Goal: Navigation & Orientation: Find specific page/section

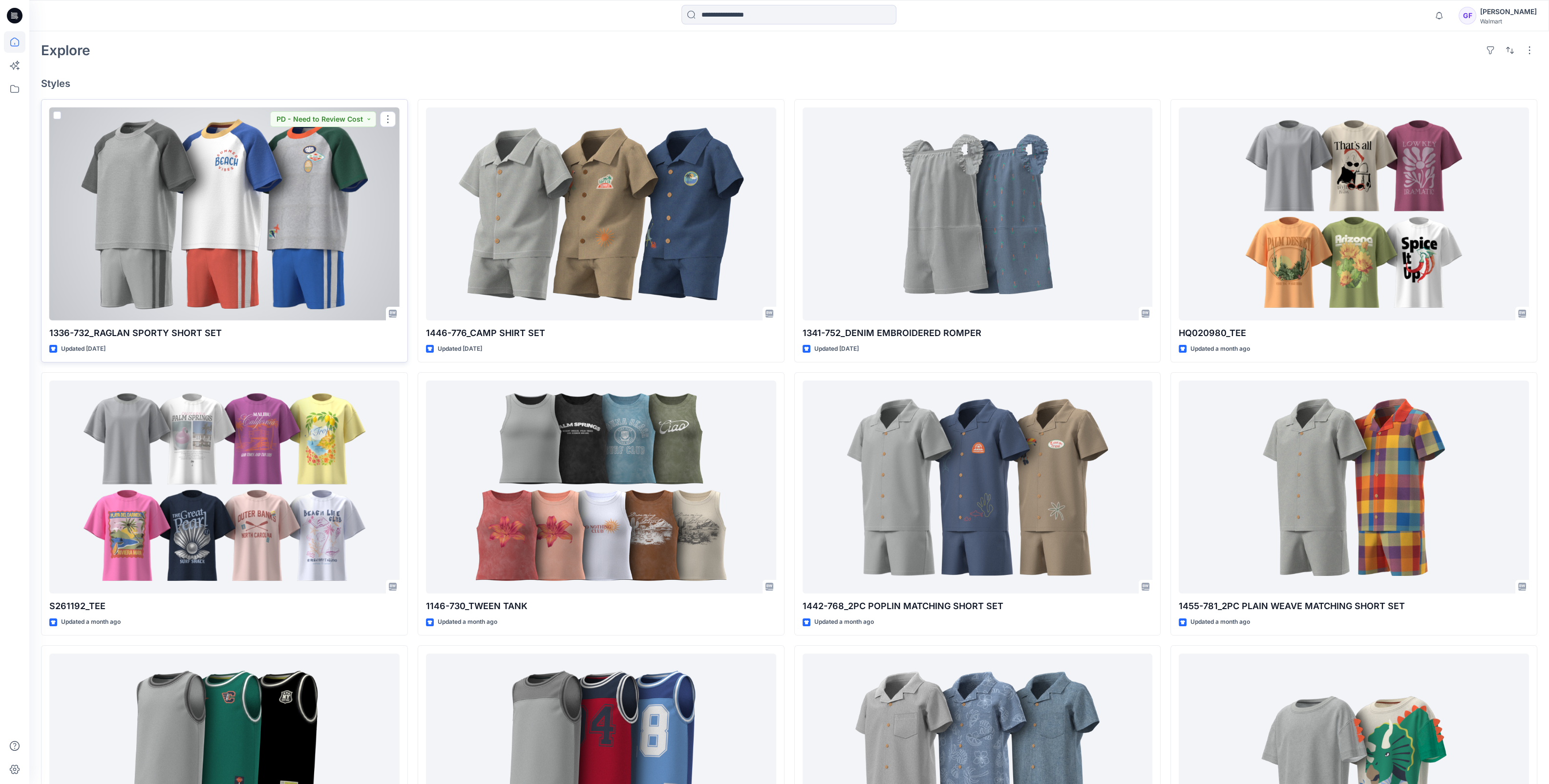
scroll to position [305, 0]
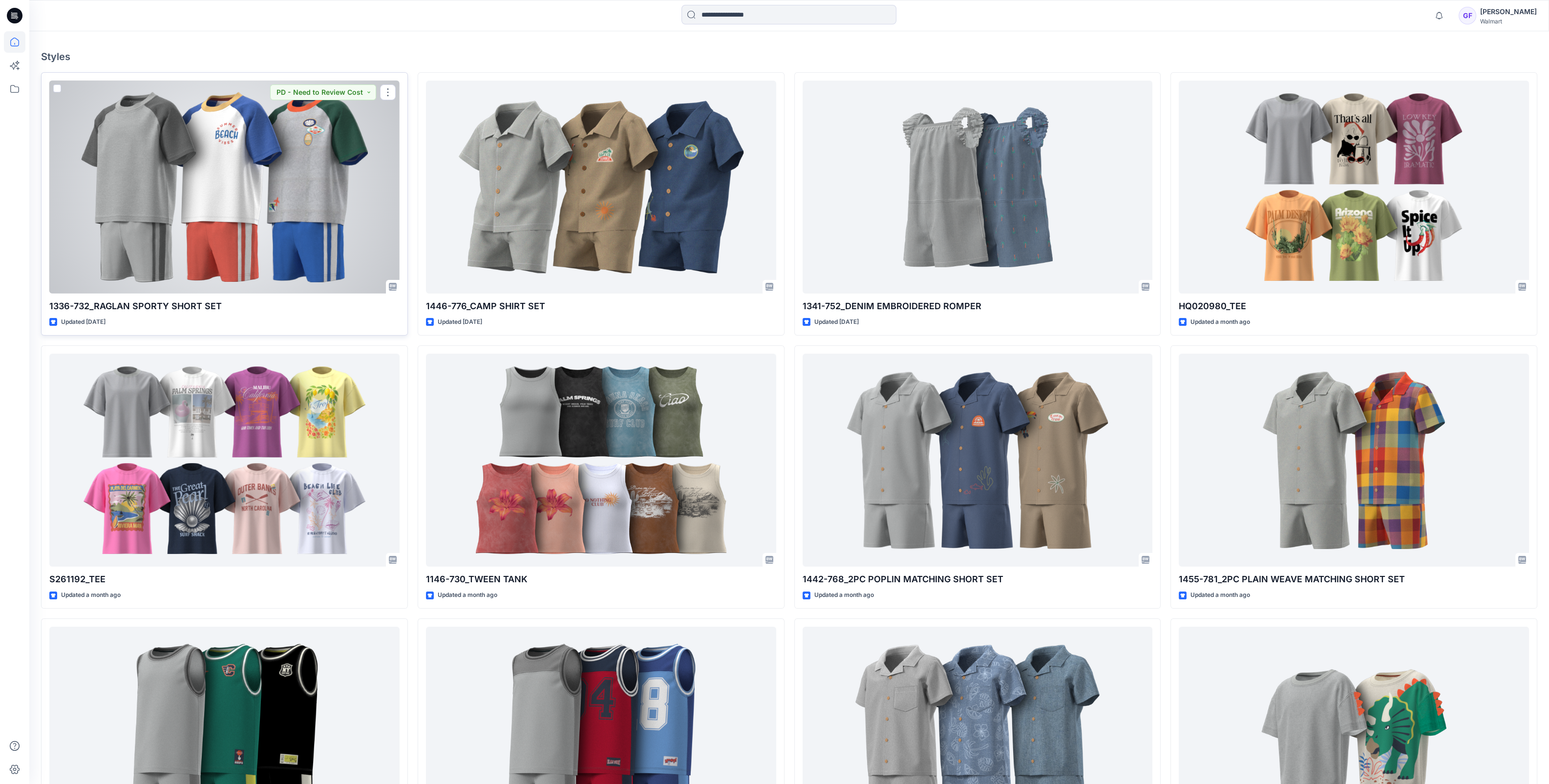
click at [257, 245] on div at bounding box center [224, 187] width 351 height 213
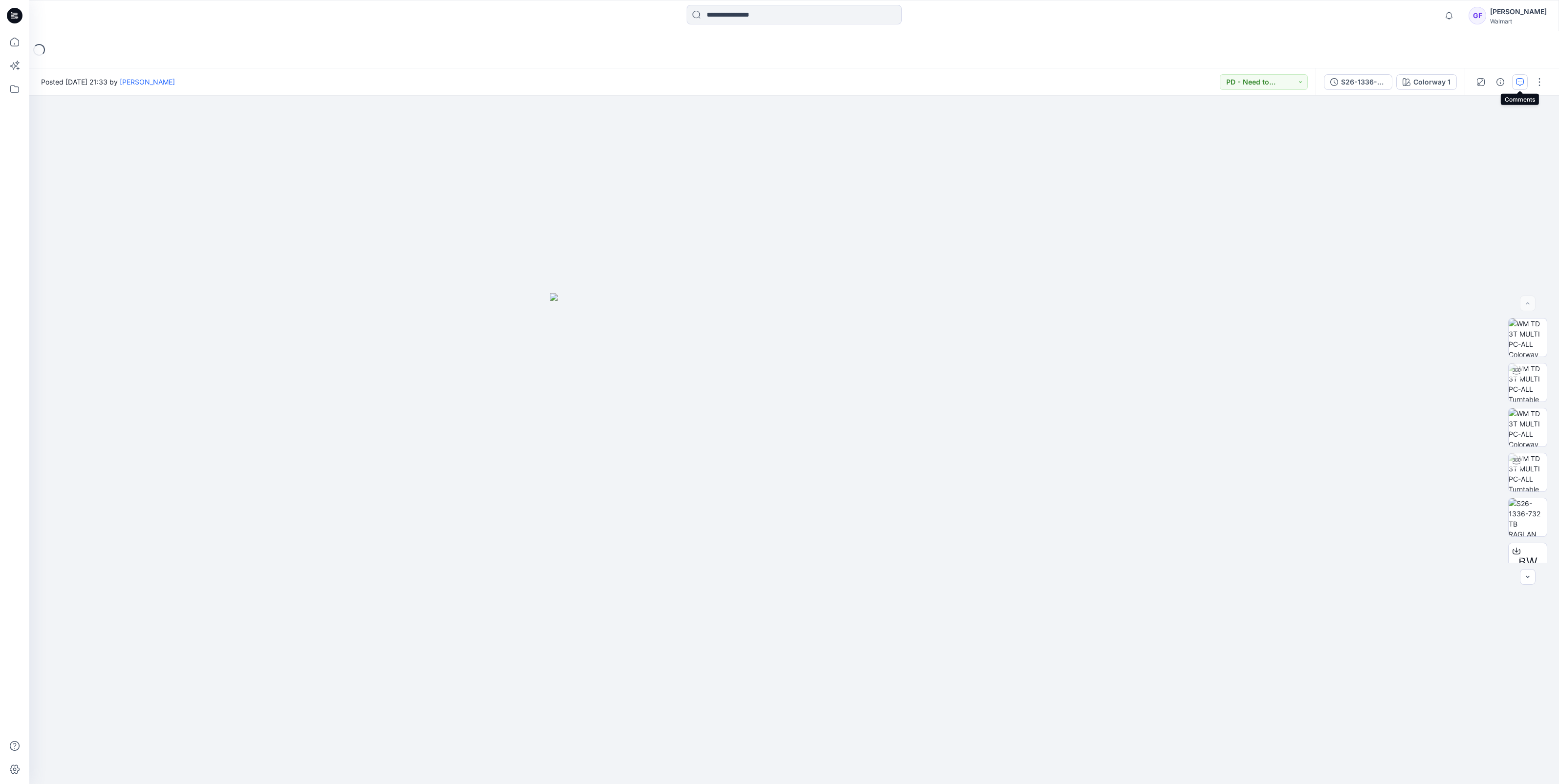
click at [1522, 84] on icon "button" at bounding box center [1519, 82] width 8 height 8
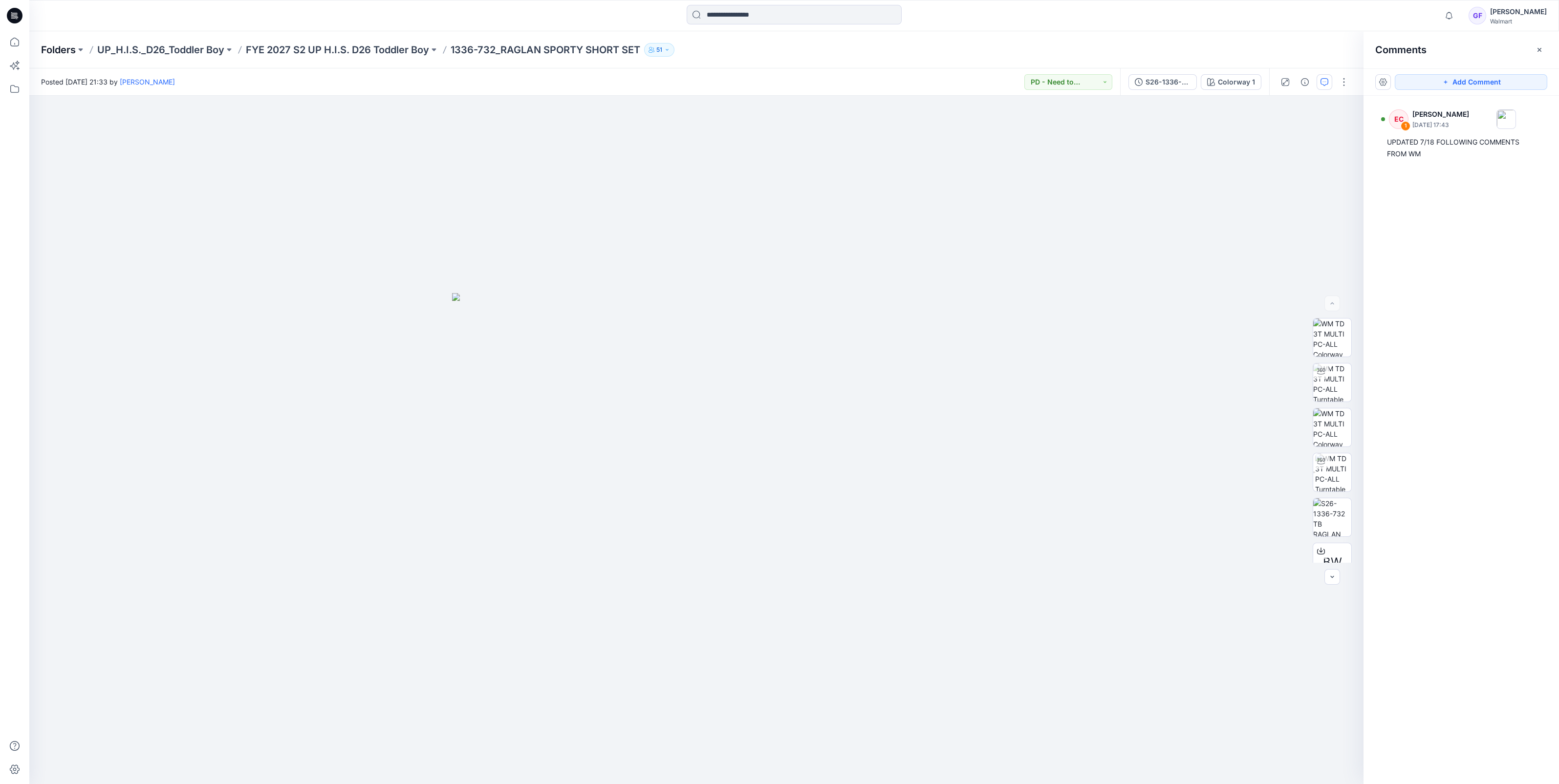
click at [59, 46] on p "Folders" at bounding box center [58, 50] width 35 height 14
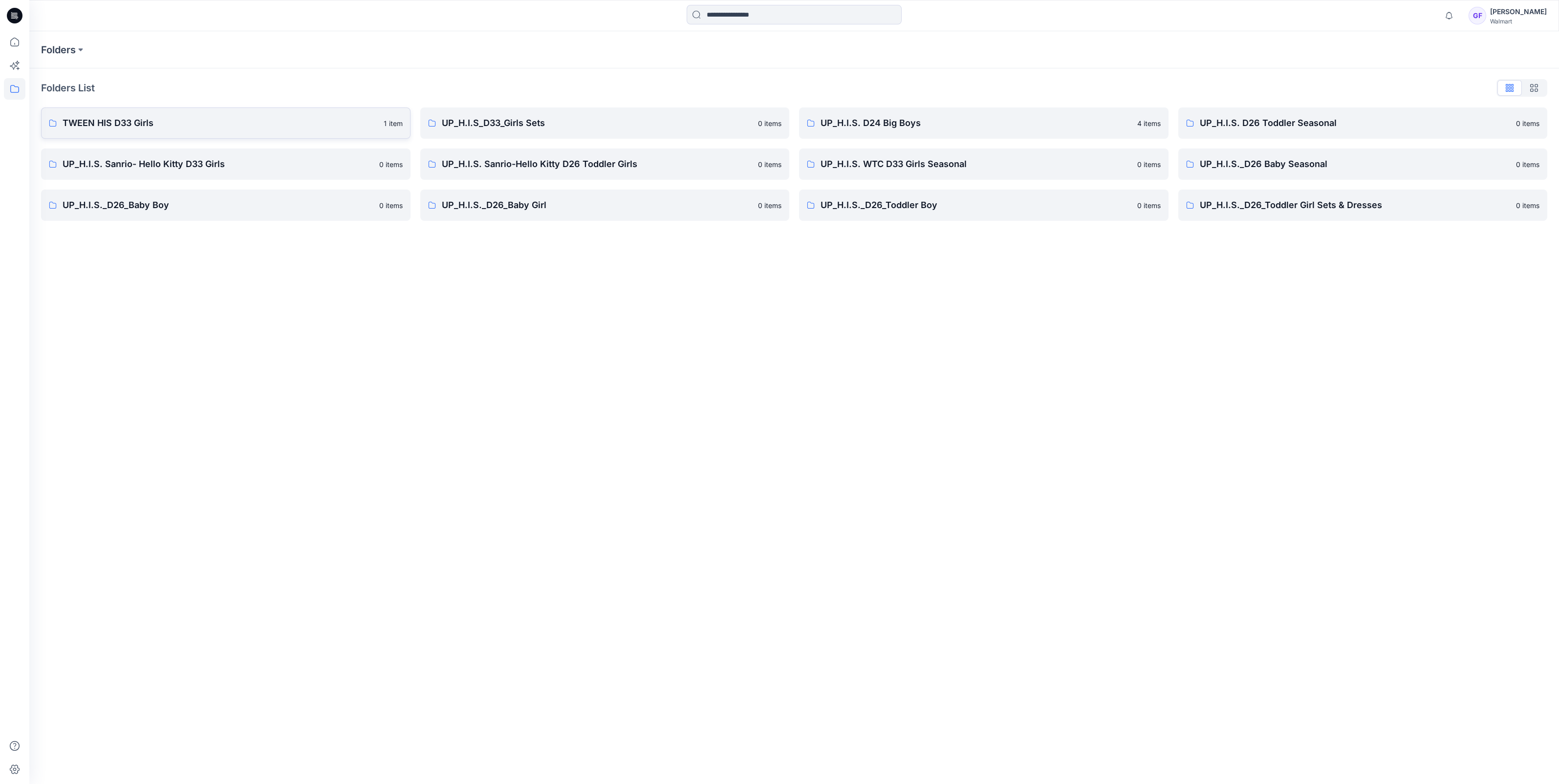
click at [123, 128] on p "TWEEN HIS D33 Girls" at bounding box center [220, 123] width 315 height 14
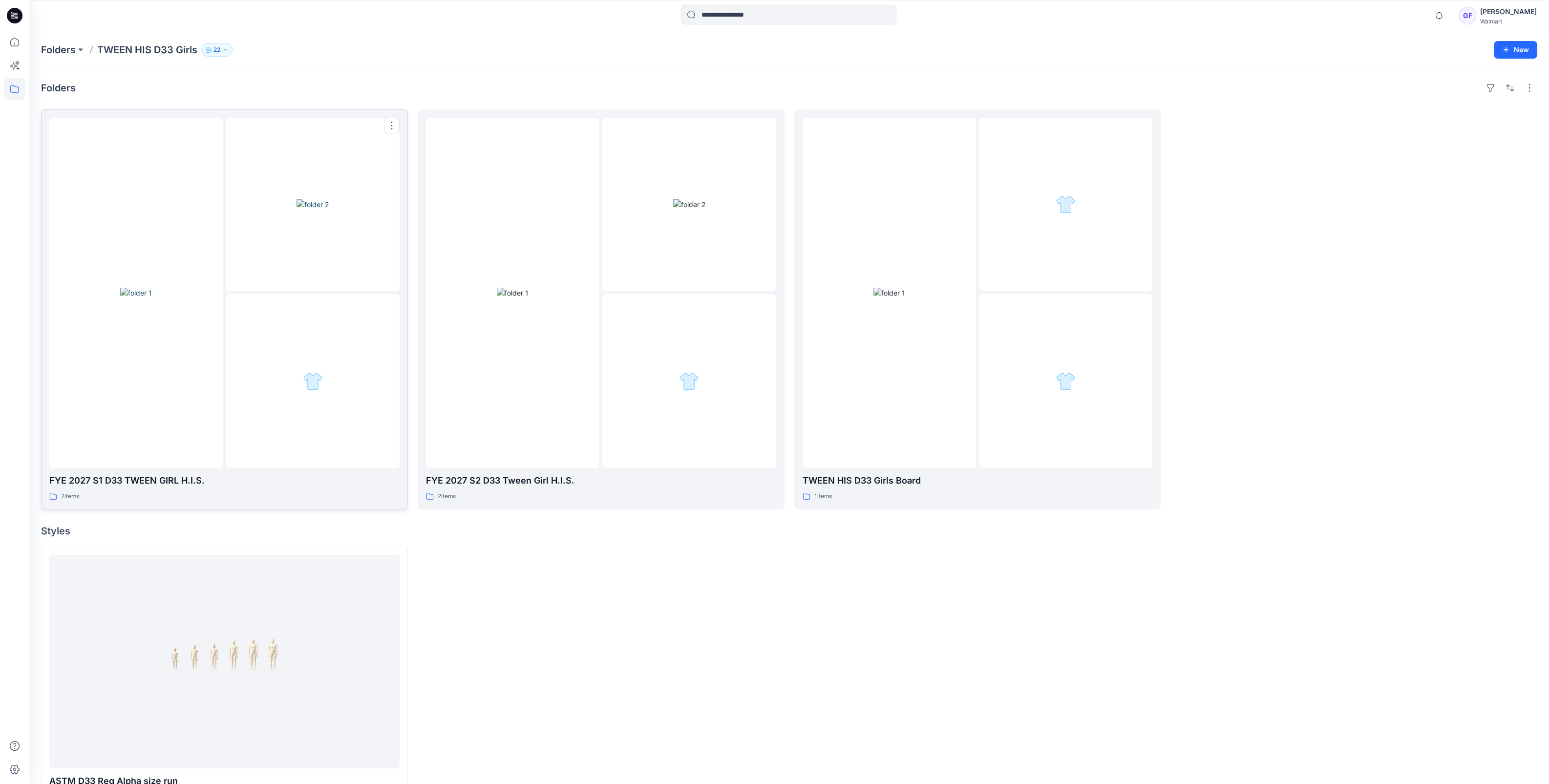
click at [132, 173] on div at bounding box center [136, 293] width 174 height 351
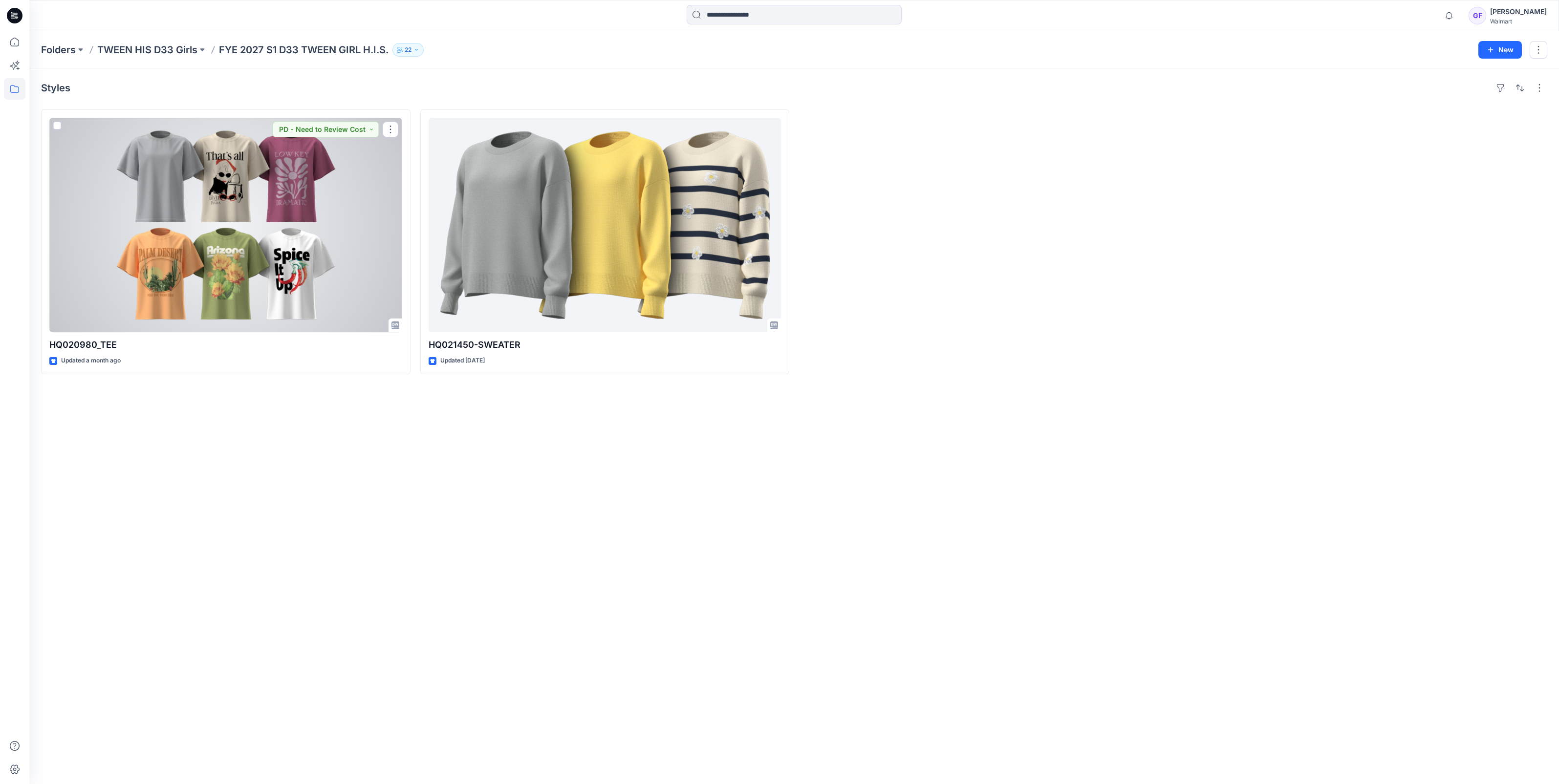
click at [132, 173] on div at bounding box center [226, 225] width 353 height 215
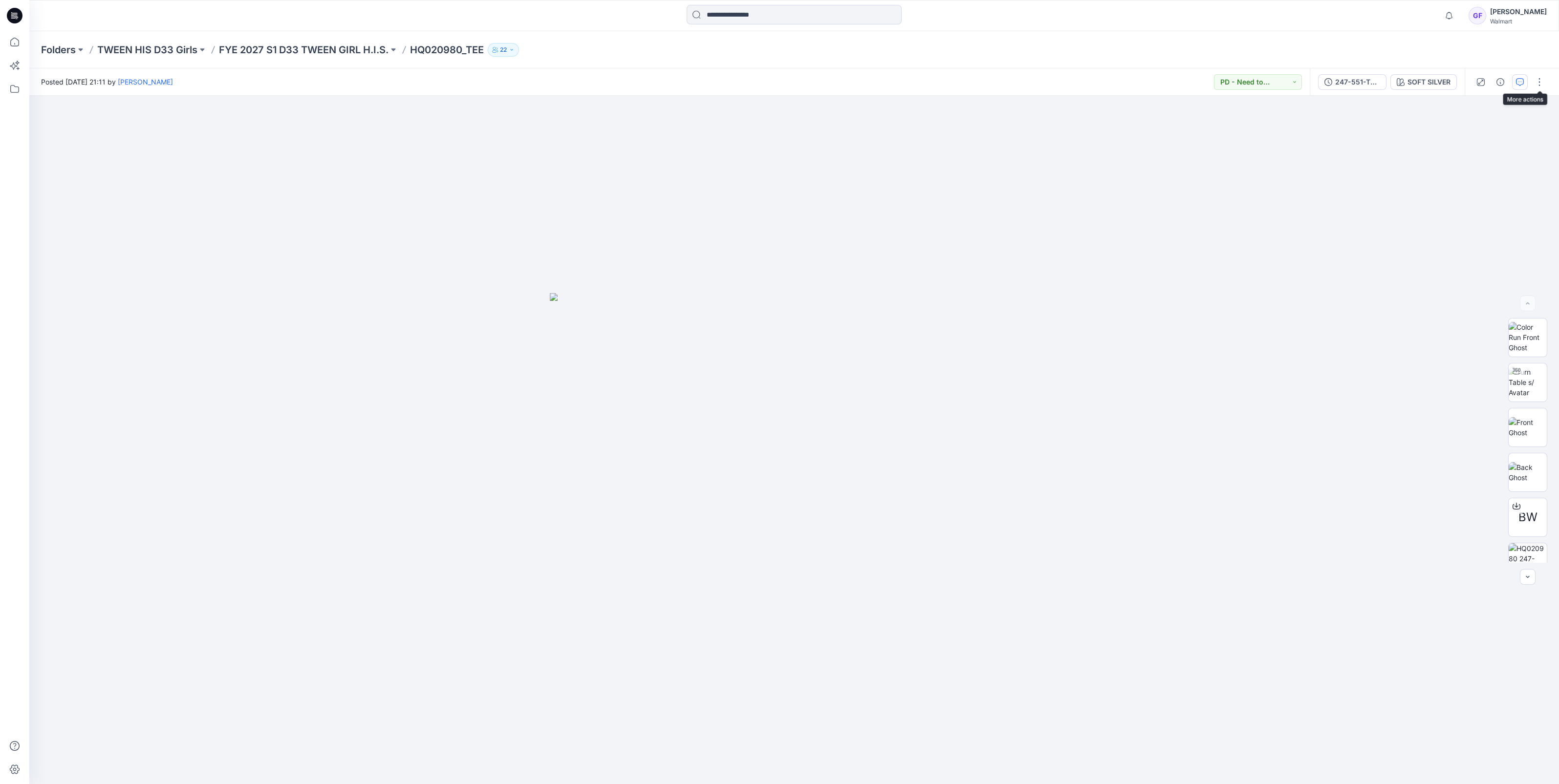
click at [1522, 82] on icon "button" at bounding box center [1519, 82] width 8 height 8
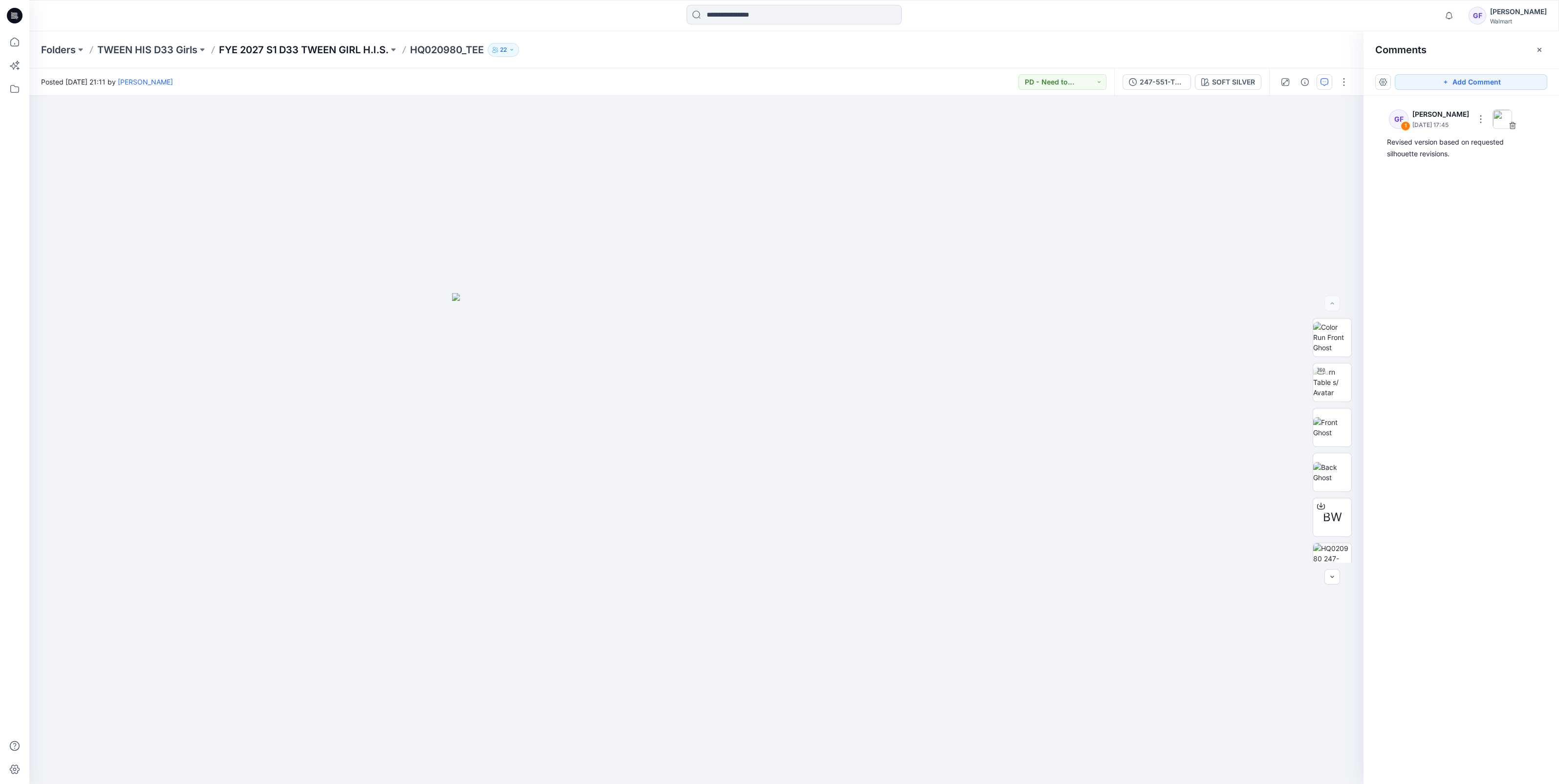
click at [261, 54] on p "FYE 2027 S1 D33 TWEEN GIRL H.I.S." at bounding box center [303, 50] width 169 height 14
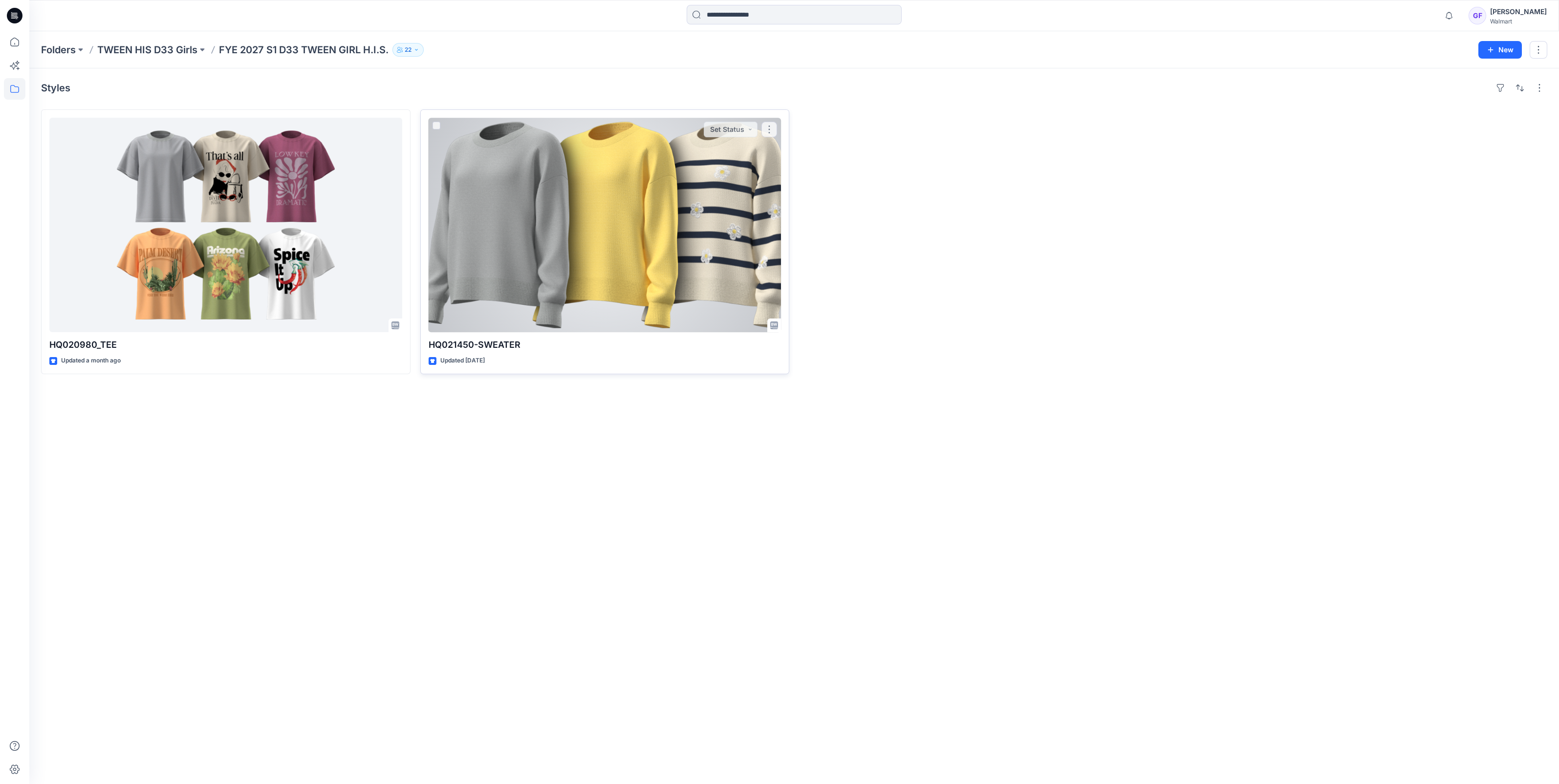
click at [587, 198] on div at bounding box center [605, 225] width 353 height 215
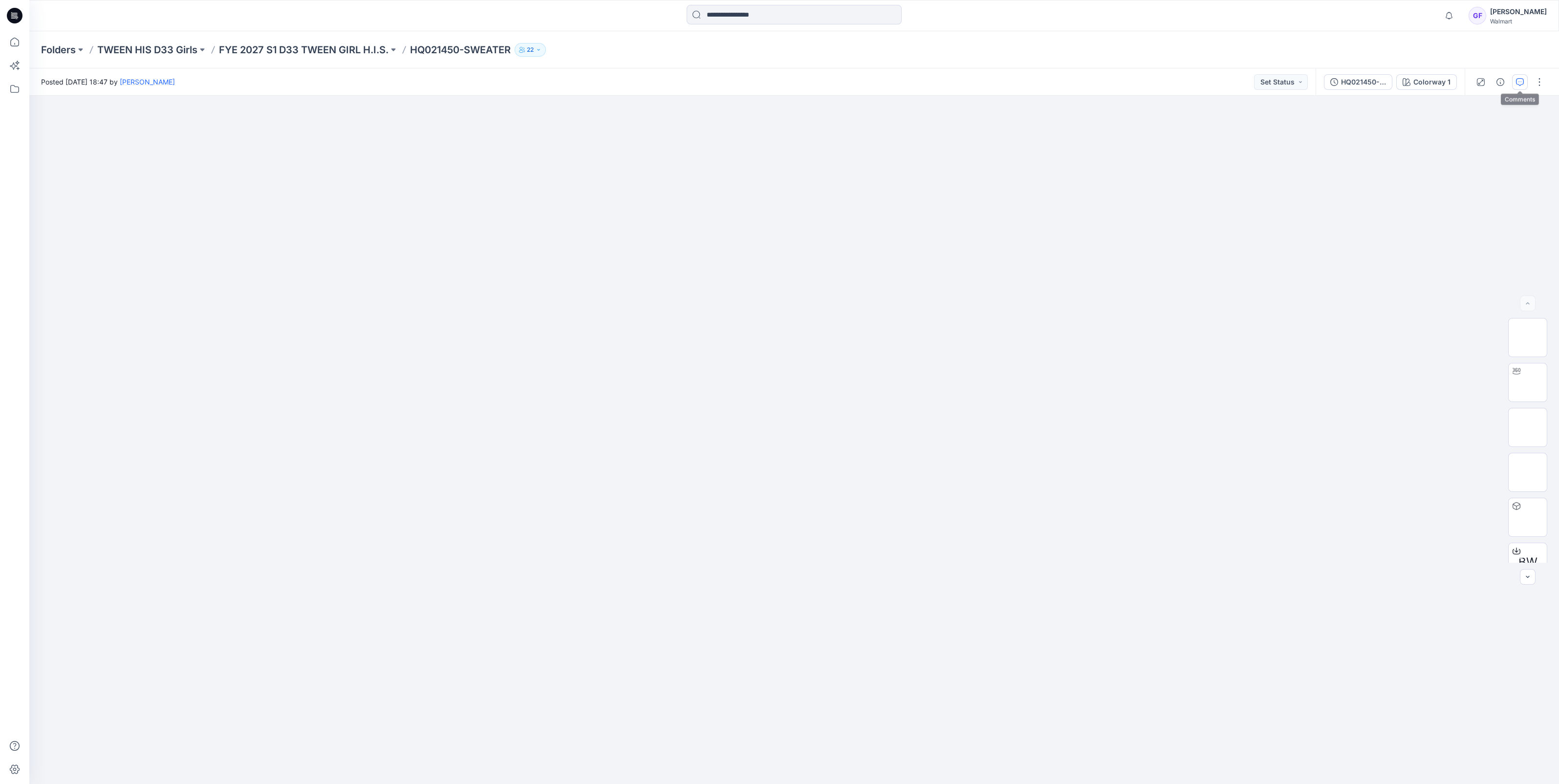
click at [1519, 82] on icon "button" at bounding box center [1519, 82] width 8 height 8
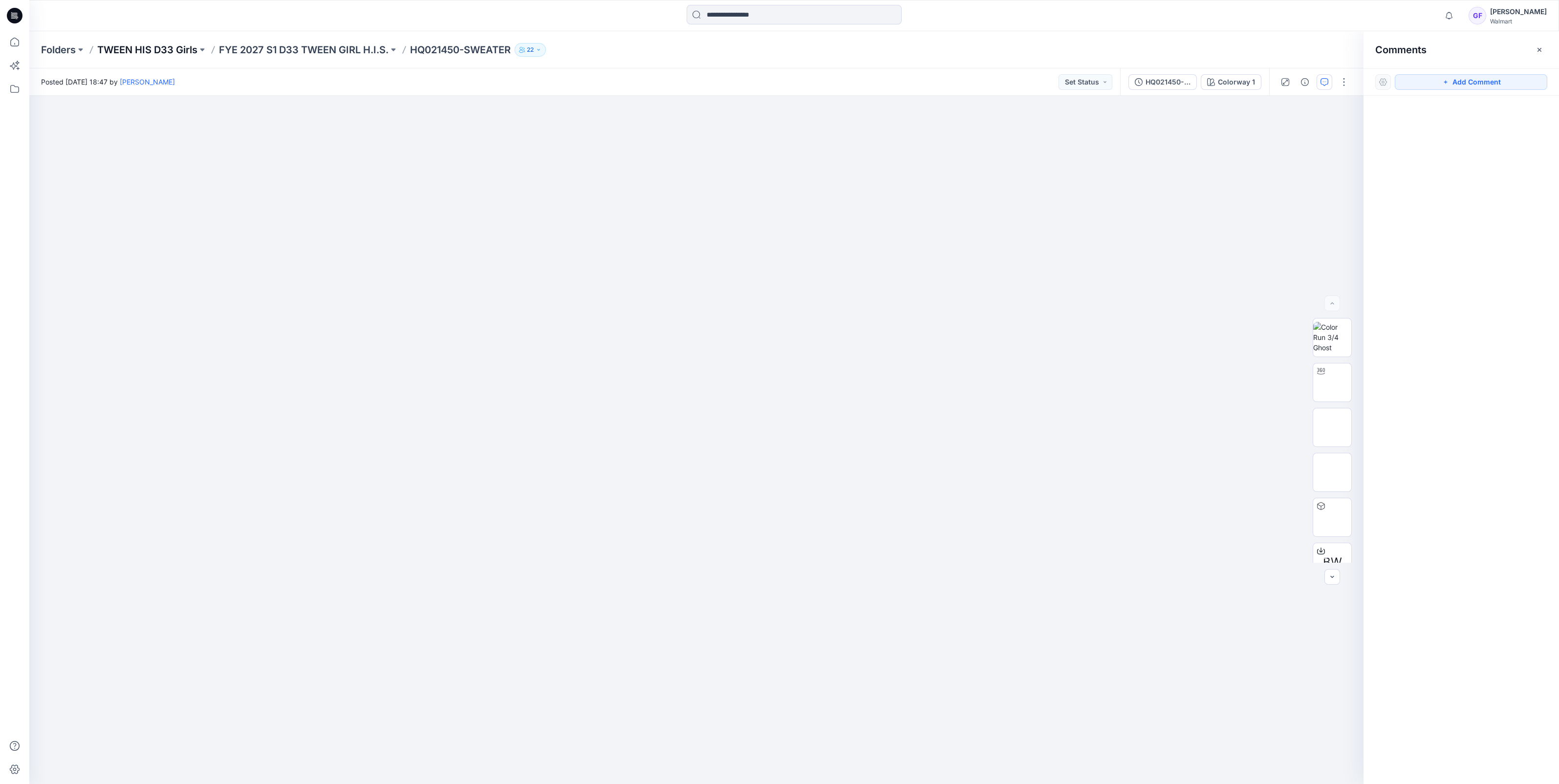
click at [114, 49] on p "TWEEN HIS D33 Girls" at bounding box center [148, 50] width 100 height 14
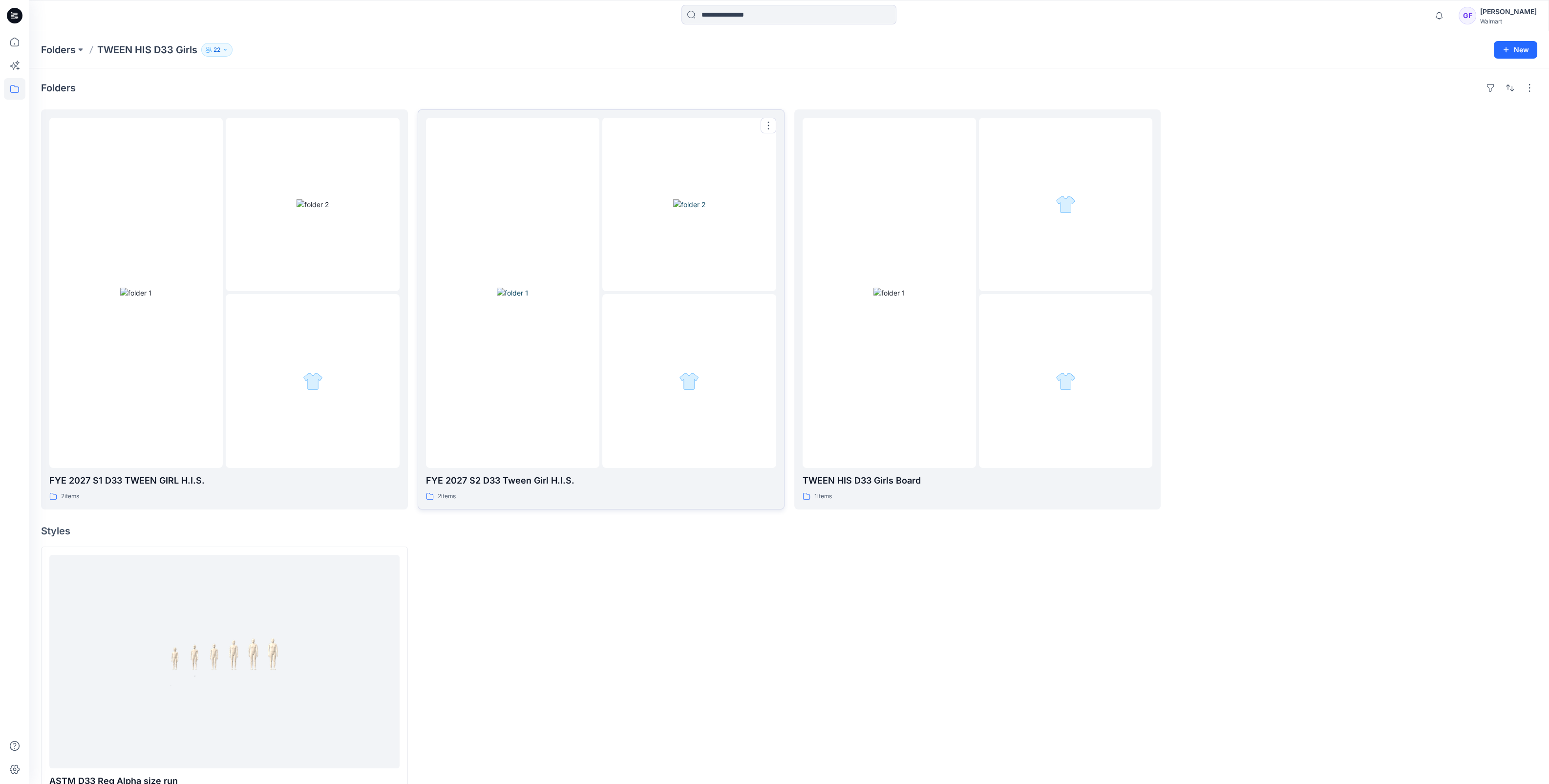
click at [521, 287] on img at bounding box center [512, 292] width 32 height 10
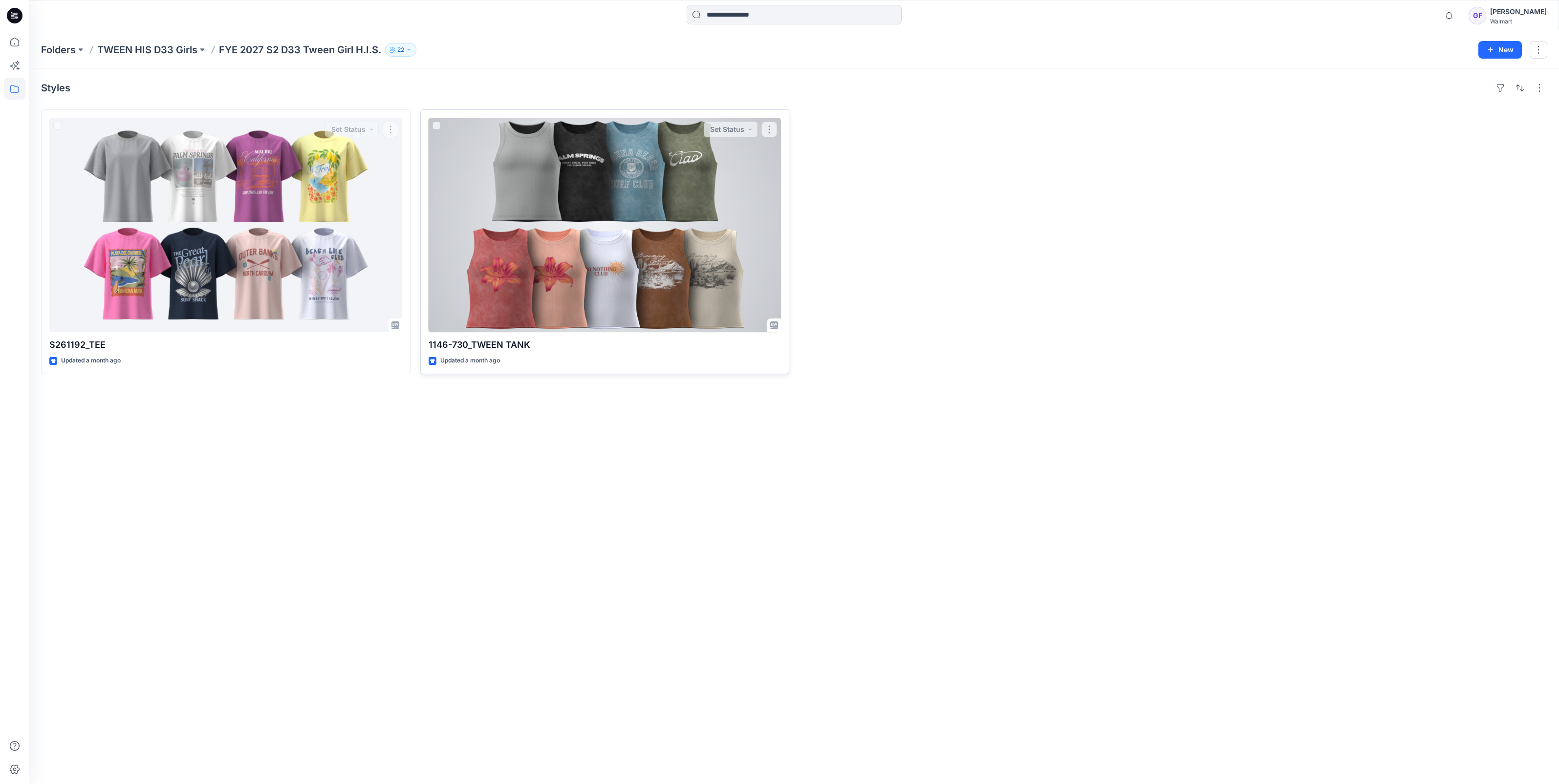
click at [559, 252] on div at bounding box center [605, 225] width 353 height 215
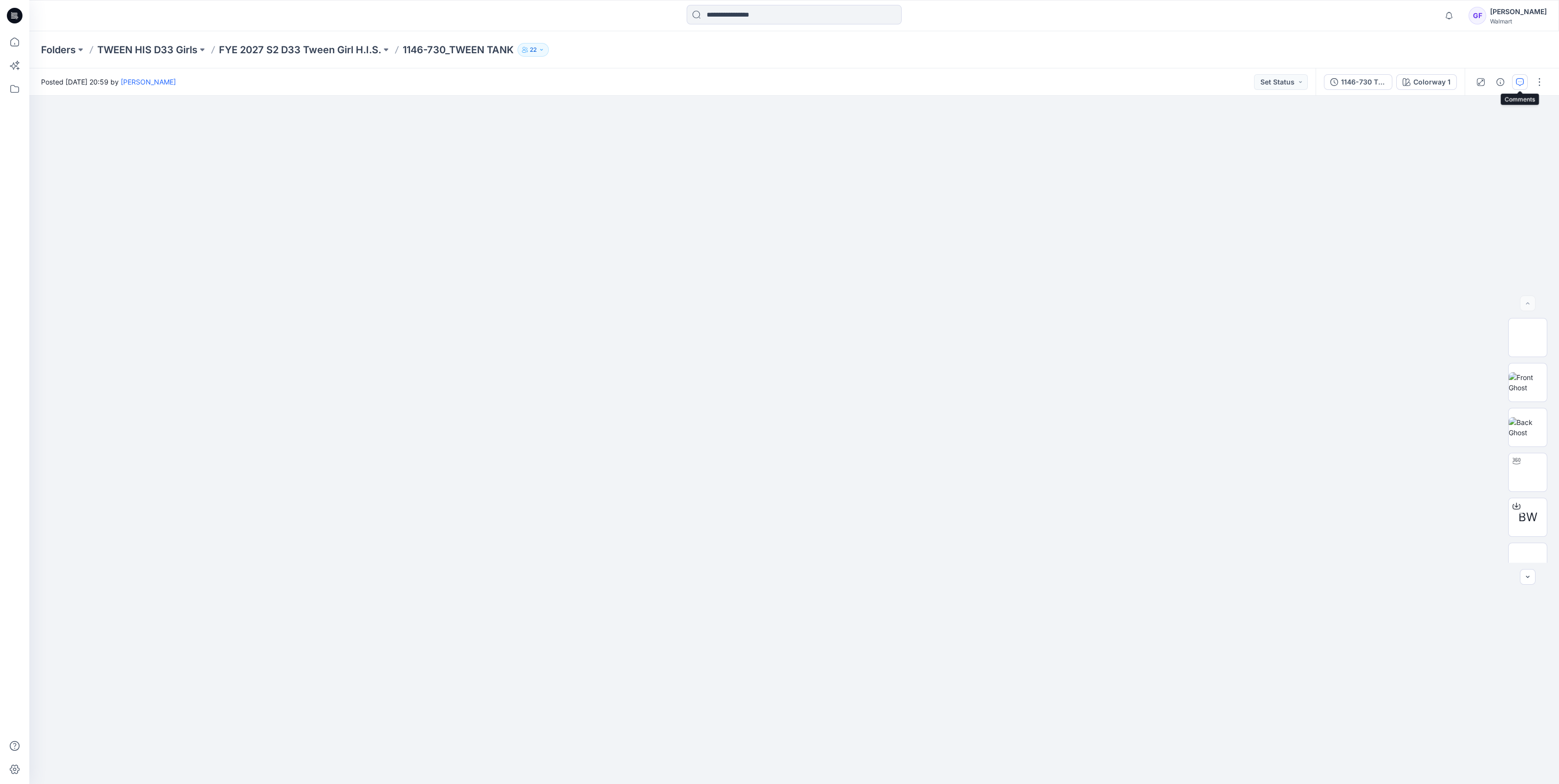
click at [1518, 81] on icon "button" at bounding box center [1519, 82] width 8 height 8
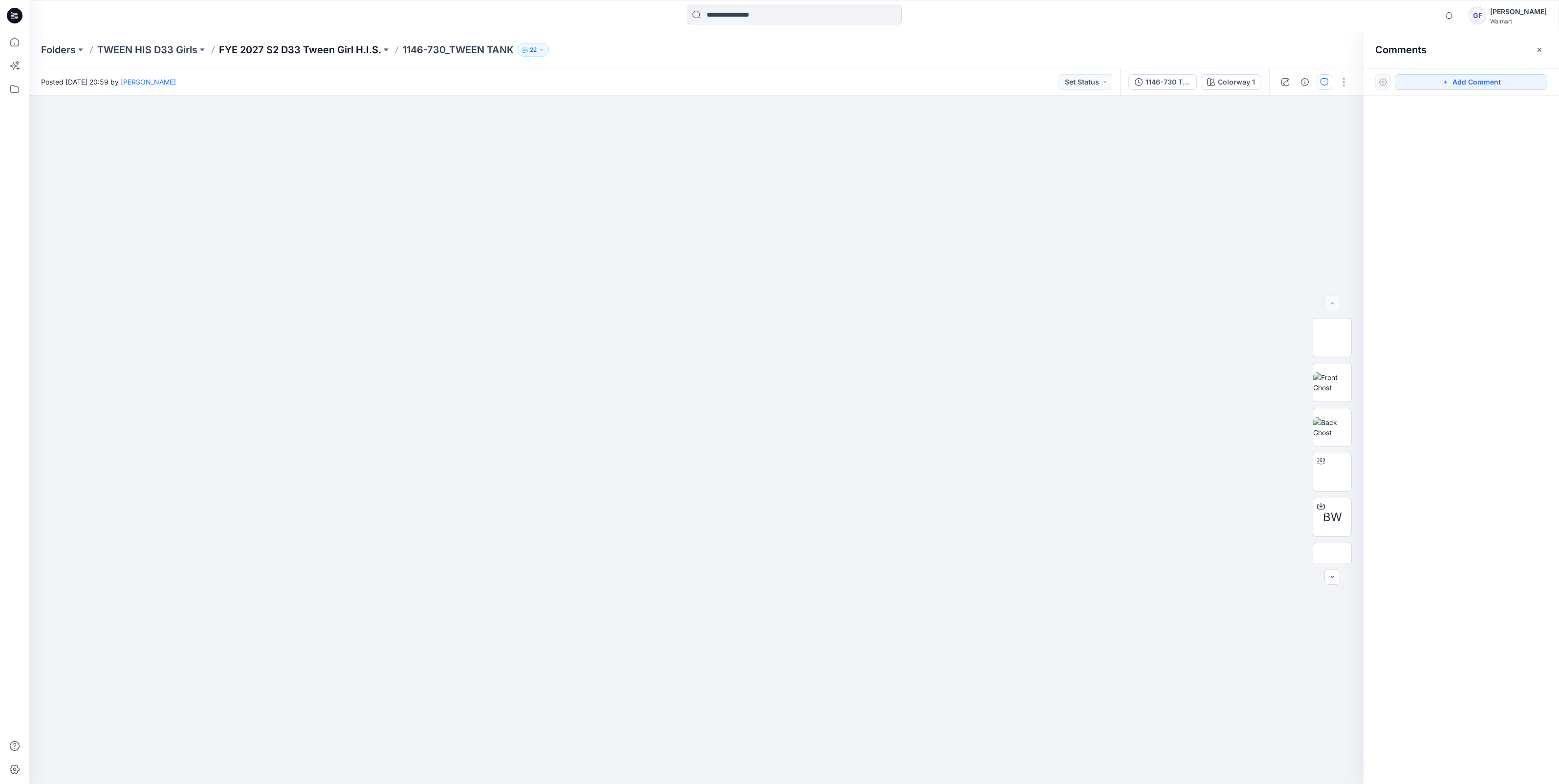
click at [329, 53] on p "FYE 2027 S2 D33 Tween Girl H.I.S." at bounding box center [300, 50] width 162 height 14
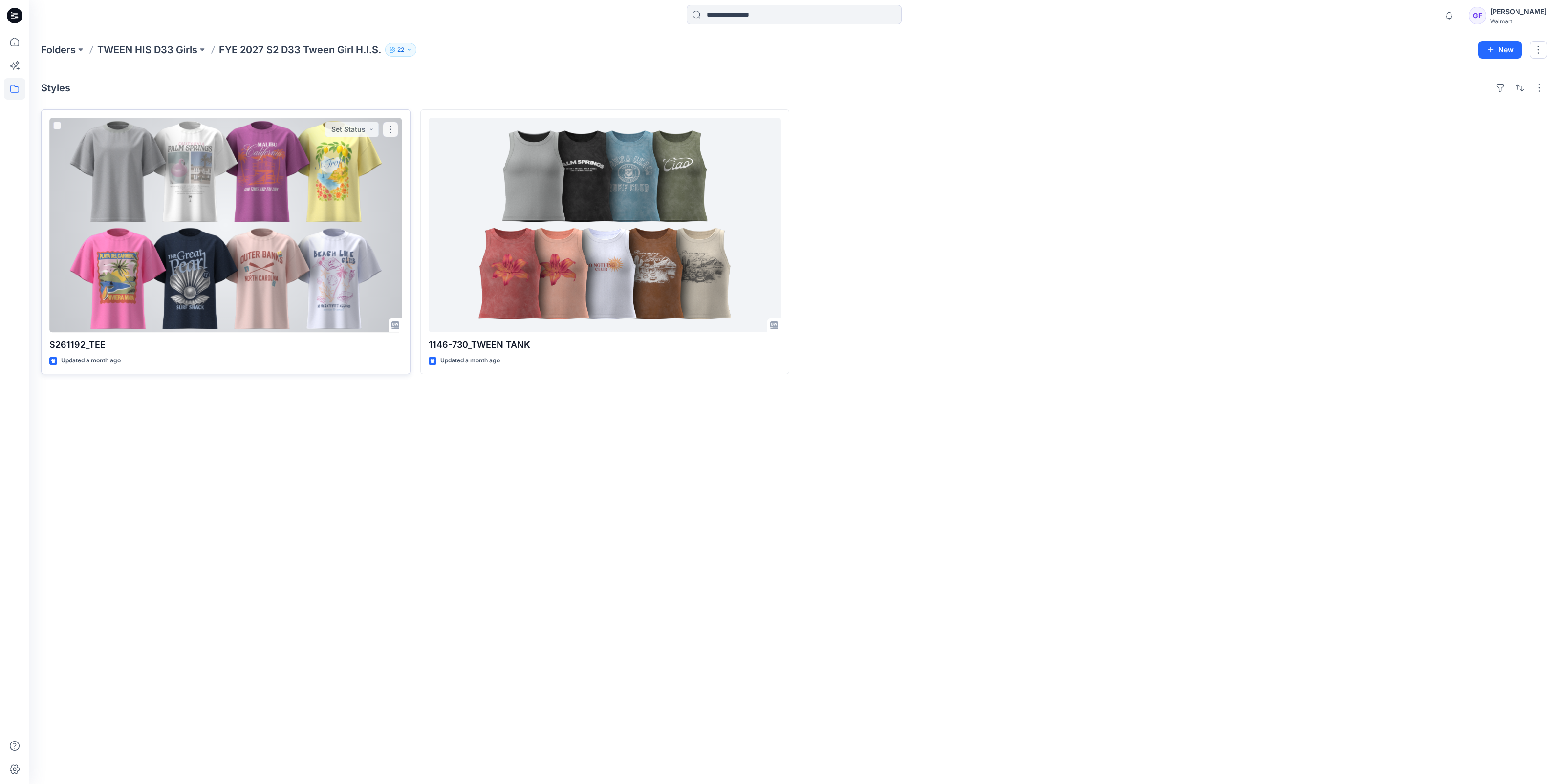
click at [325, 207] on div at bounding box center [226, 225] width 353 height 215
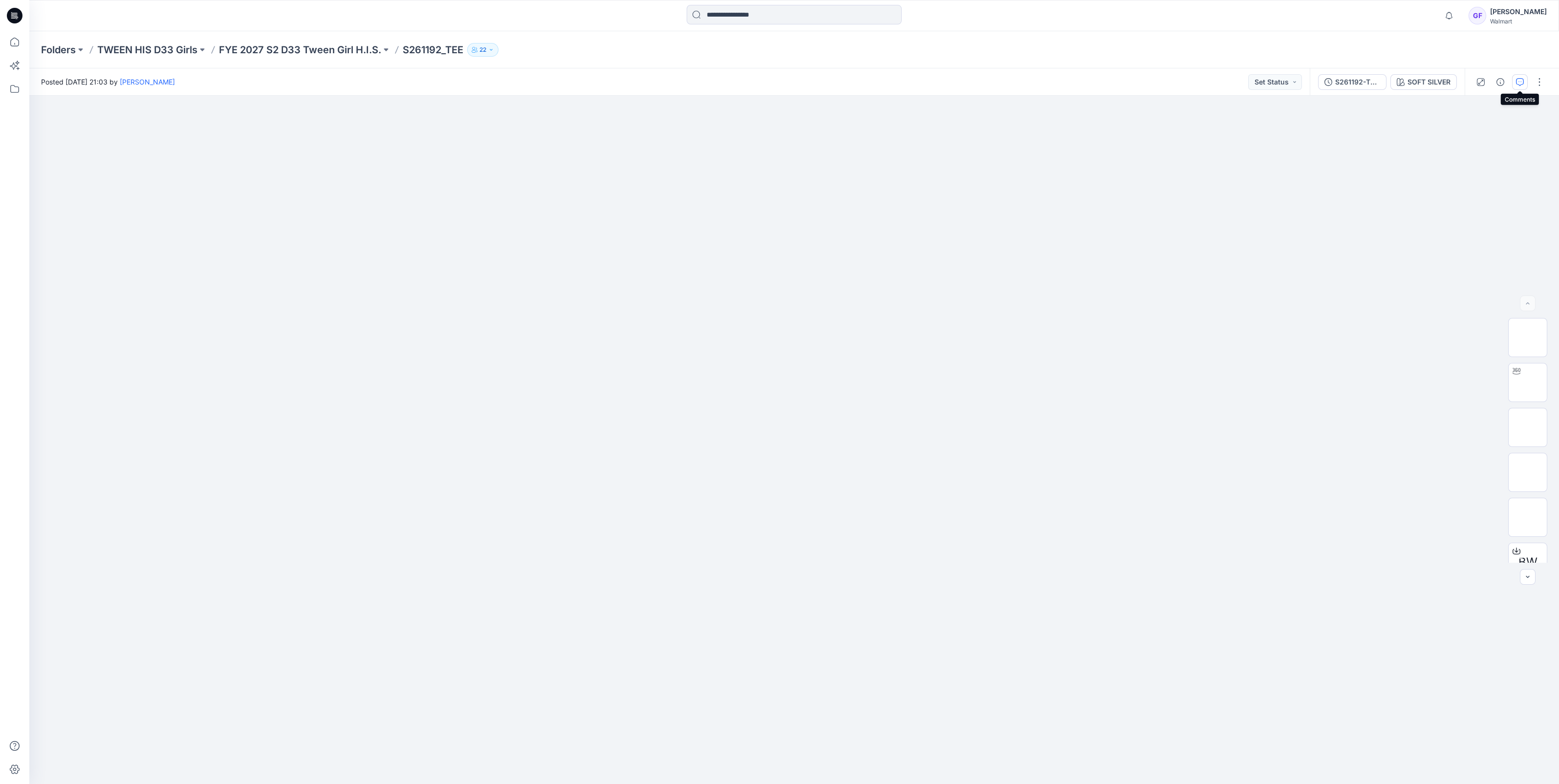
click at [1522, 88] on button "button" at bounding box center [1520, 82] width 16 height 16
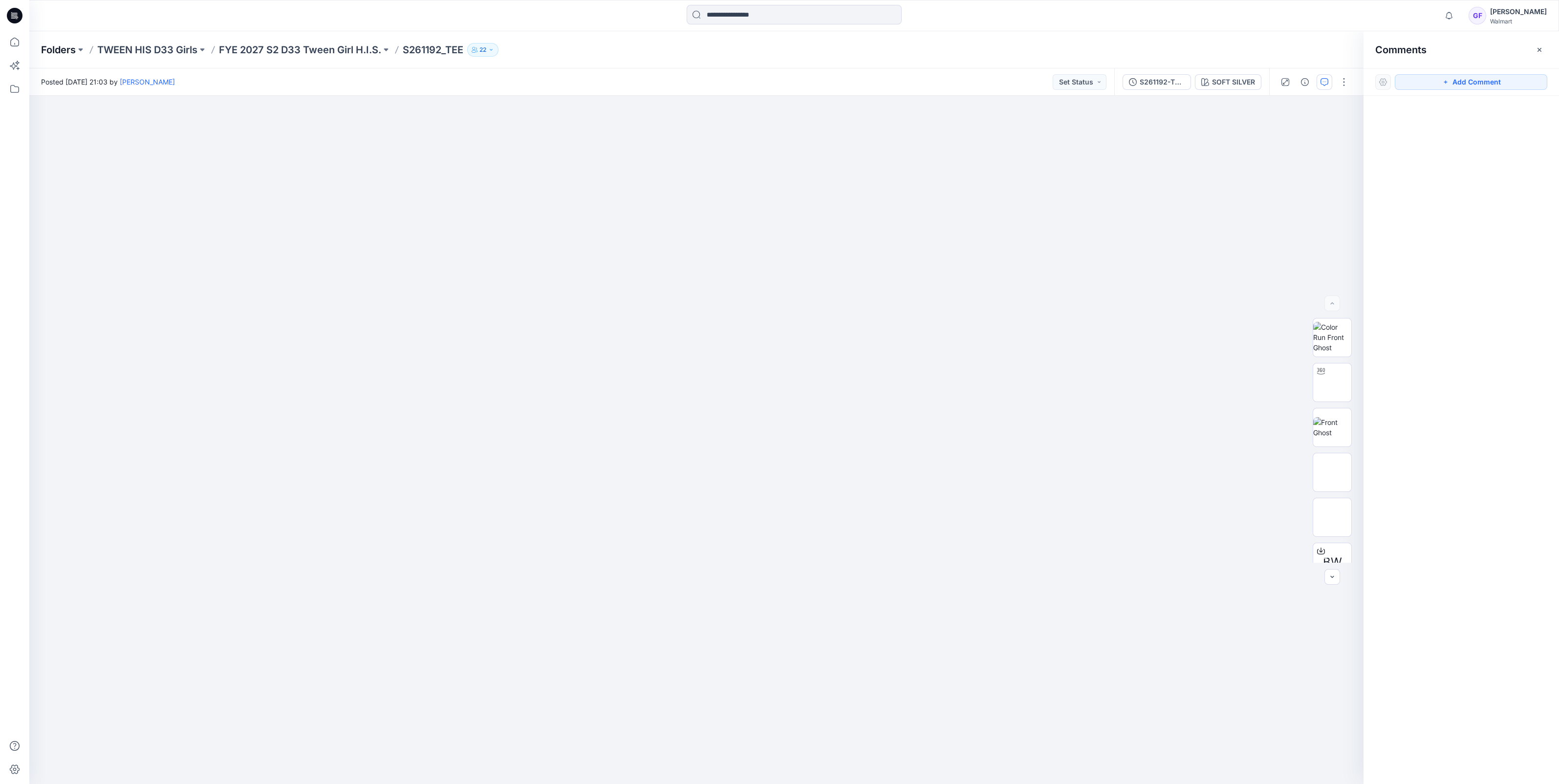
click at [51, 50] on p "Folders" at bounding box center [58, 50] width 35 height 14
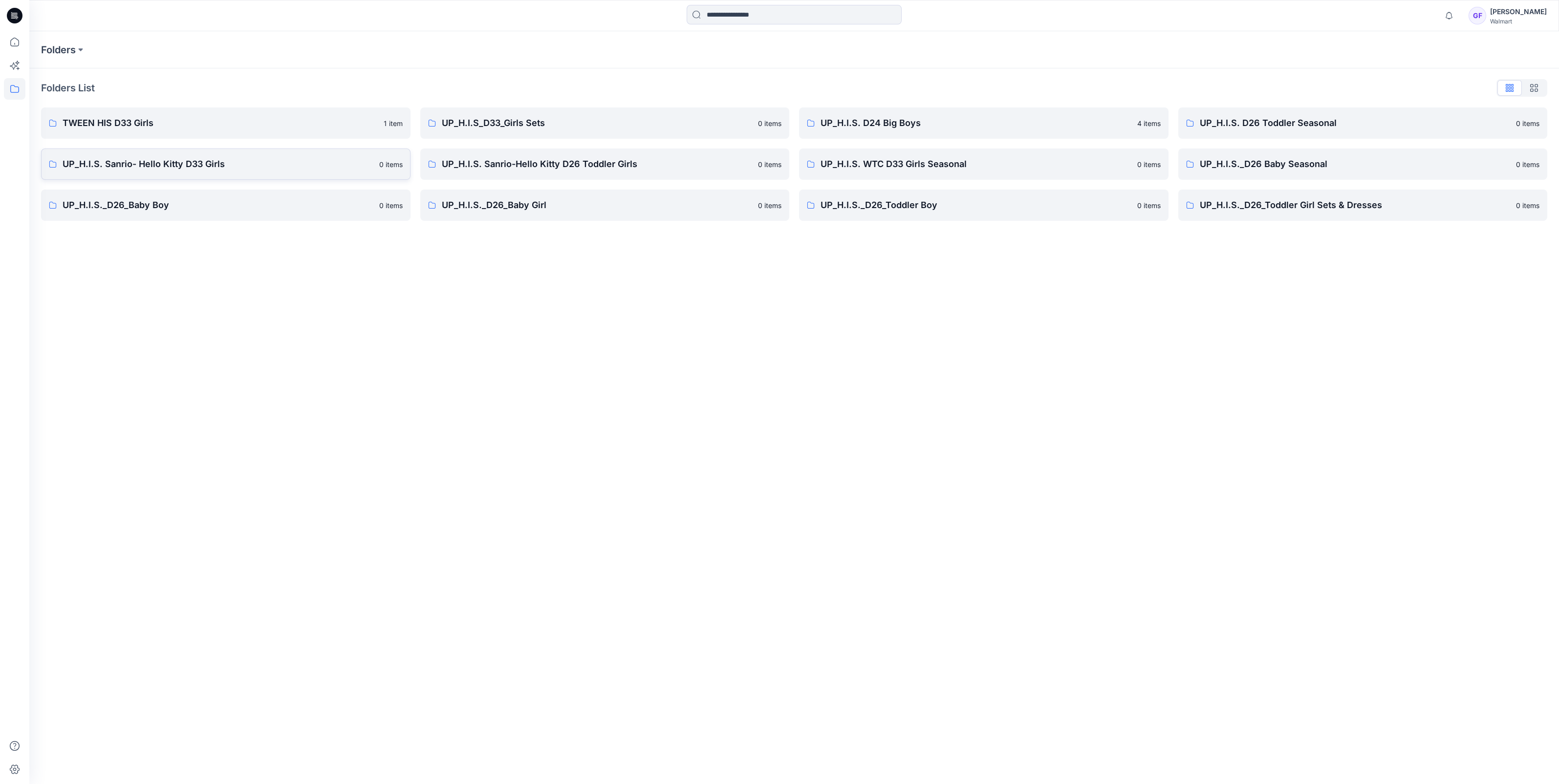
click at [160, 165] on p "UP_H.I.S. Sanrio- Hello Kitty D33 Girls" at bounding box center [218, 164] width 311 height 14
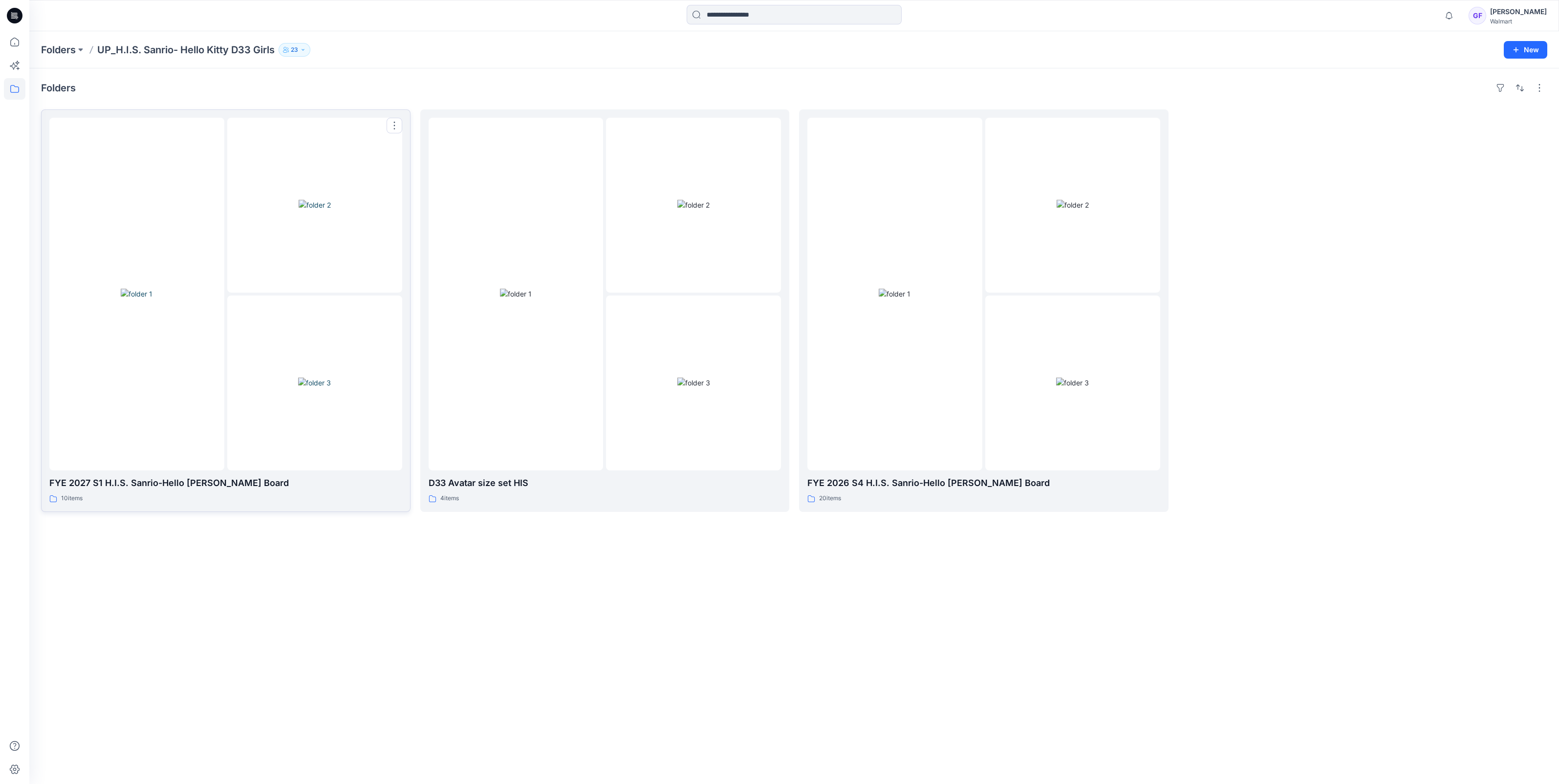
click at [171, 224] on div at bounding box center [137, 294] width 175 height 353
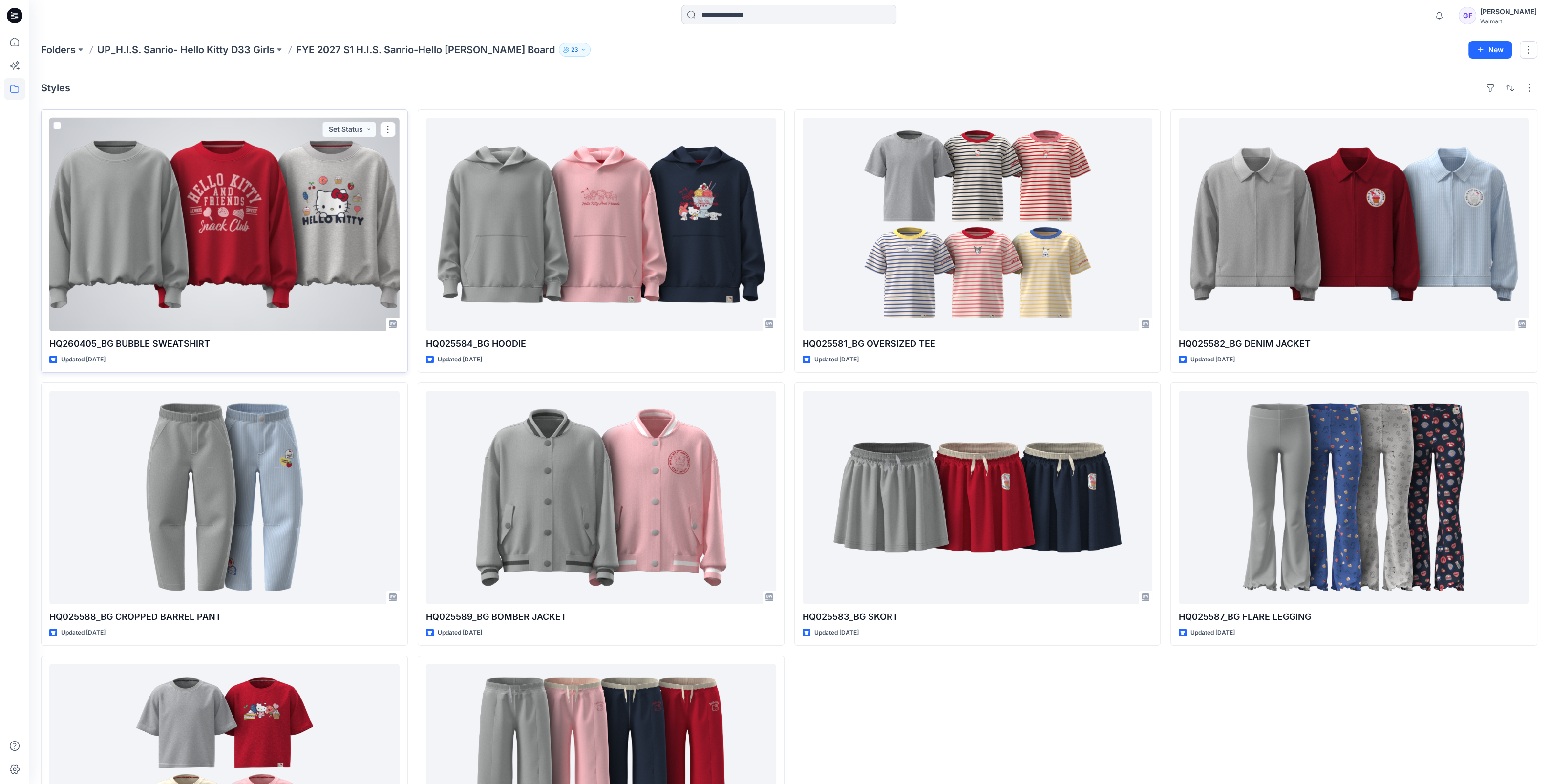
click at [254, 202] on div at bounding box center [224, 224] width 351 height 213
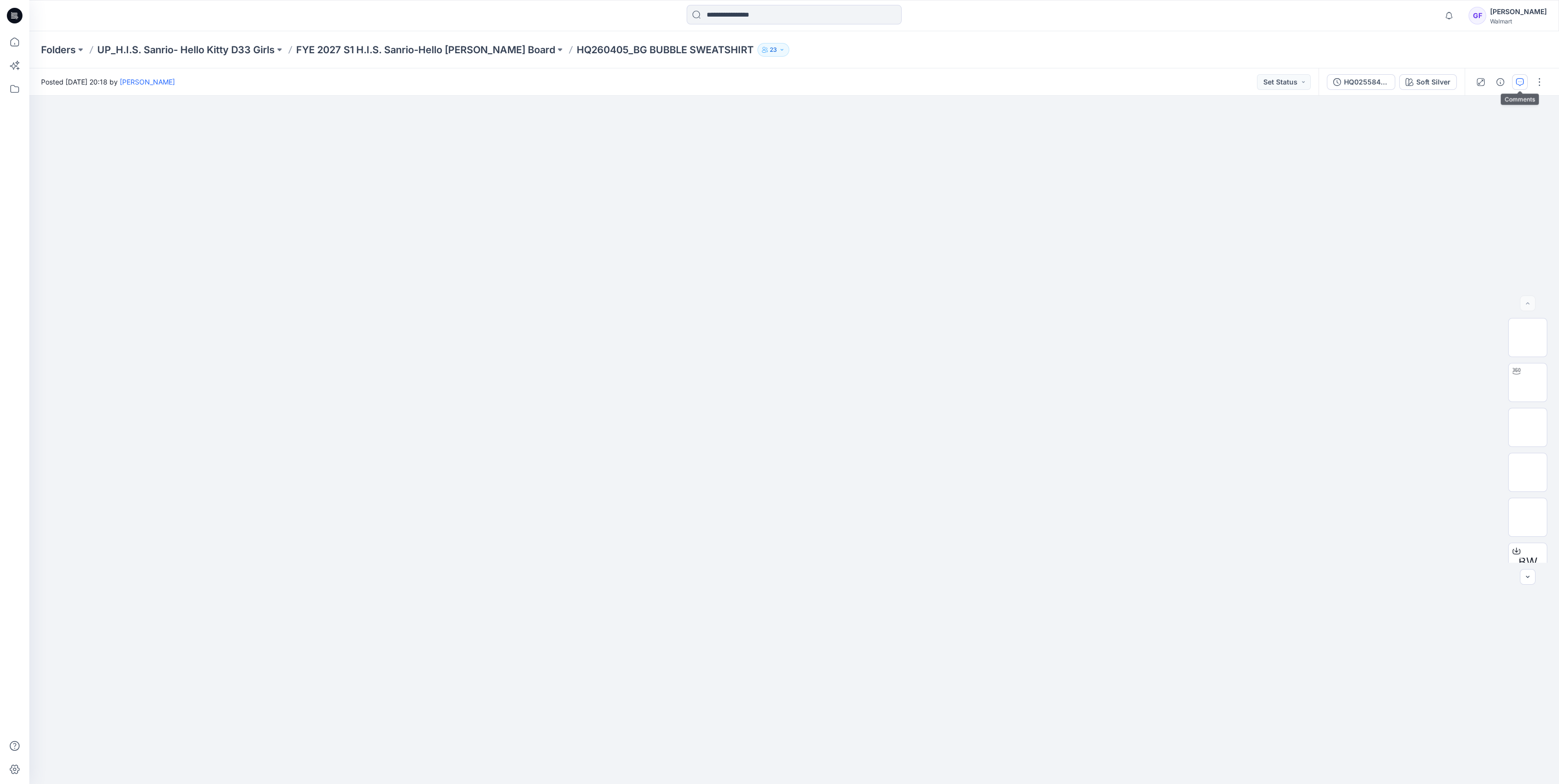
click at [1517, 82] on icon "button" at bounding box center [1519, 82] width 8 height 8
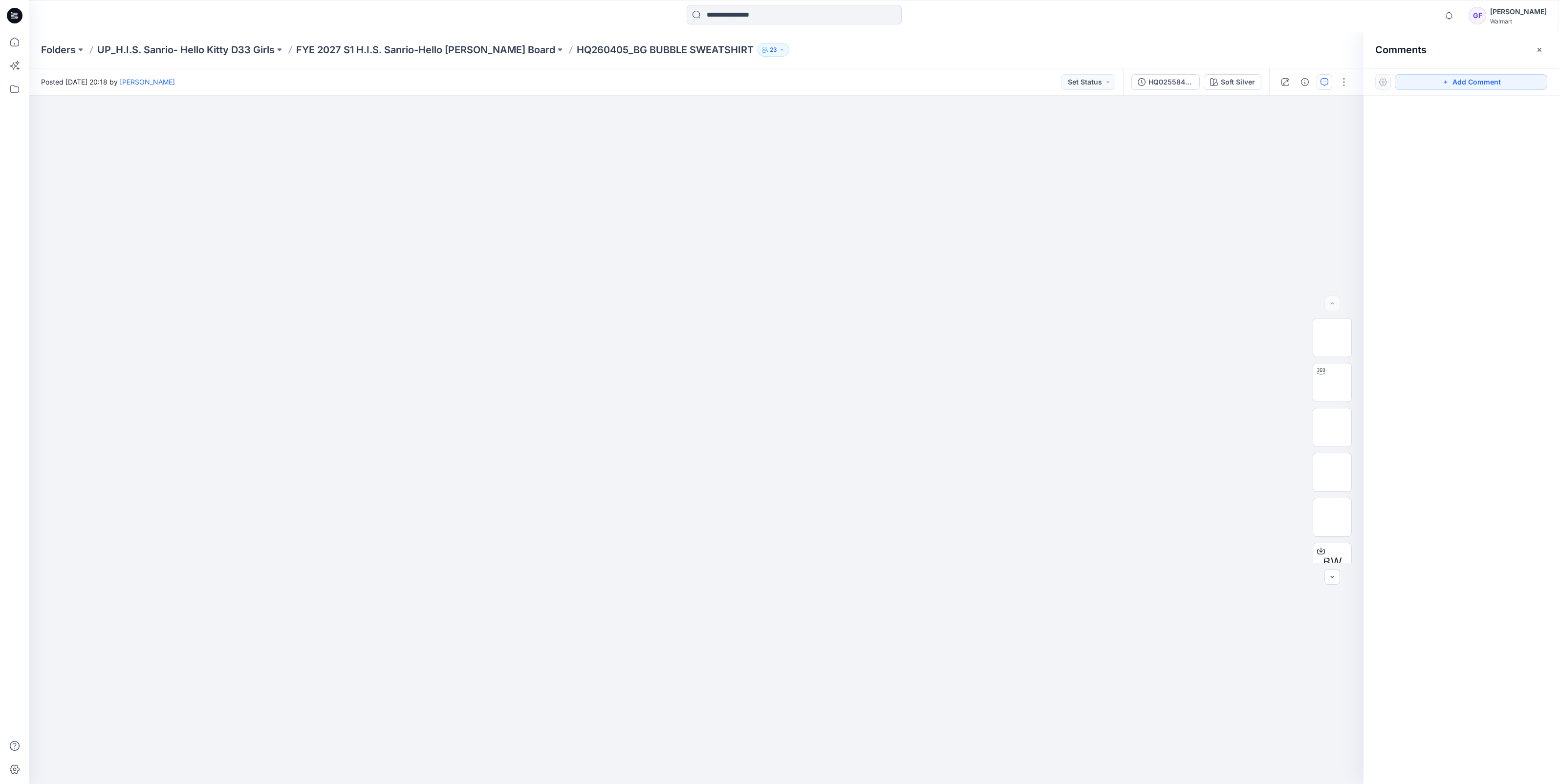
click at [449, 42] on div "Folders UP_H.I.S. Sanrio- Hello Kitty D33 Girls FYE 2027 S1 H.I.S. Sanrio-Hello…" at bounding box center [794, 50] width 1529 height 37
click at [399, 51] on p "FYE 2027 S1 H.I.S. Sanrio-Hello [PERSON_NAME] Board" at bounding box center [425, 50] width 259 height 14
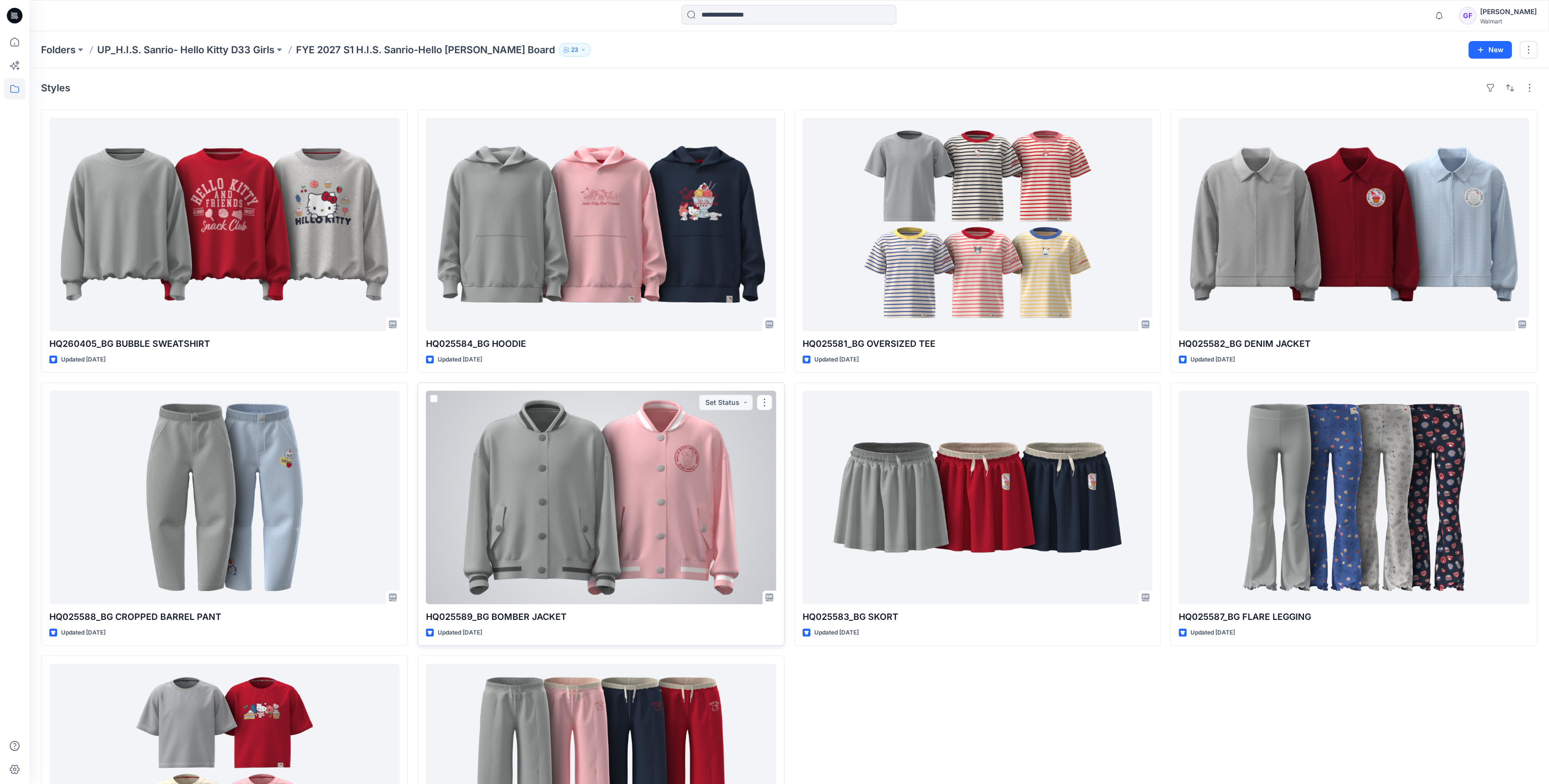
click at [575, 534] on div at bounding box center [601, 497] width 351 height 213
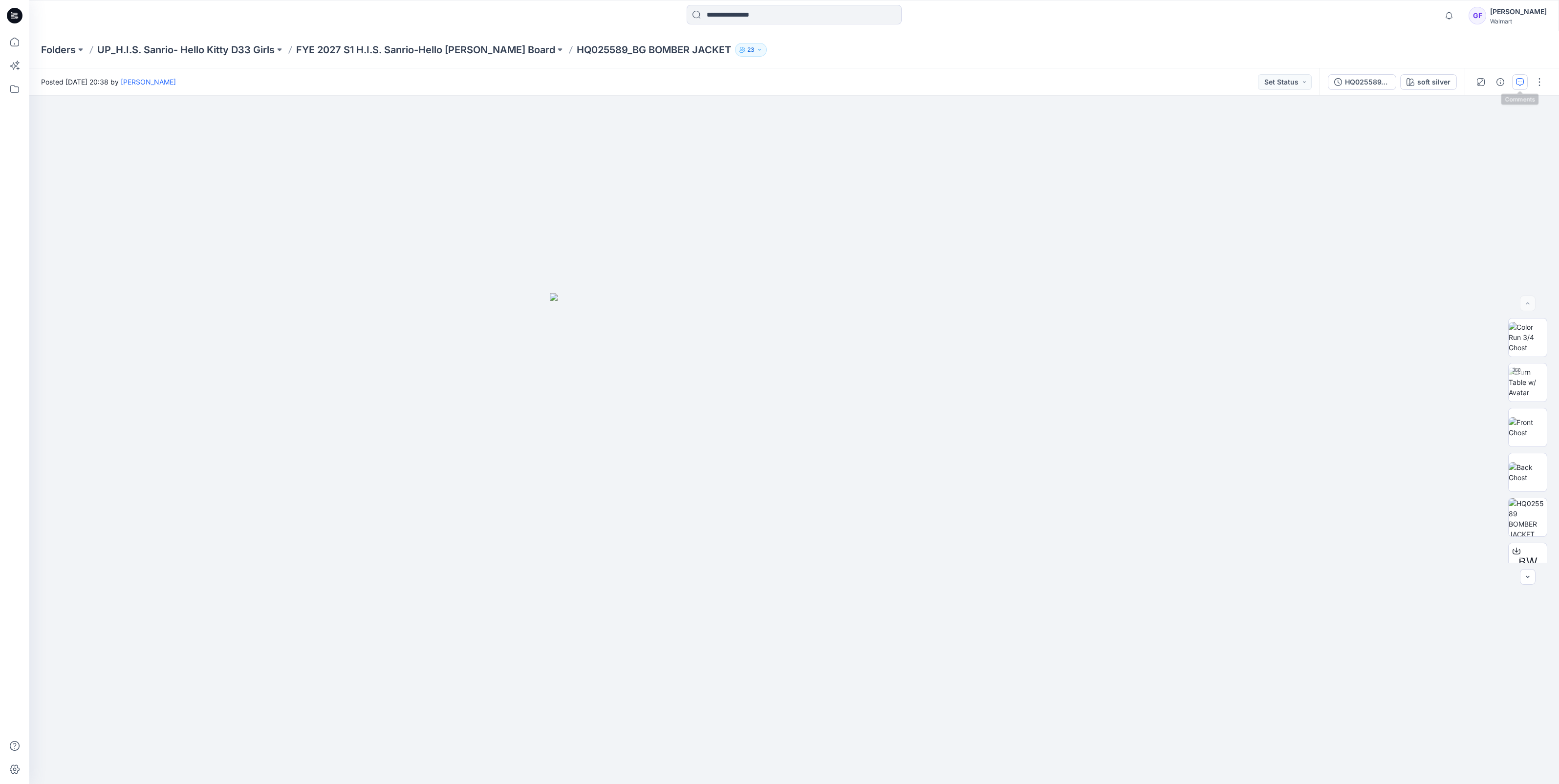
click at [1517, 81] on icon "button" at bounding box center [1519, 82] width 8 height 8
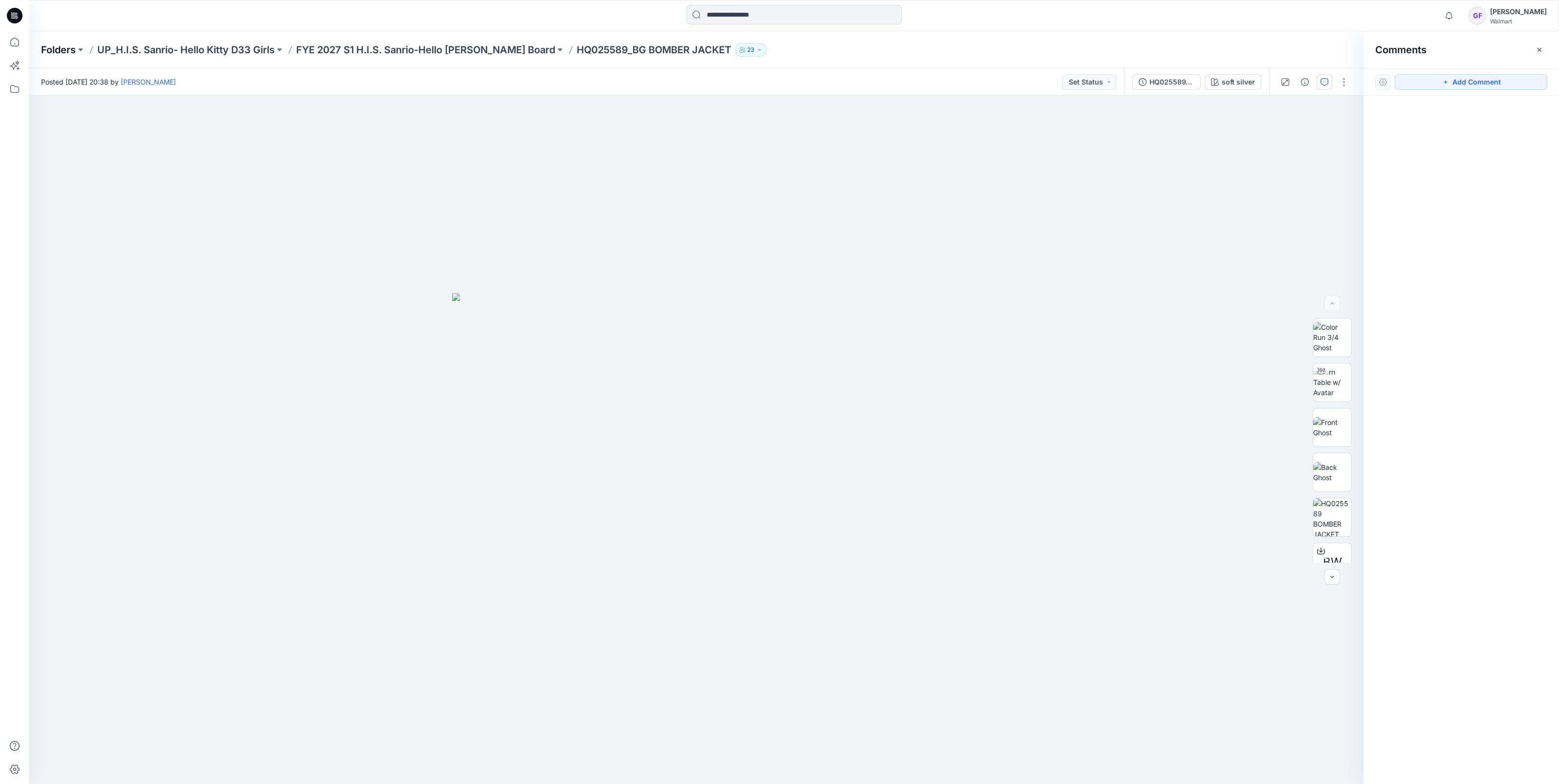
click at [58, 45] on p "Folders" at bounding box center [58, 50] width 35 height 14
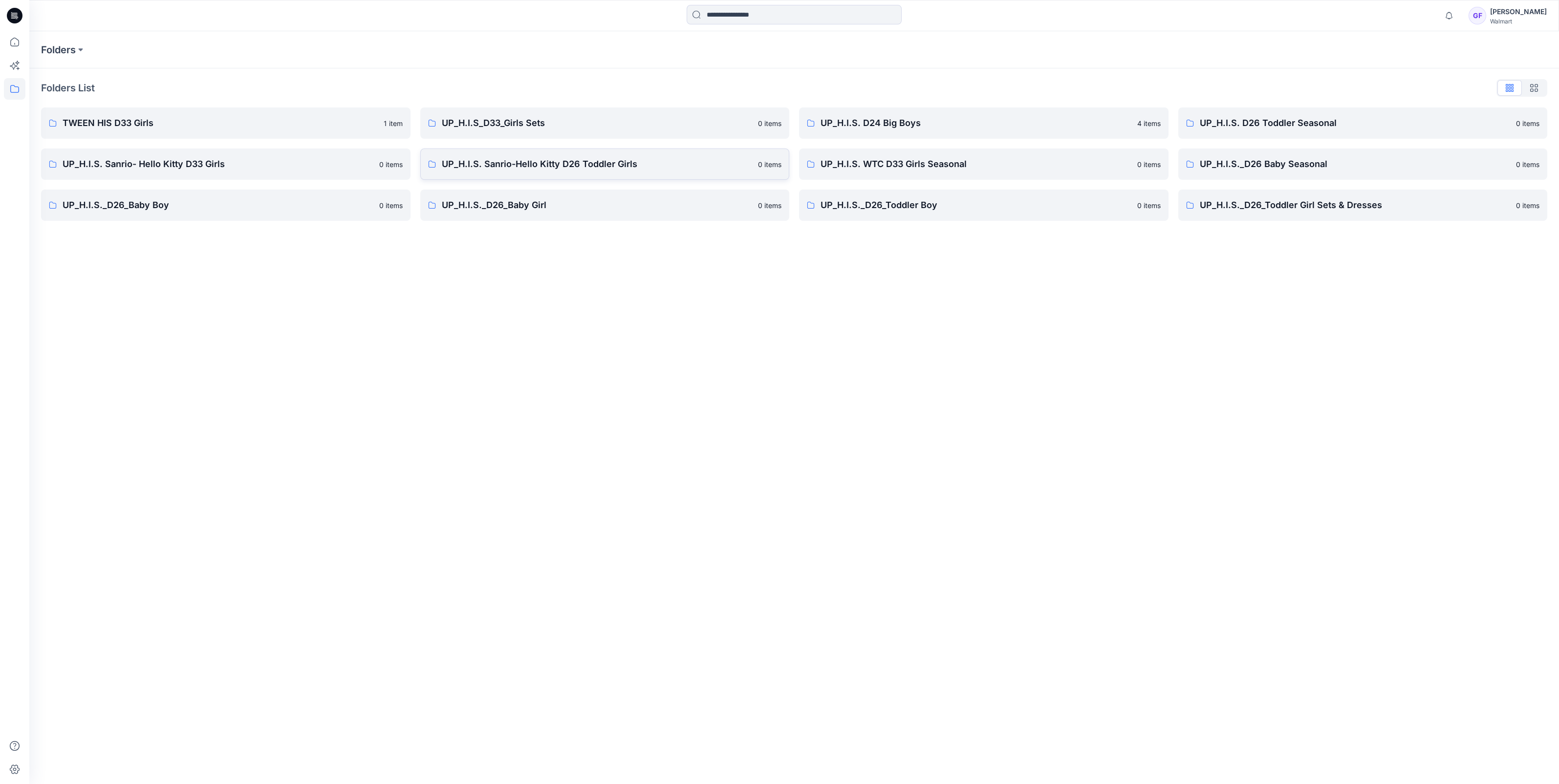
click at [543, 165] on p "UP_H.I.S. Sanrio-Hello Kitty D26 Toddler Girls" at bounding box center [597, 164] width 311 height 14
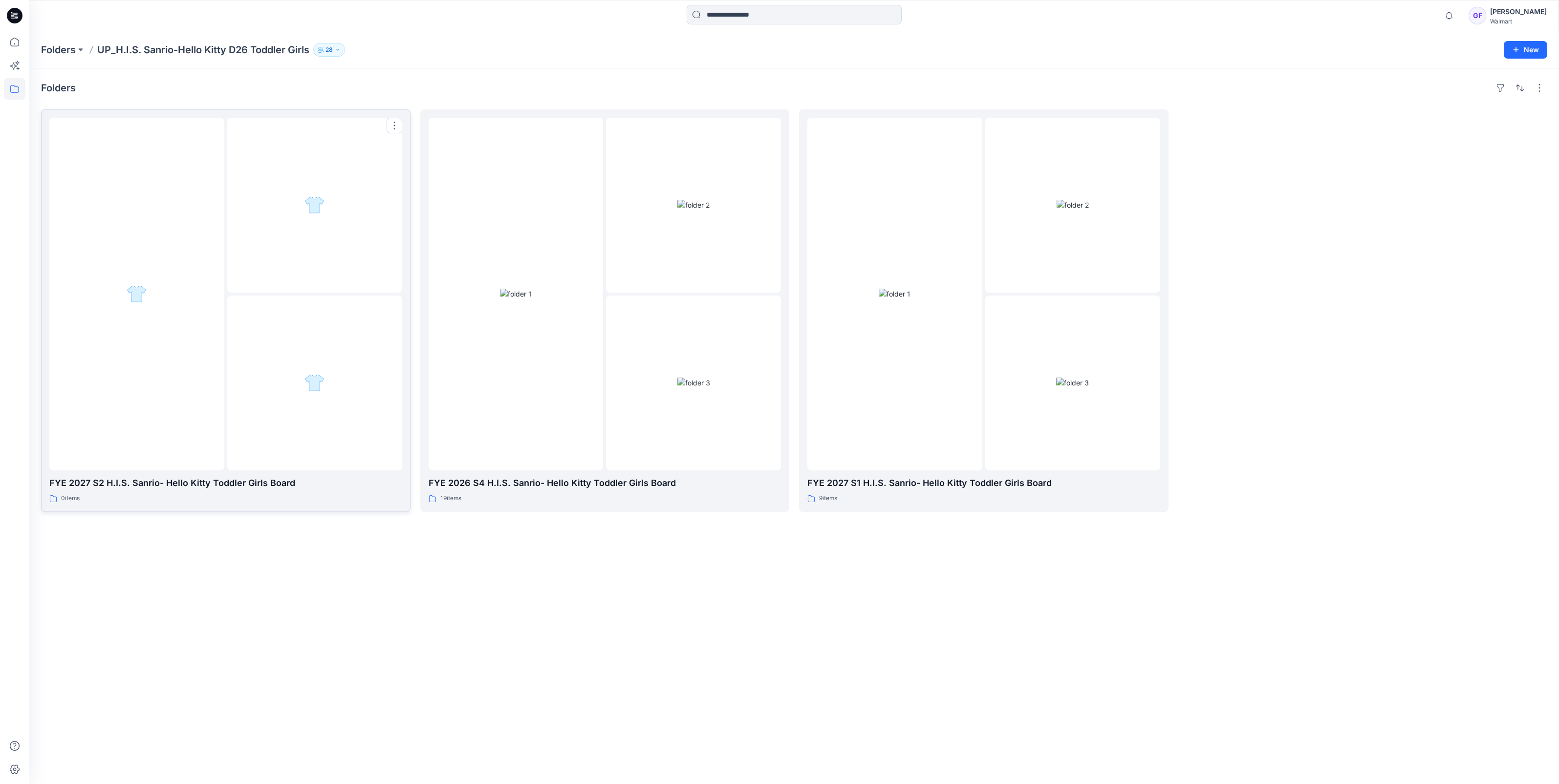
click at [183, 237] on div at bounding box center [137, 294] width 175 height 353
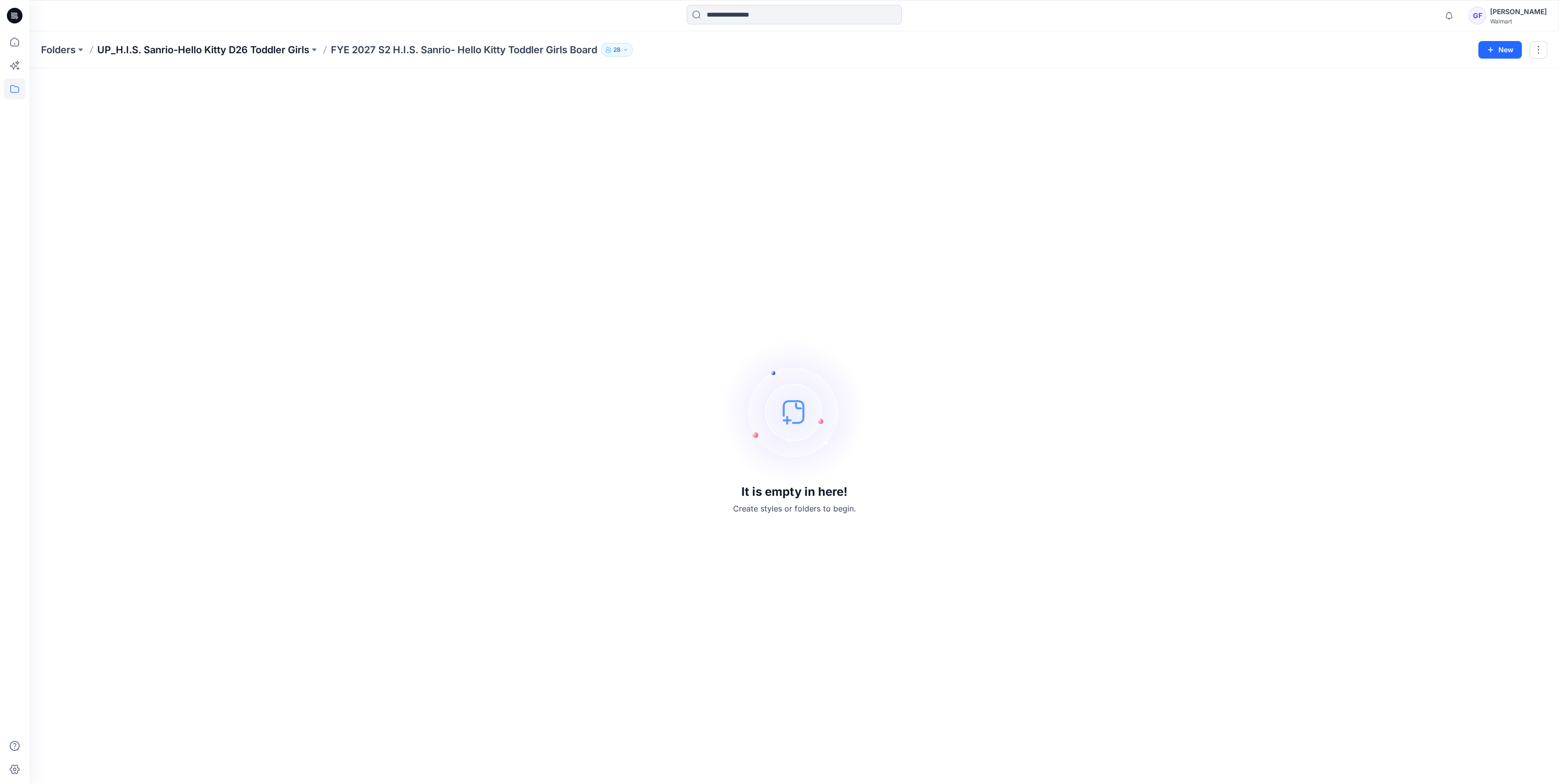
click at [274, 47] on p "UP_H.I.S. Sanrio-Hello Kitty D26 Toddler Girls" at bounding box center [203, 50] width 212 height 14
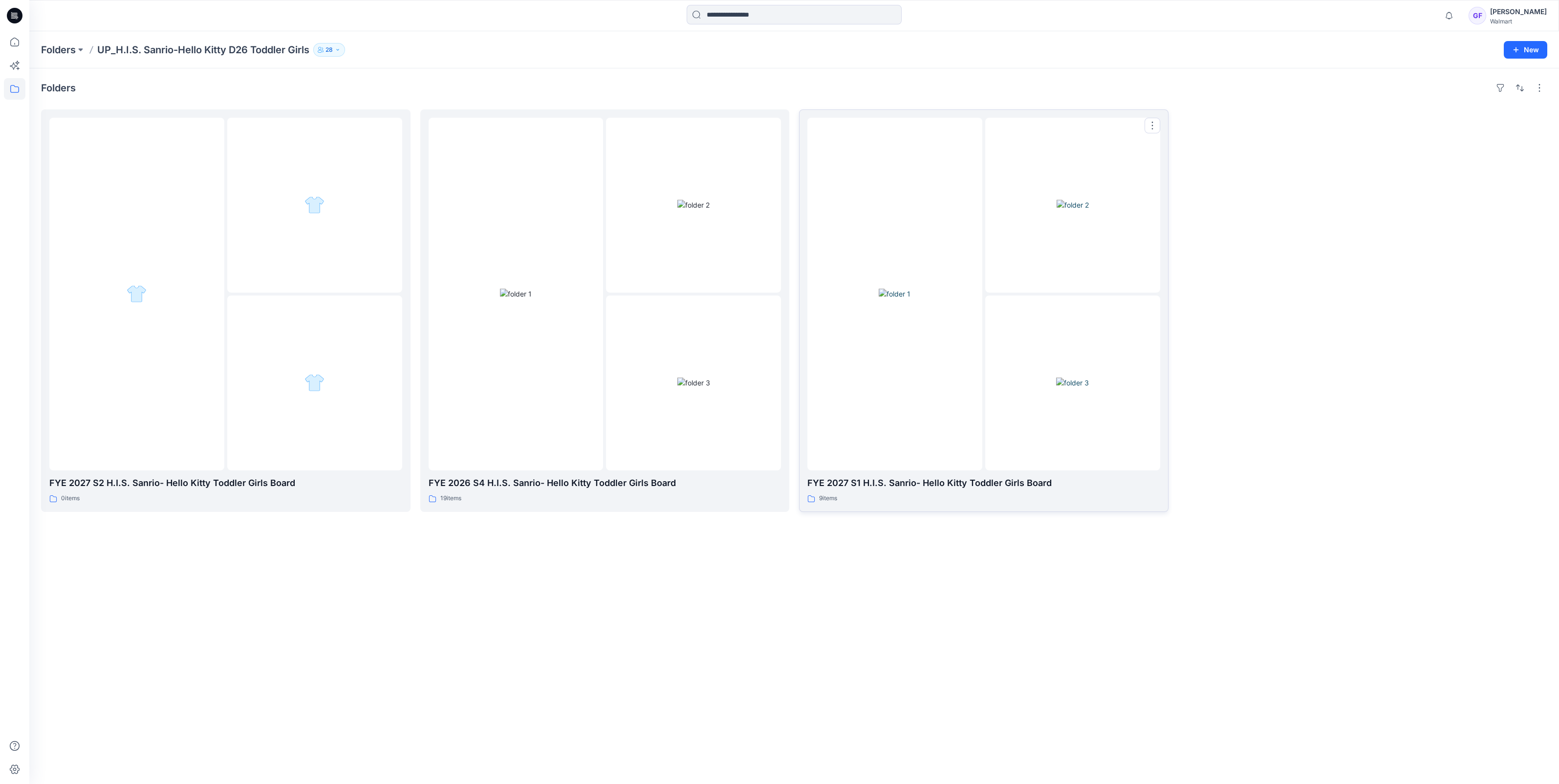
click at [910, 299] on img at bounding box center [895, 294] width 32 height 10
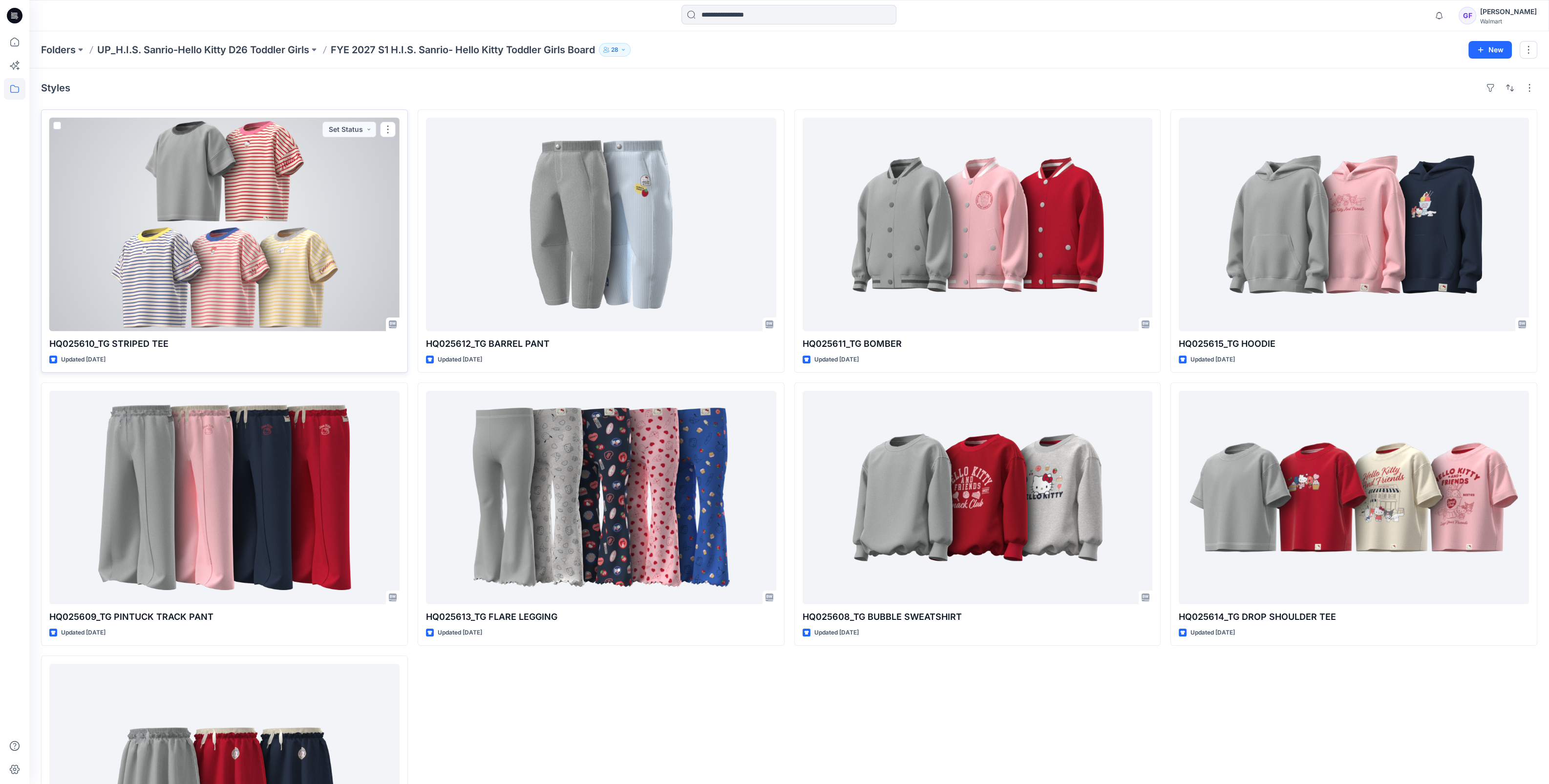
click at [308, 232] on div at bounding box center [224, 224] width 351 height 213
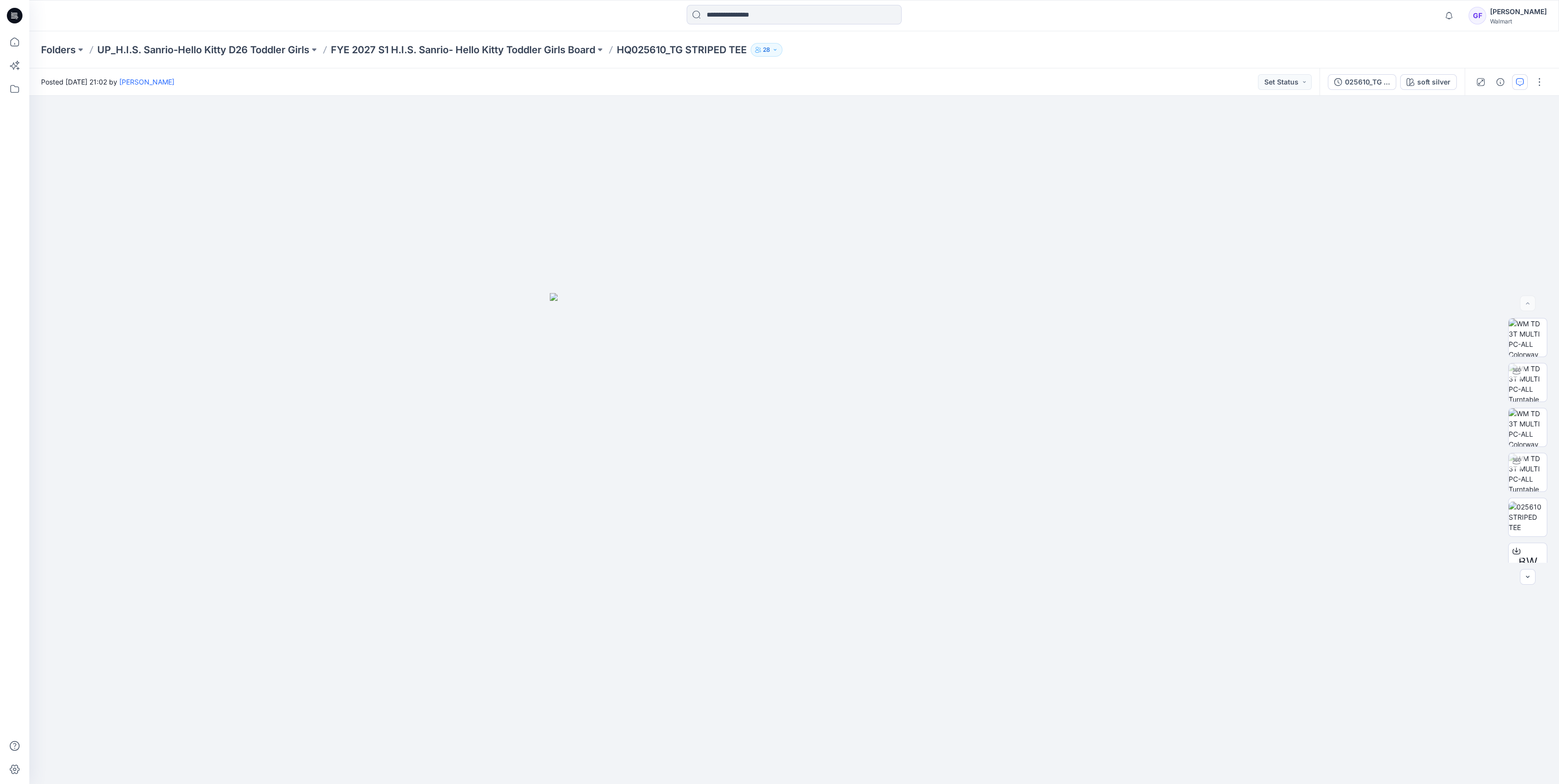
click at [1519, 87] on button "button" at bounding box center [1520, 82] width 16 height 16
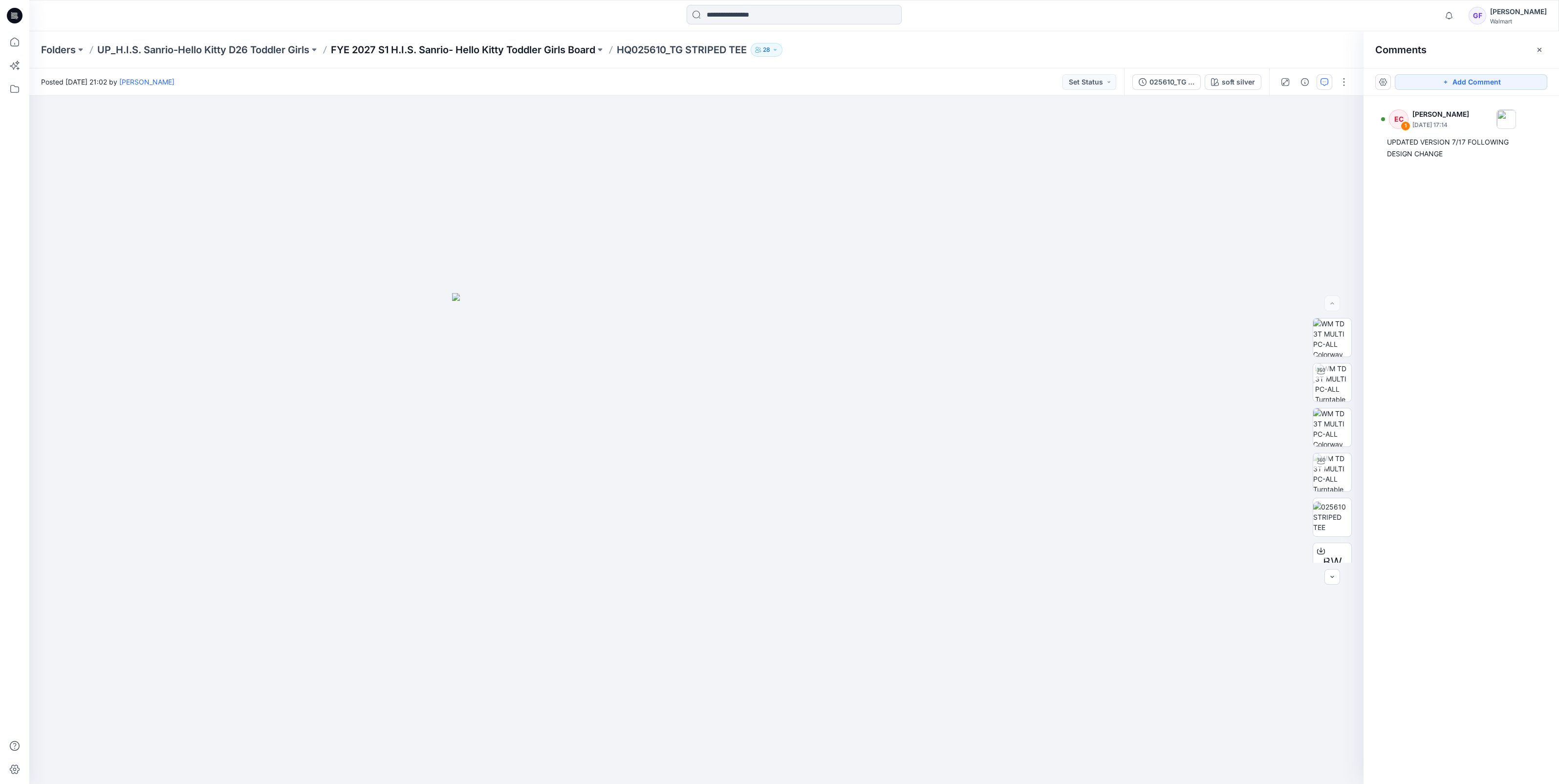
click at [394, 51] on p "FYE 2027 S1 H.I.S. Sanrio- Hello Kitty Toddler Girls Board" at bounding box center [462, 50] width 264 height 14
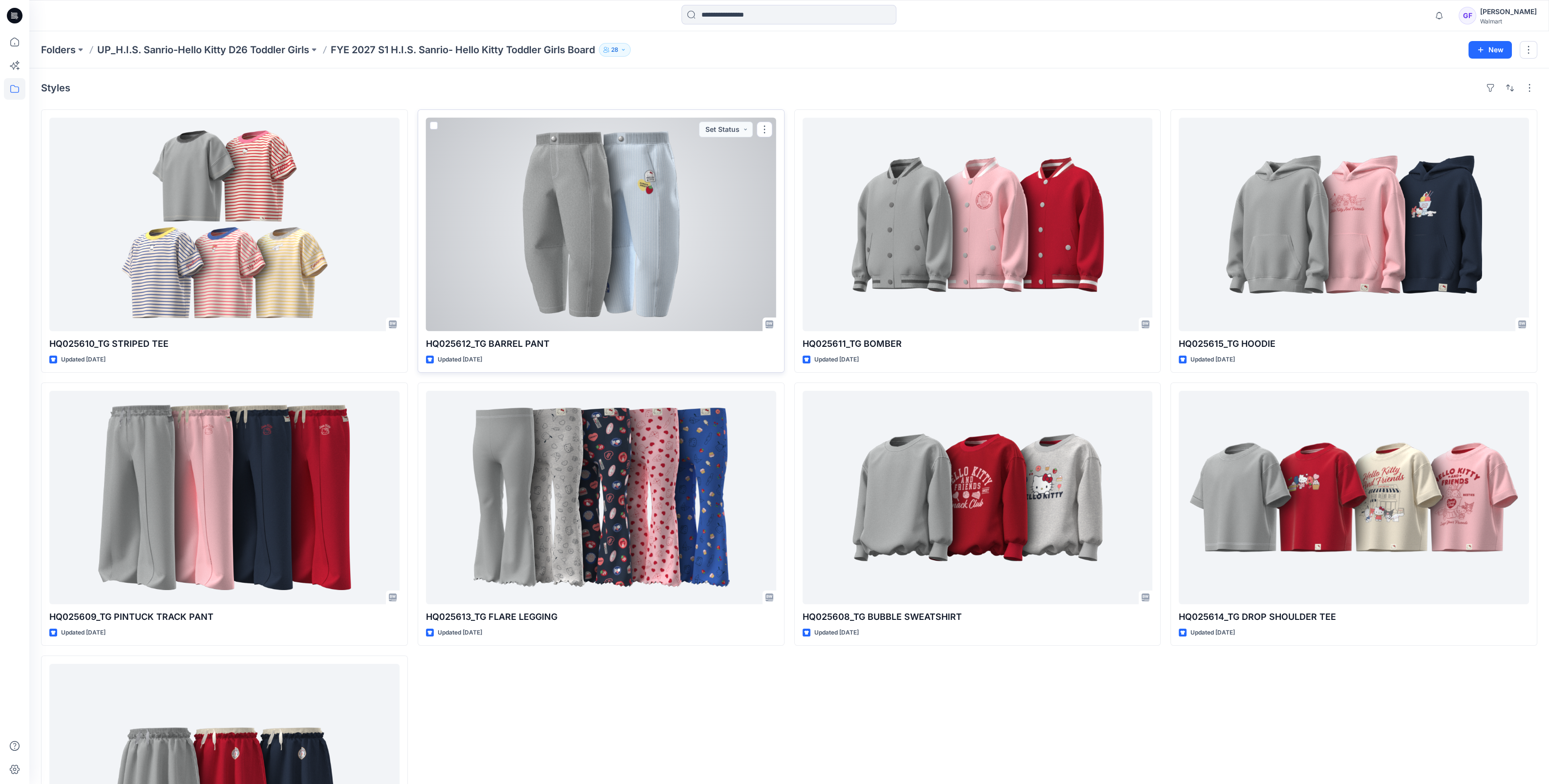
click at [591, 240] on div at bounding box center [601, 224] width 351 height 213
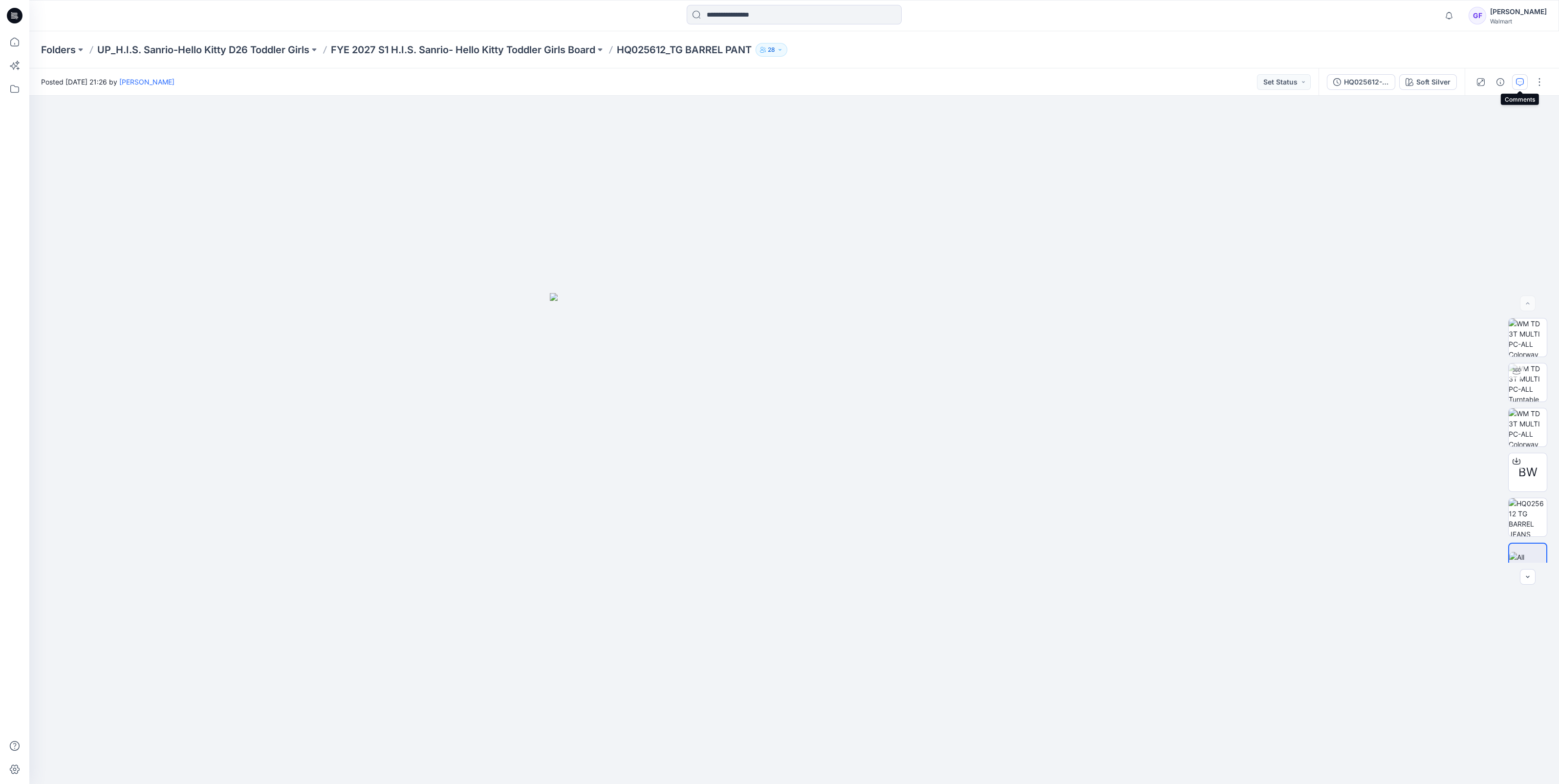
click at [1521, 80] on icon "button" at bounding box center [1519, 82] width 8 height 8
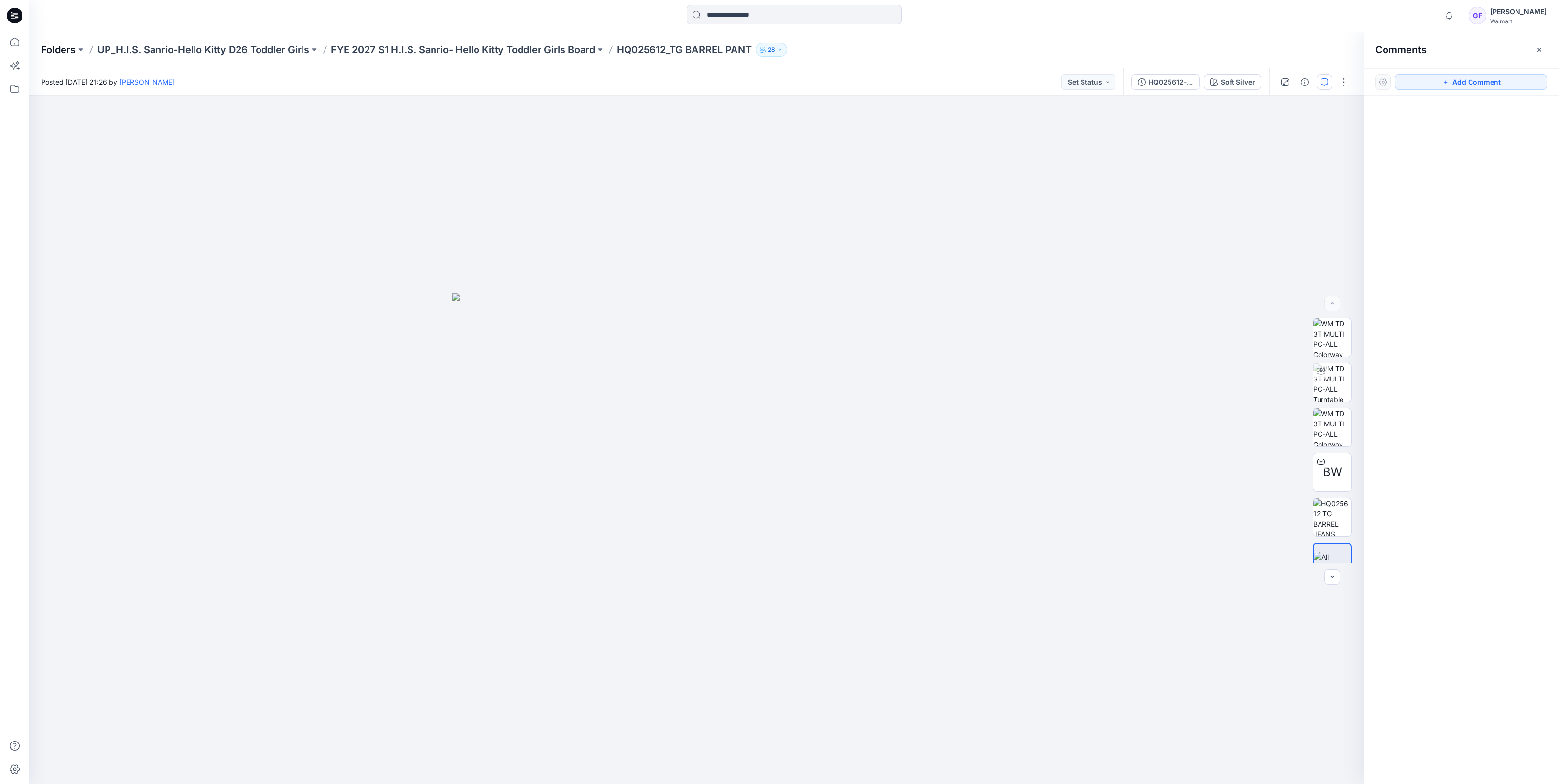
click at [71, 49] on p "Folders" at bounding box center [58, 50] width 35 height 14
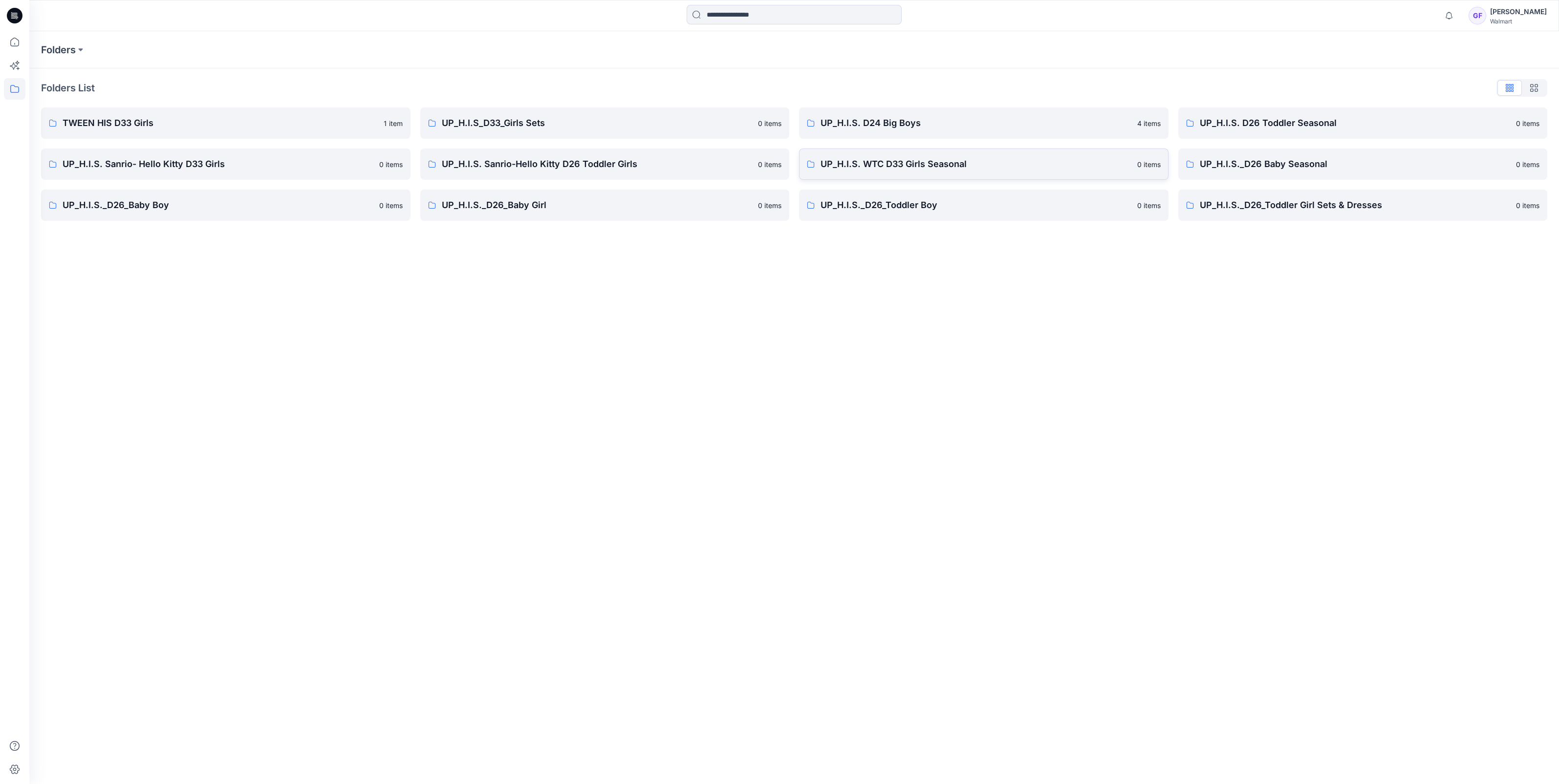
click at [867, 167] on p "UP_H.I.S. WTC D33 Girls Seasonal" at bounding box center [976, 164] width 311 height 14
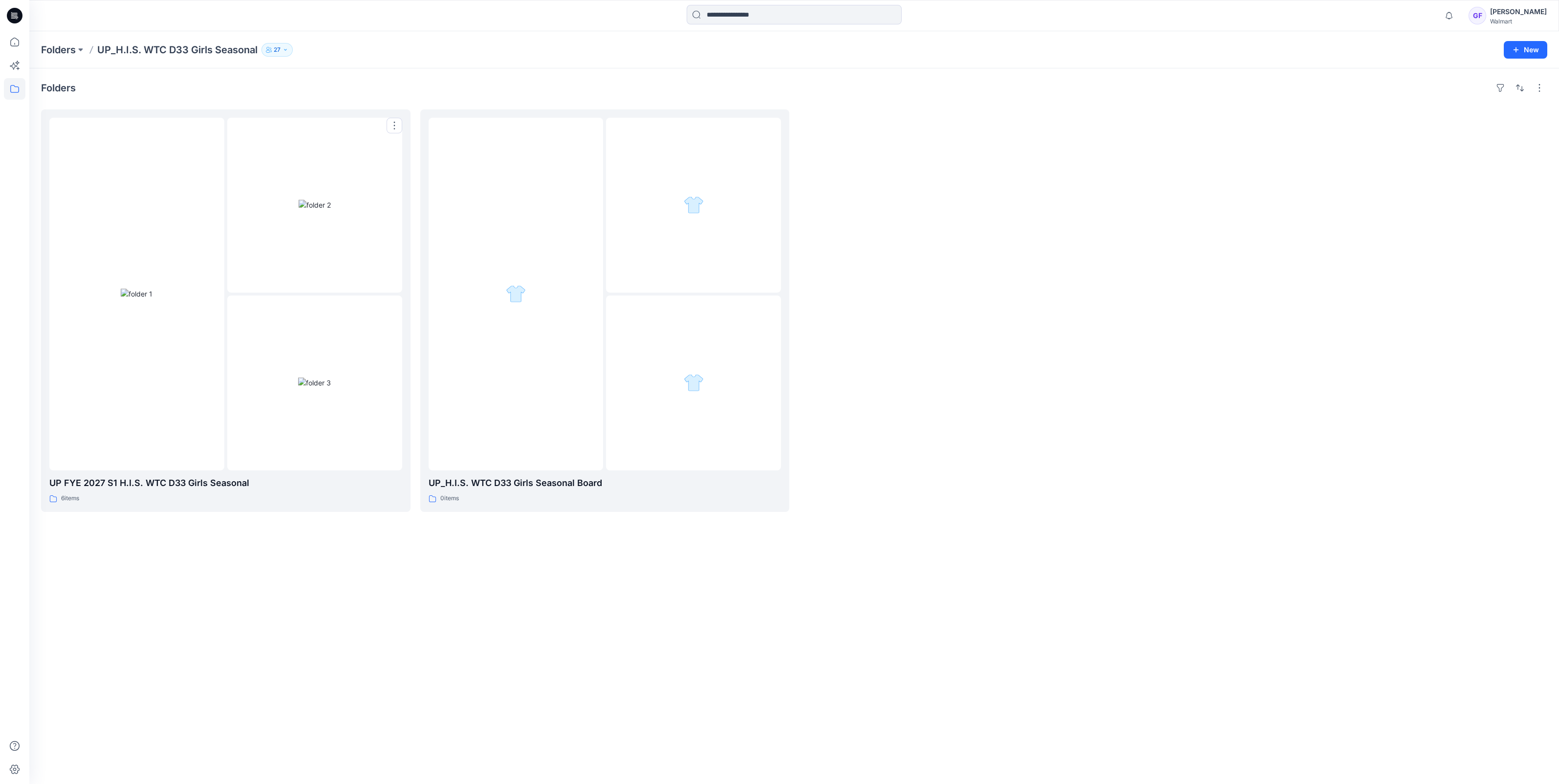
click at [152, 289] on img at bounding box center [137, 294] width 32 height 10
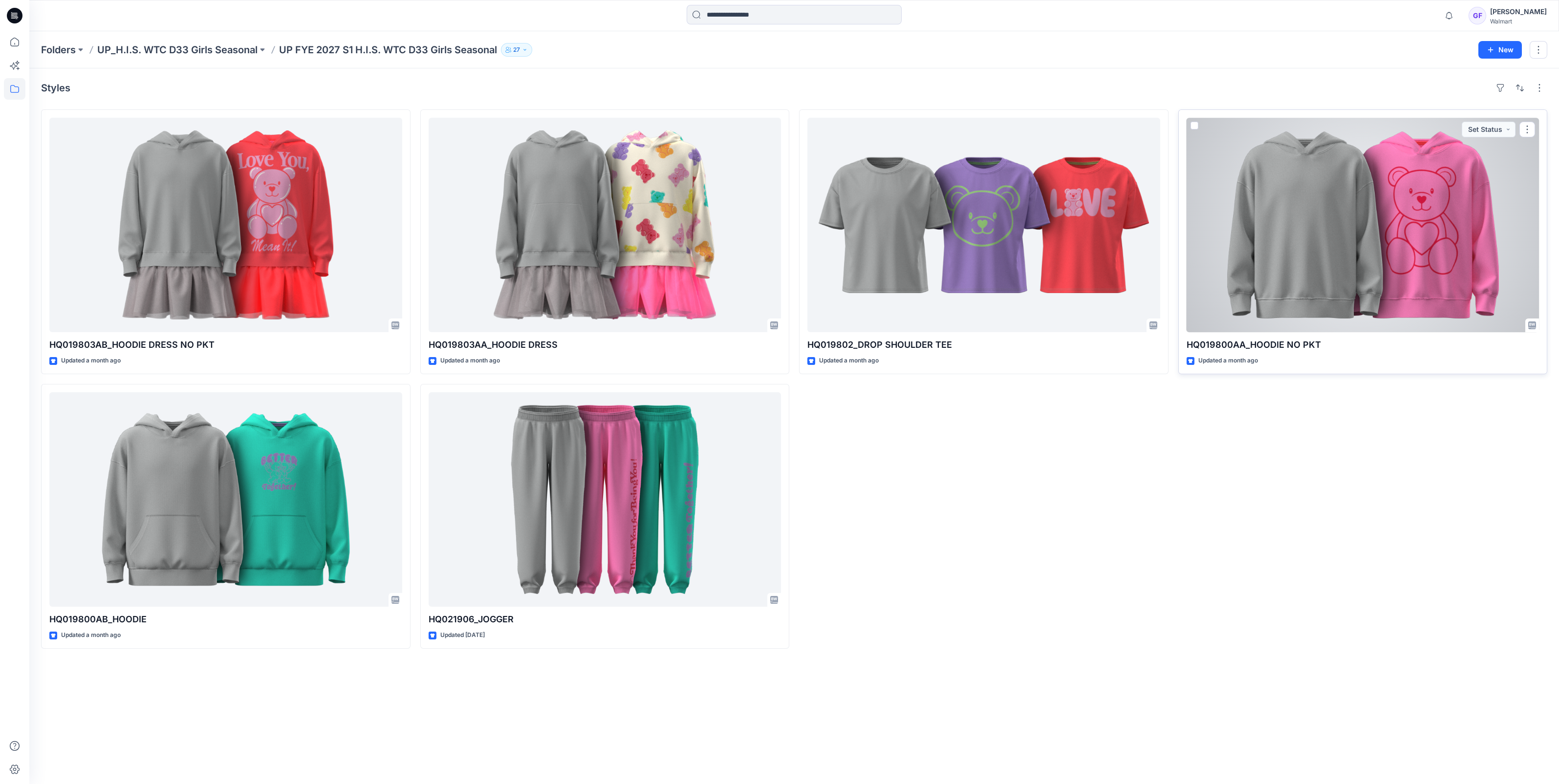
click at [1325, 209] on div at bounding box center [1363, 225] width 353 height 215
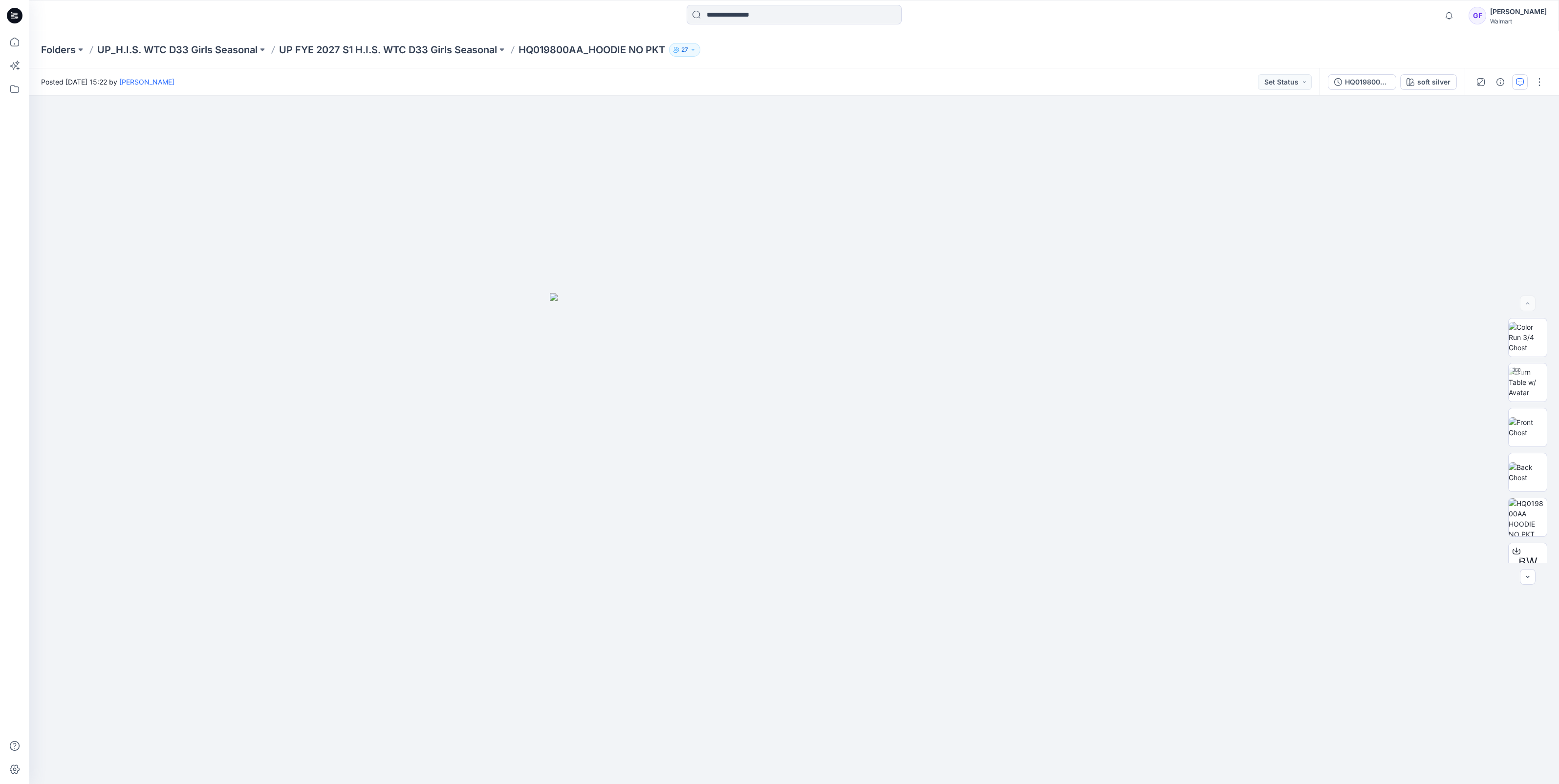
click at [1519, 78] on button "button" at bounding box center [1520, 82] width 16 height 16
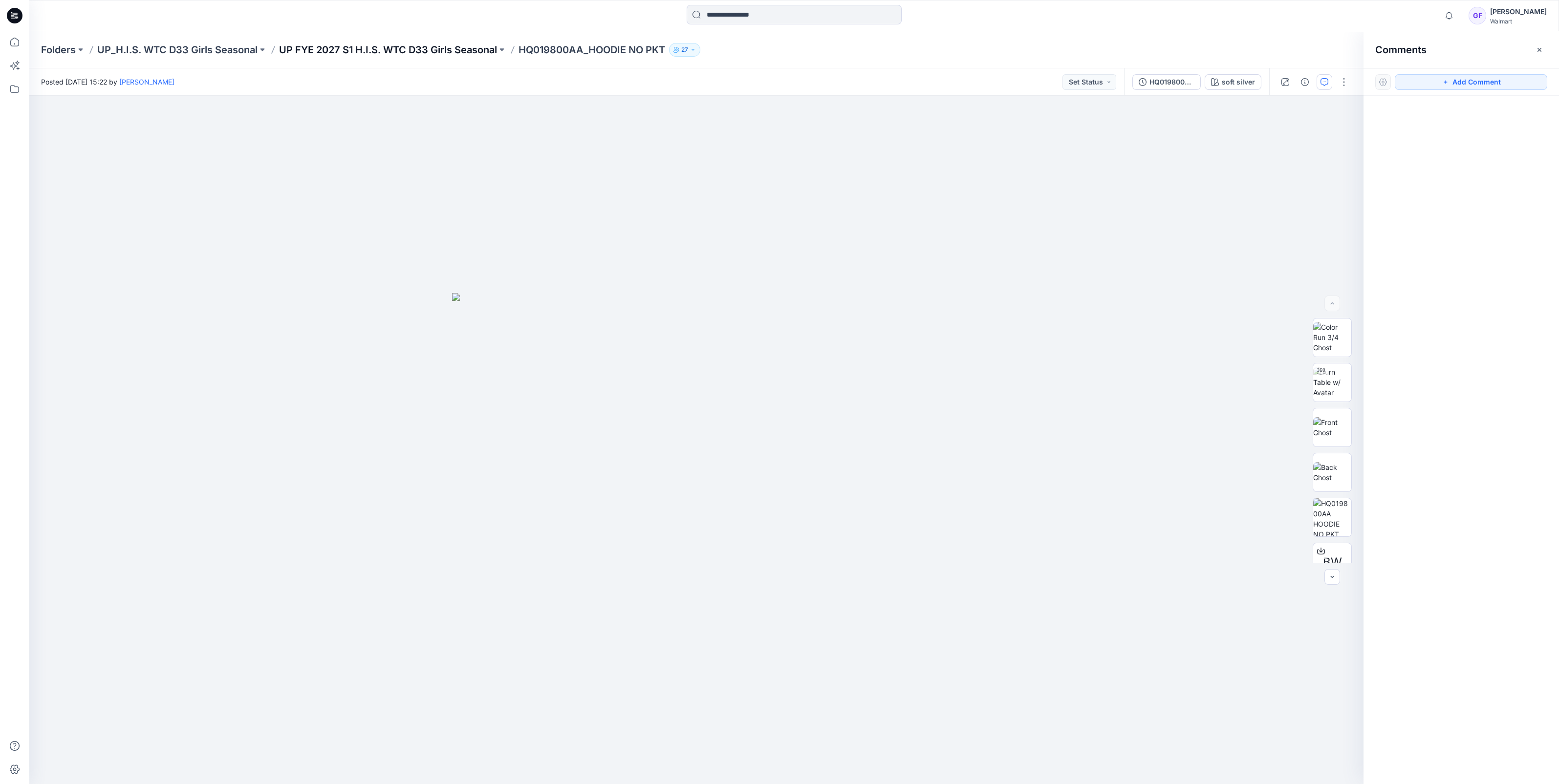
click at [437, 51] on p "UP FYE 2027 S1 H.I.S. WTC D33 Girls Seasonal" at bounding box center [388, 50] width 218 height 14
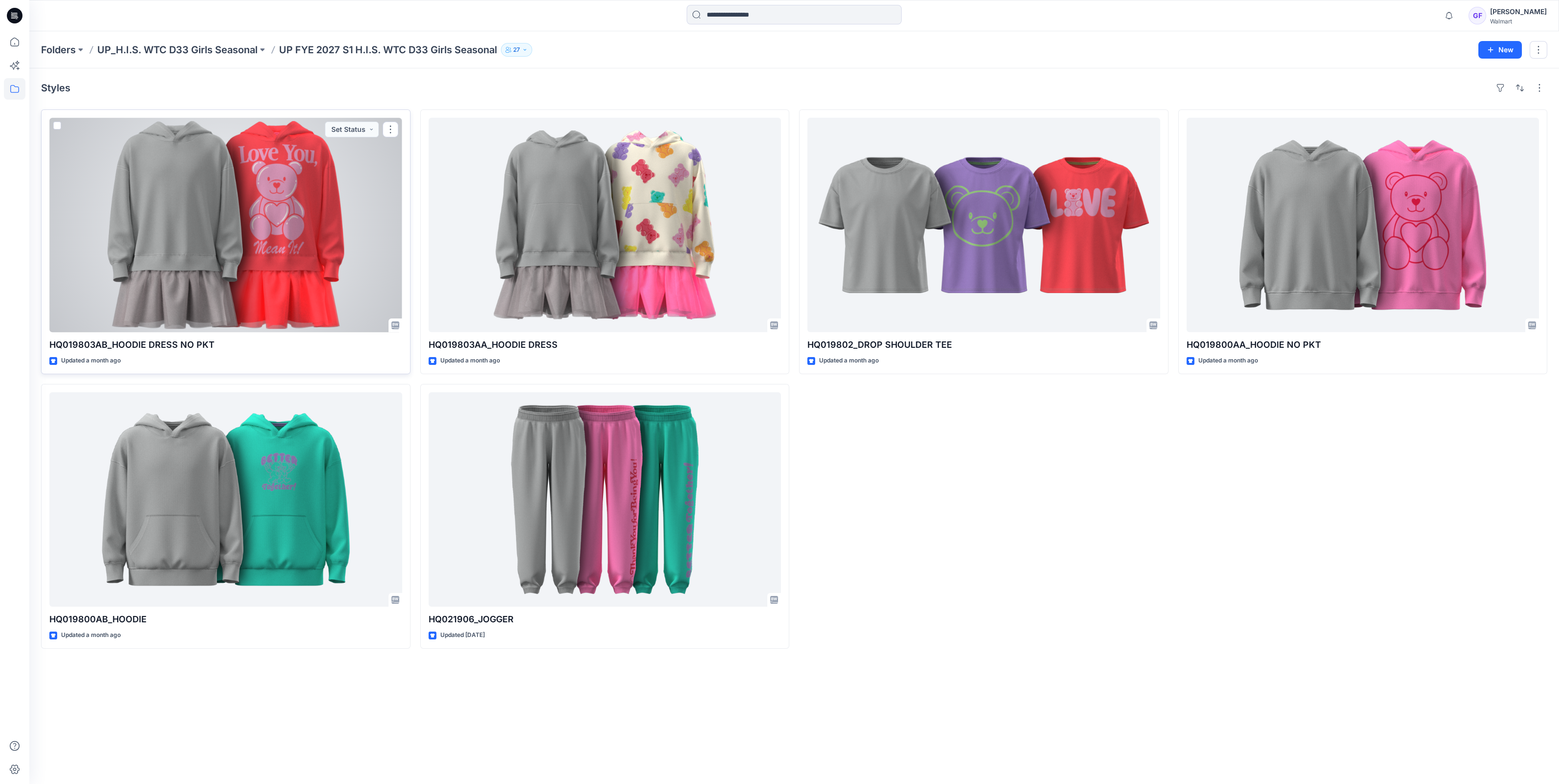
click at [215, 265] on div at bounding box center [226, 225] width 353 height 215
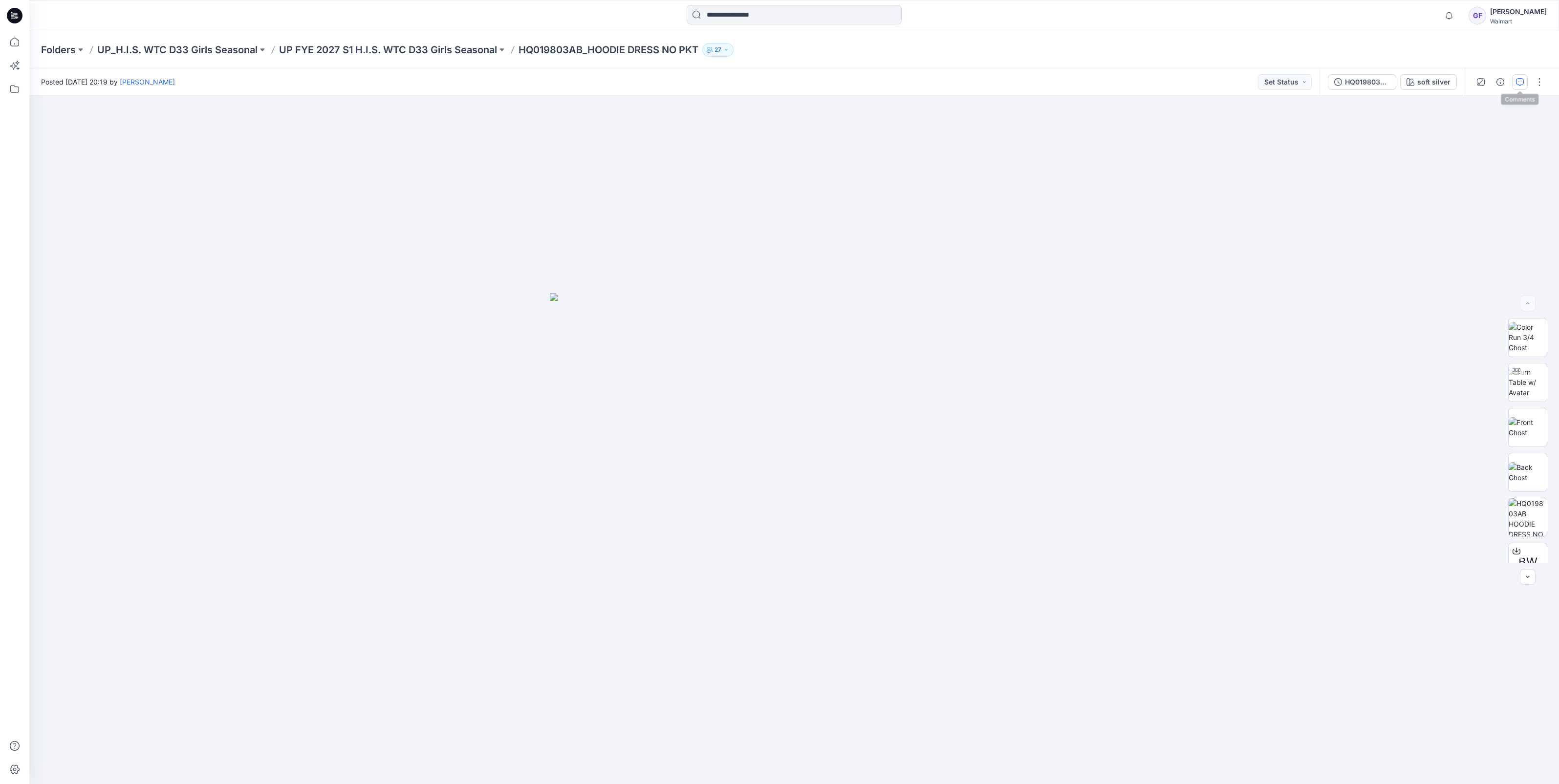
click at [1517, 74] on button "button" at bounding box center [1520, 82] width 16 height 16
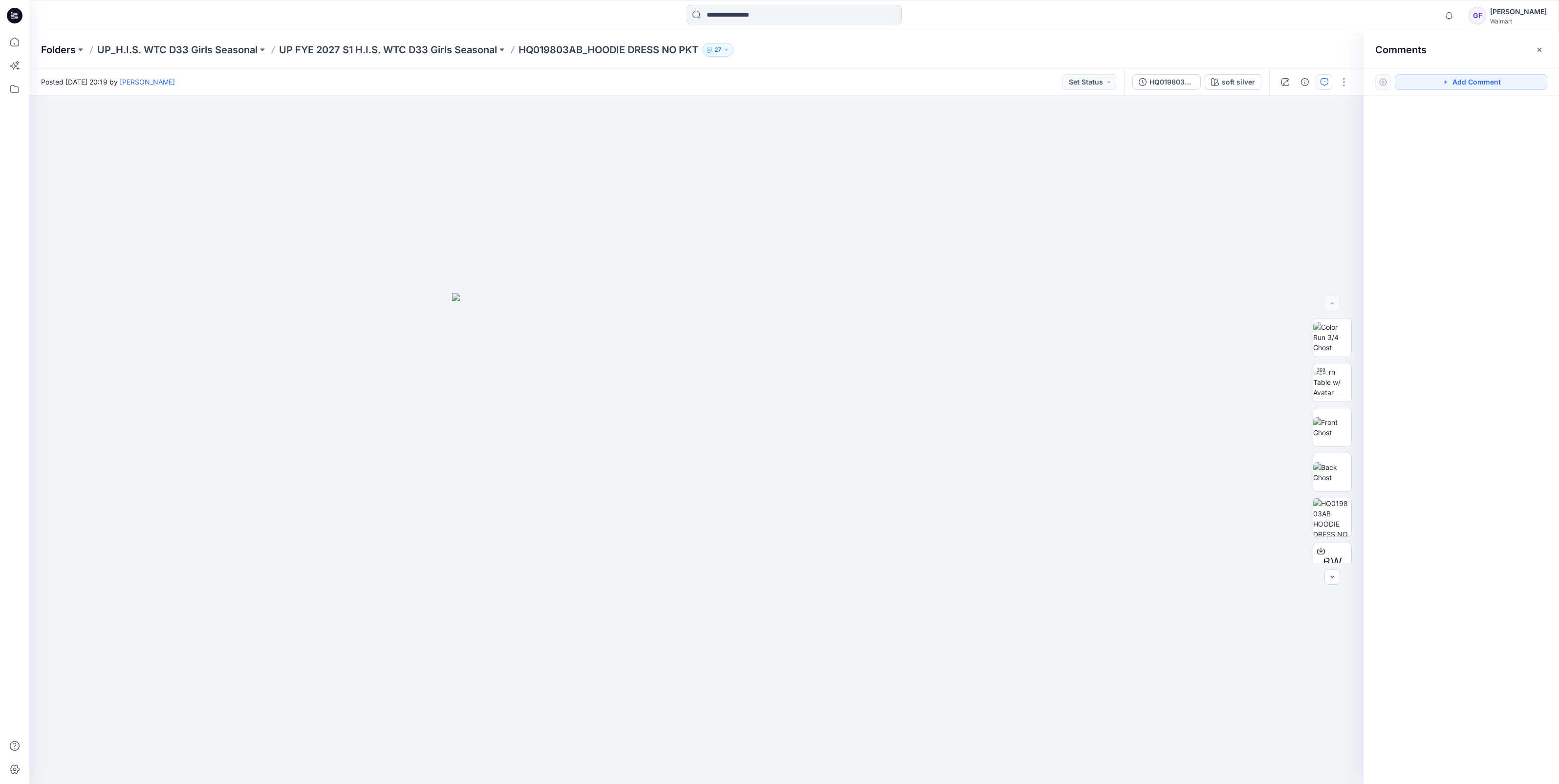
click at [71, 51] on p "Folders" at bounding box center [58, 50] width 35 height 14
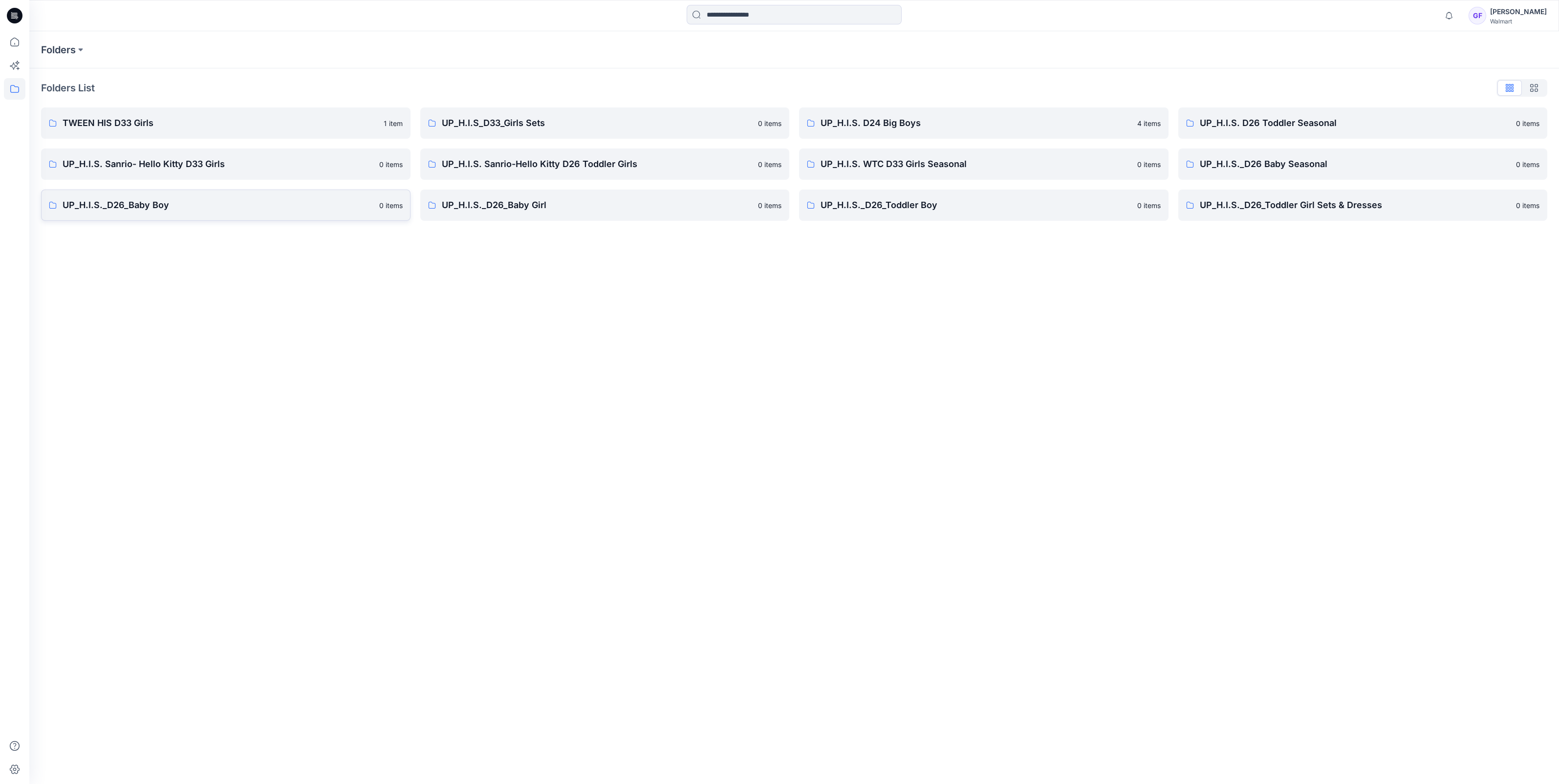
click at [176, 203] on p "UP_H.I.S._D26_Baby Boy" at bounding box center [218, 205] width 311 height 14
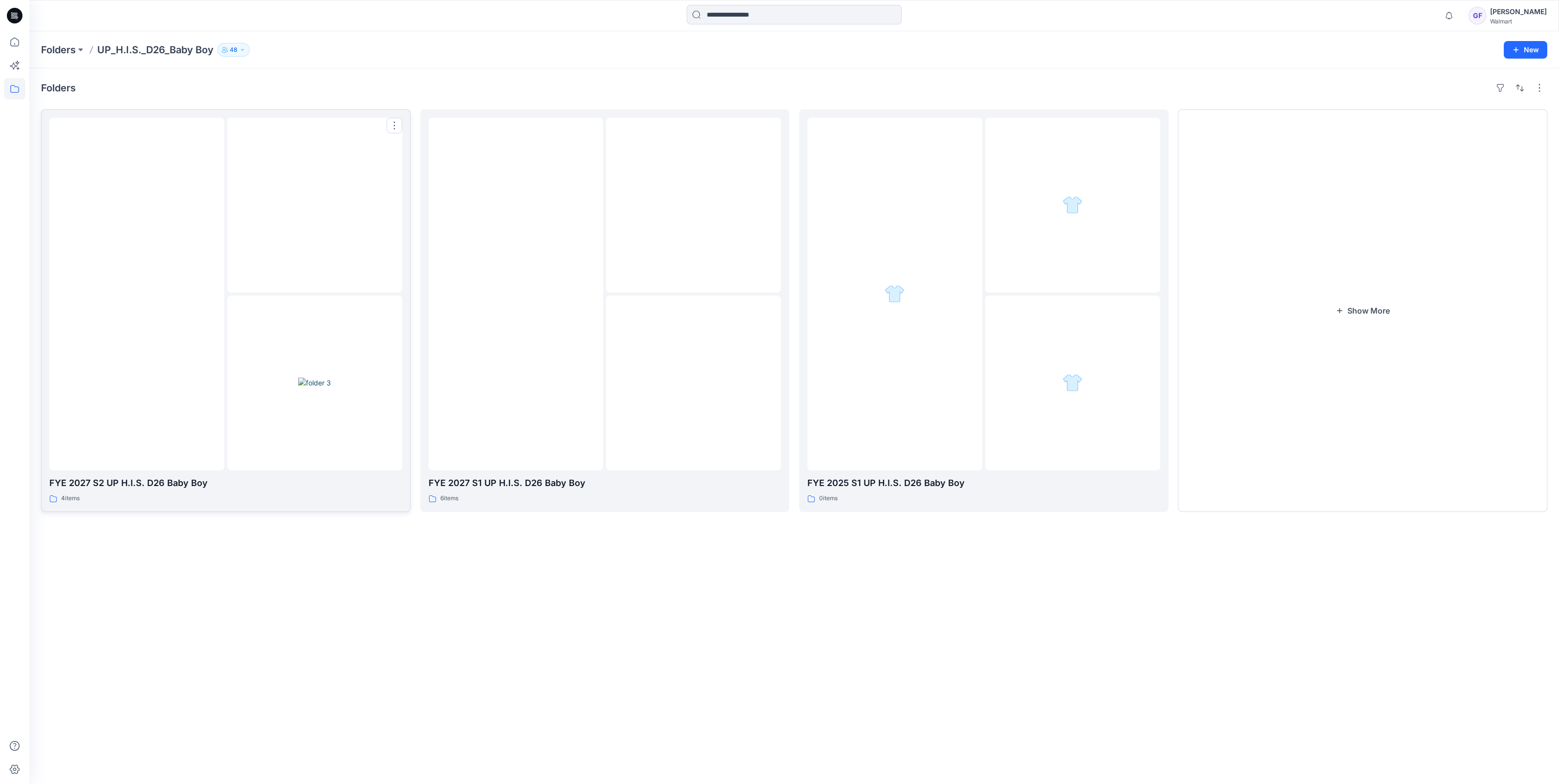
click at [137, 294] on img at bounding box center [137, 294] width 0 height 0
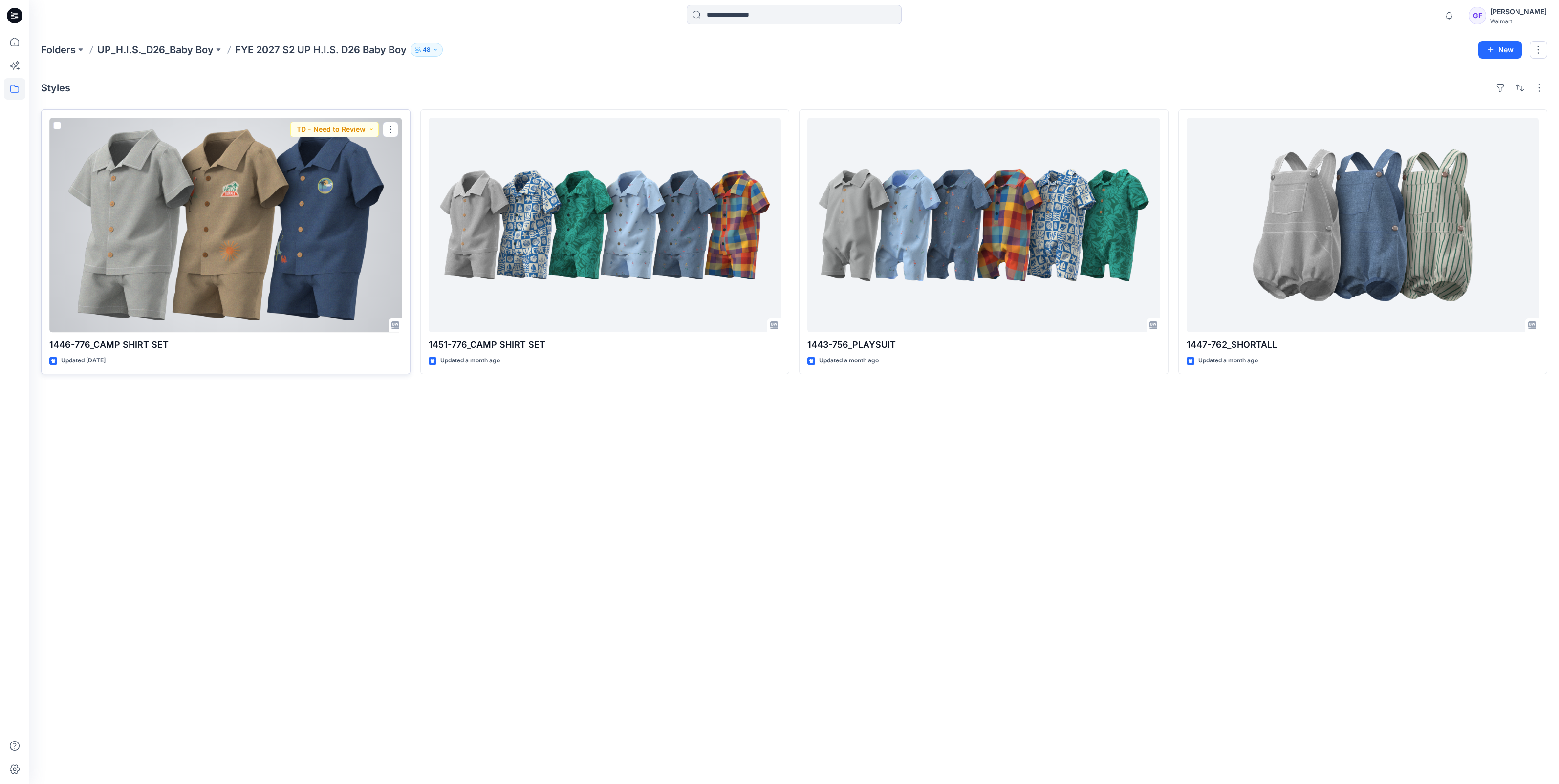
click at [184, 283] on div at bounding box center [226, 225] width 353 height 215
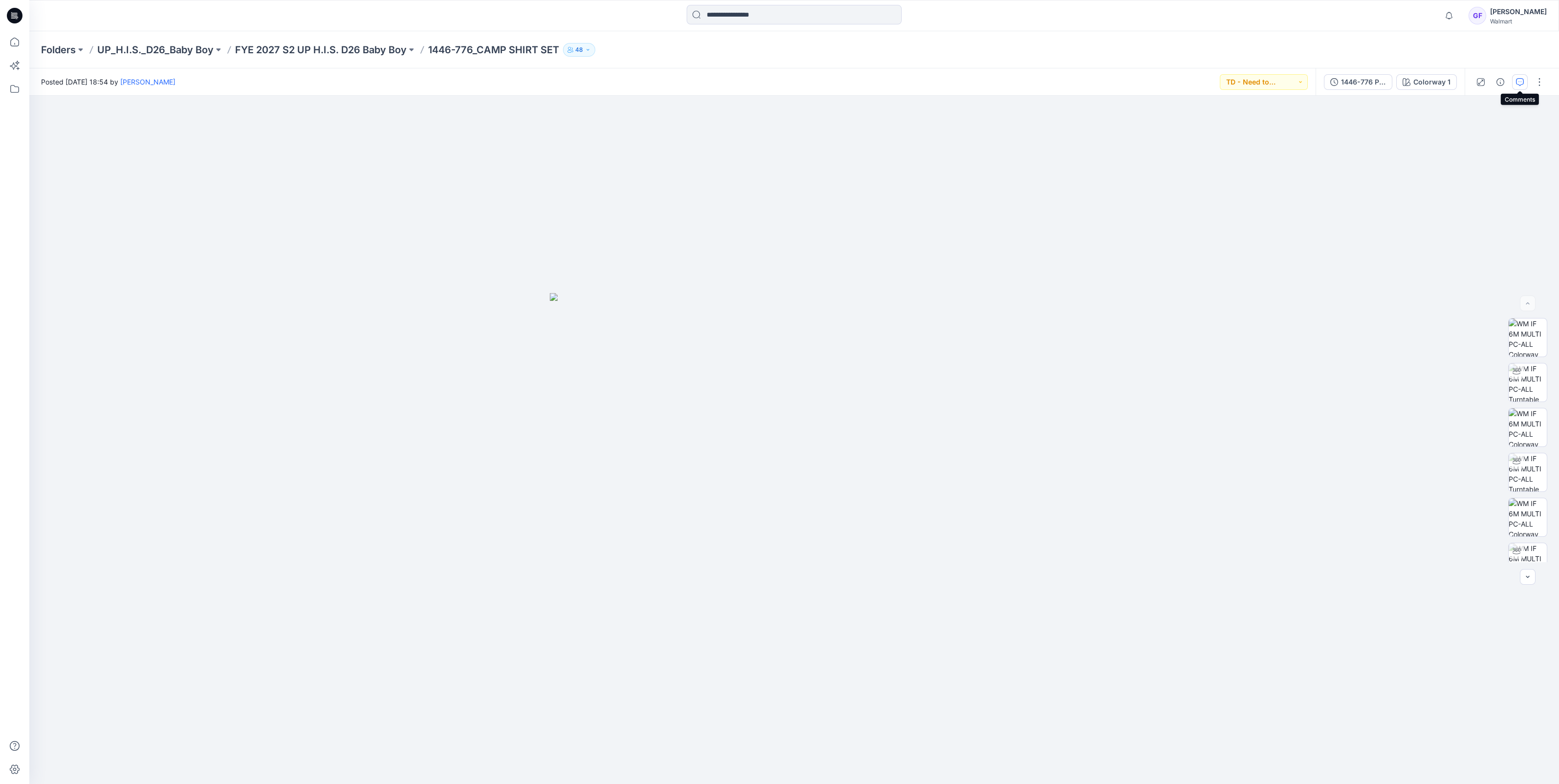
click at [1519, 84] on icon "button" at bounding box center [1519, 82] width 8 height 8
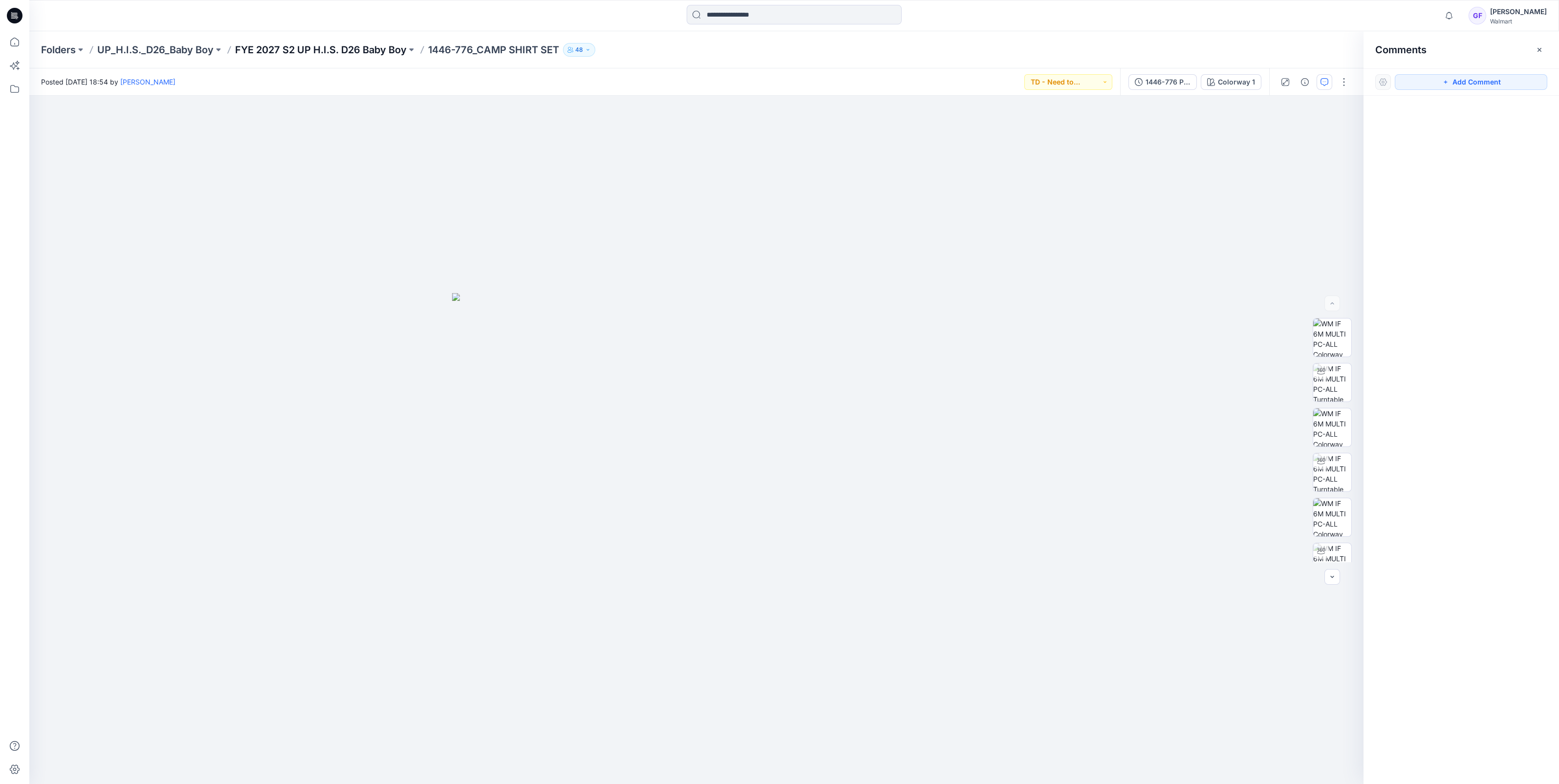
click at [288, 46] on p "FYE 2027 S2 UP H.I.S. D26 Baby Boy" at bounding box center [321, 50] width 172 height 14
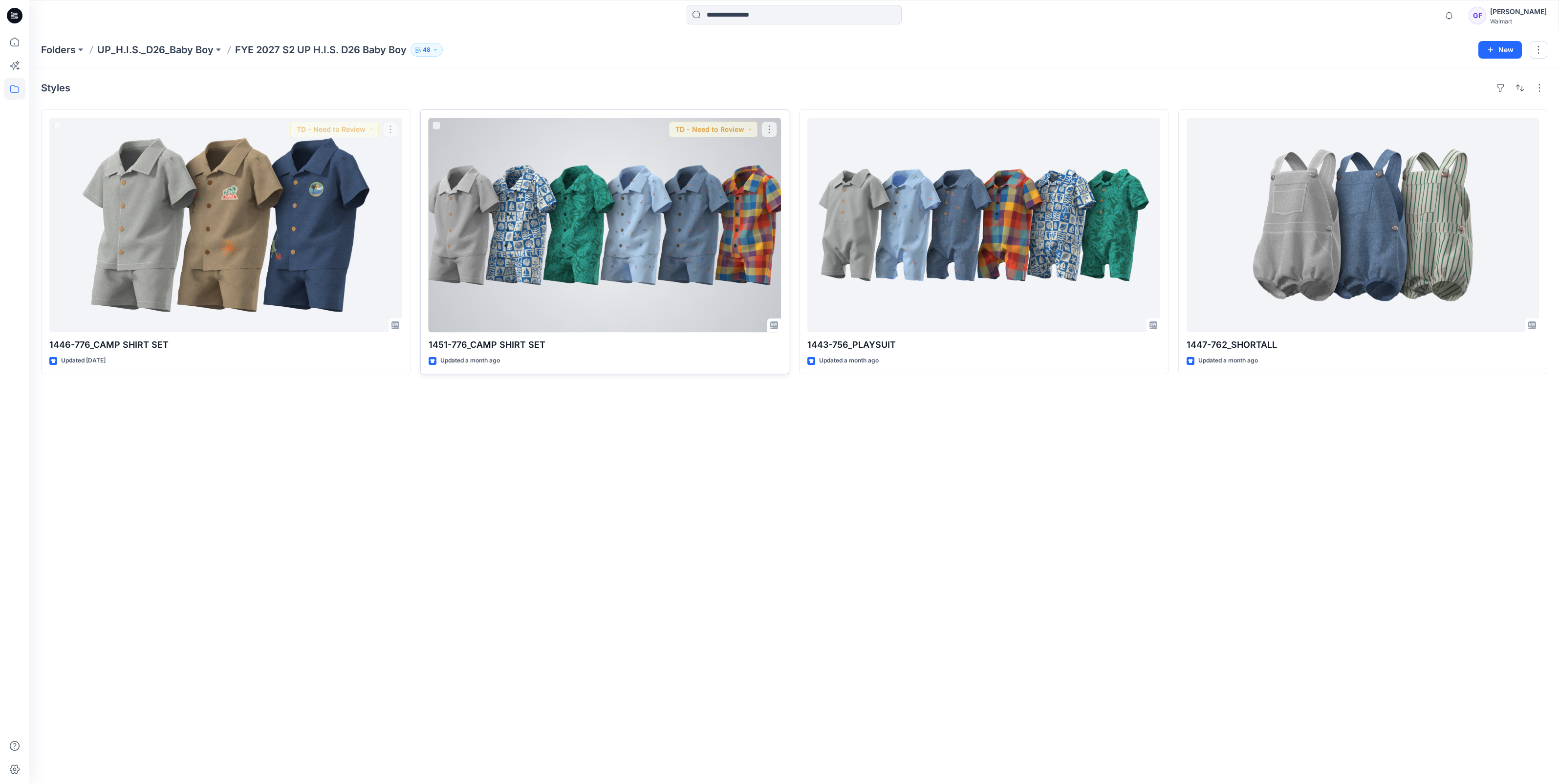
click at [552, 252] on div at bounding box center [605, 225] width 353 height 215
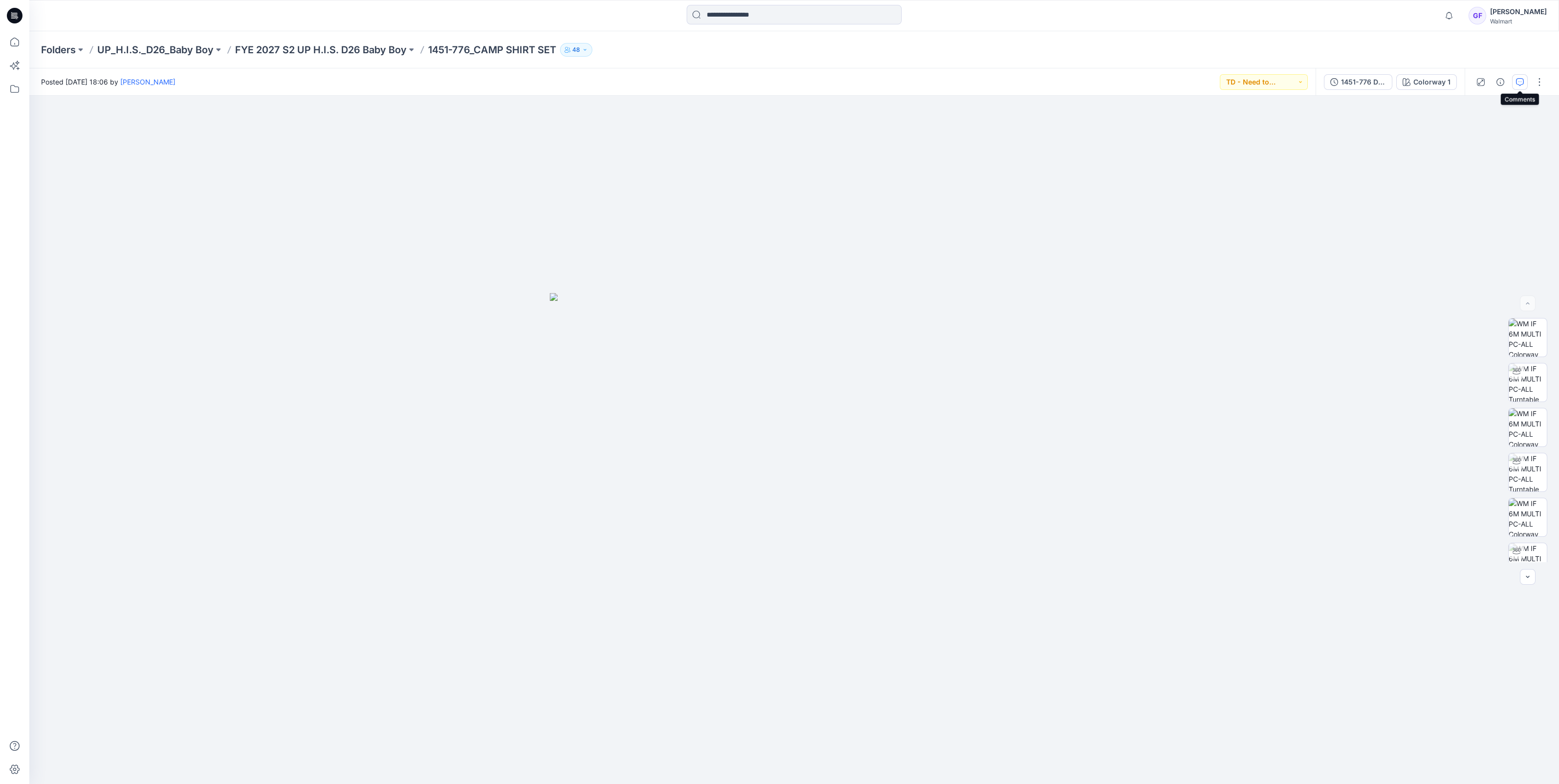
click at [1523, 85] on icon "button" at bounding box center [1519, 82] width 8 height 8
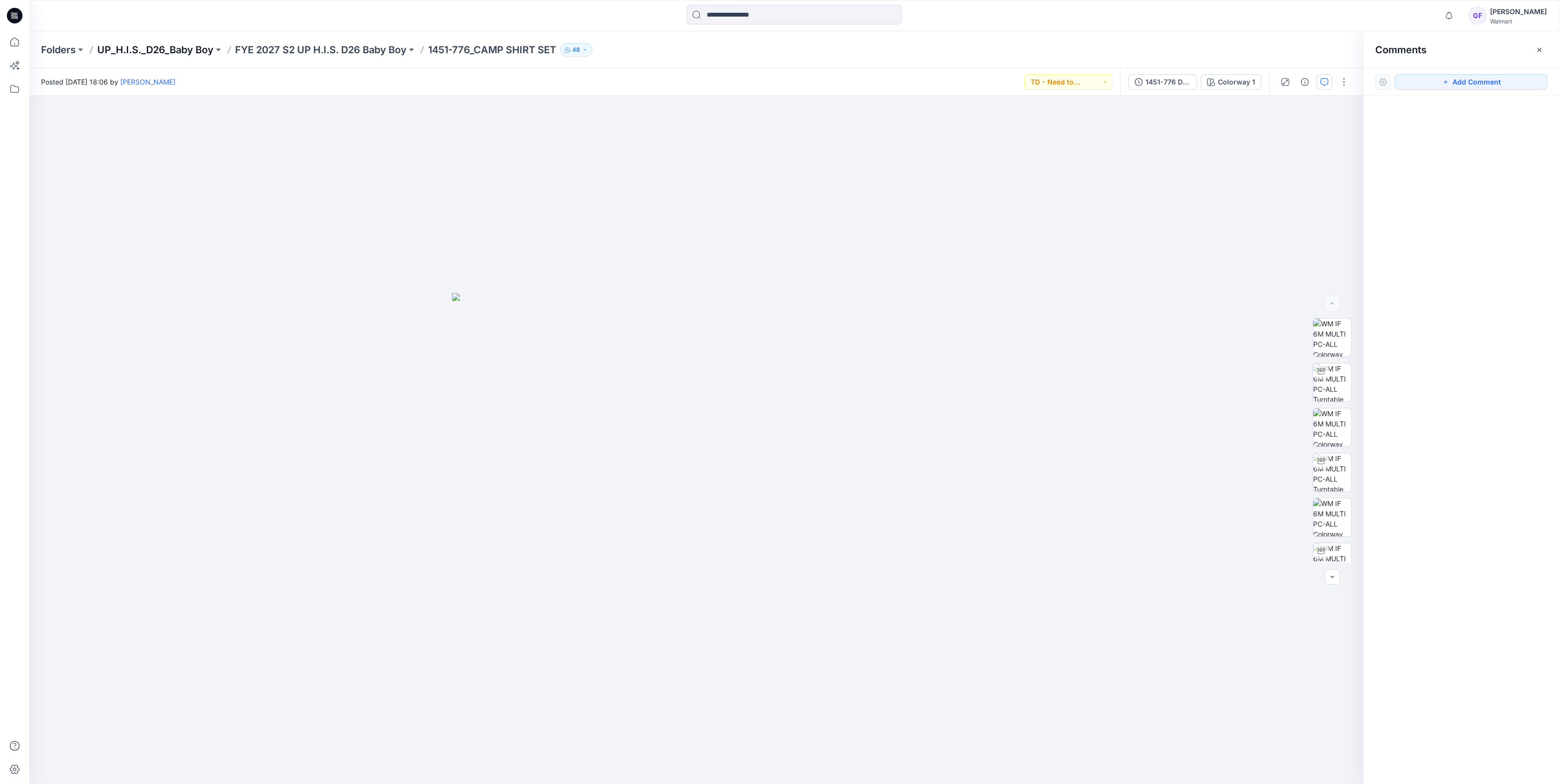
click at [154, 47] on p "UP_H.I.S._D26_Baby Boy" at bounding box center [156, 50] width 117 height 14
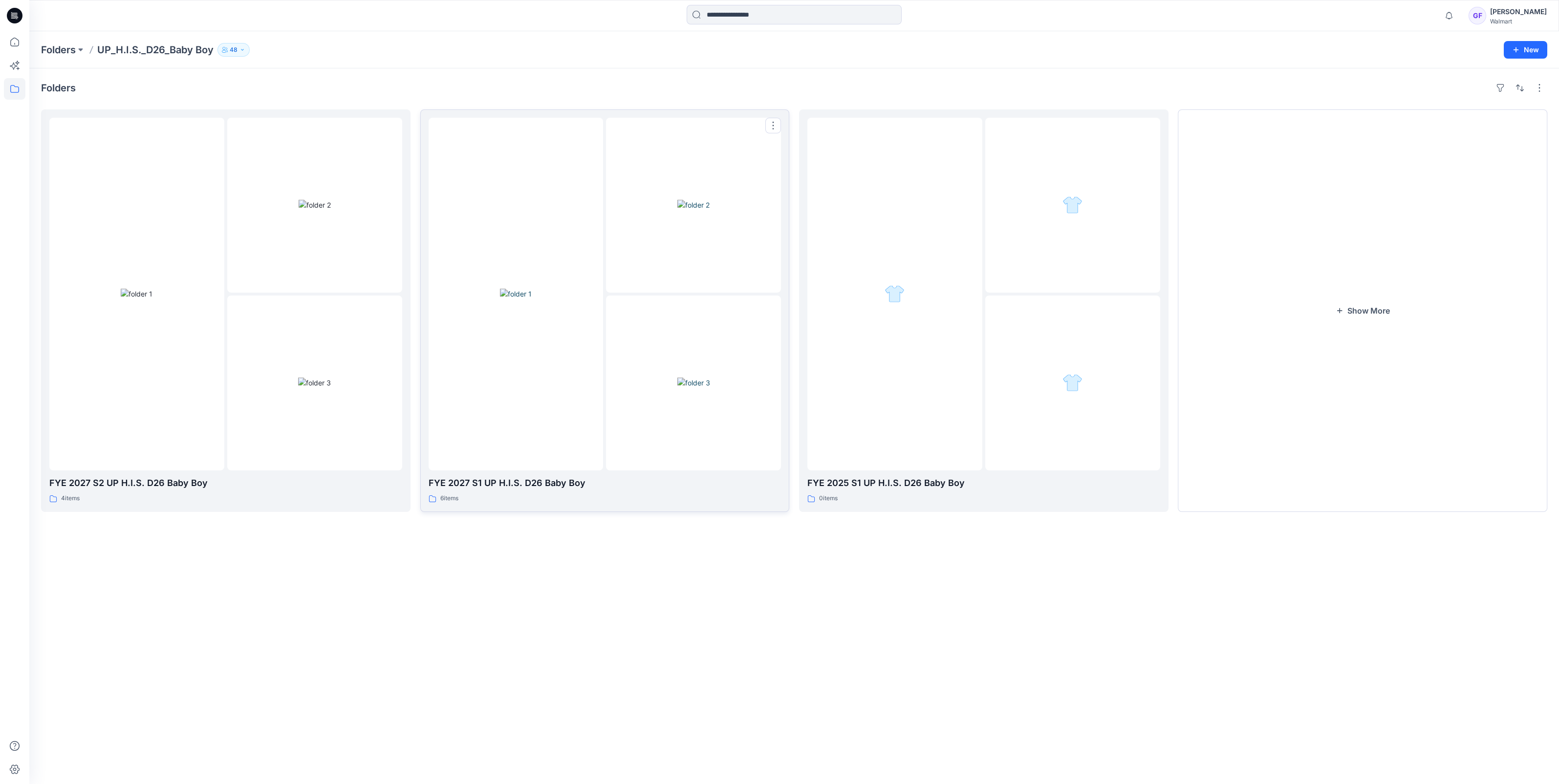
click at [527, 289] on img at bounding box center [516, 294] width 32 height 10
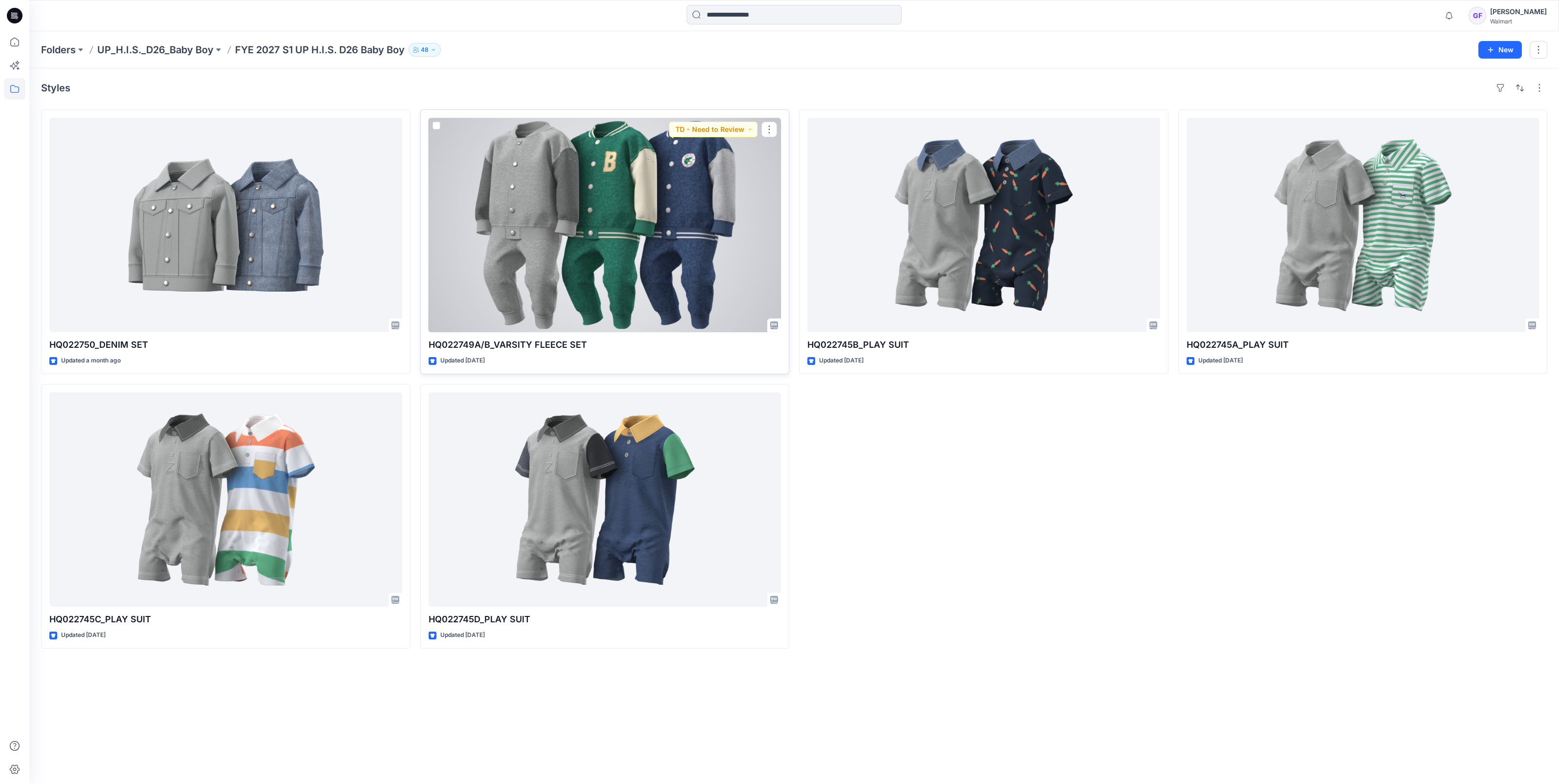
click at [554, 199] on div at bounding box center [605, 225] width 353 height 215
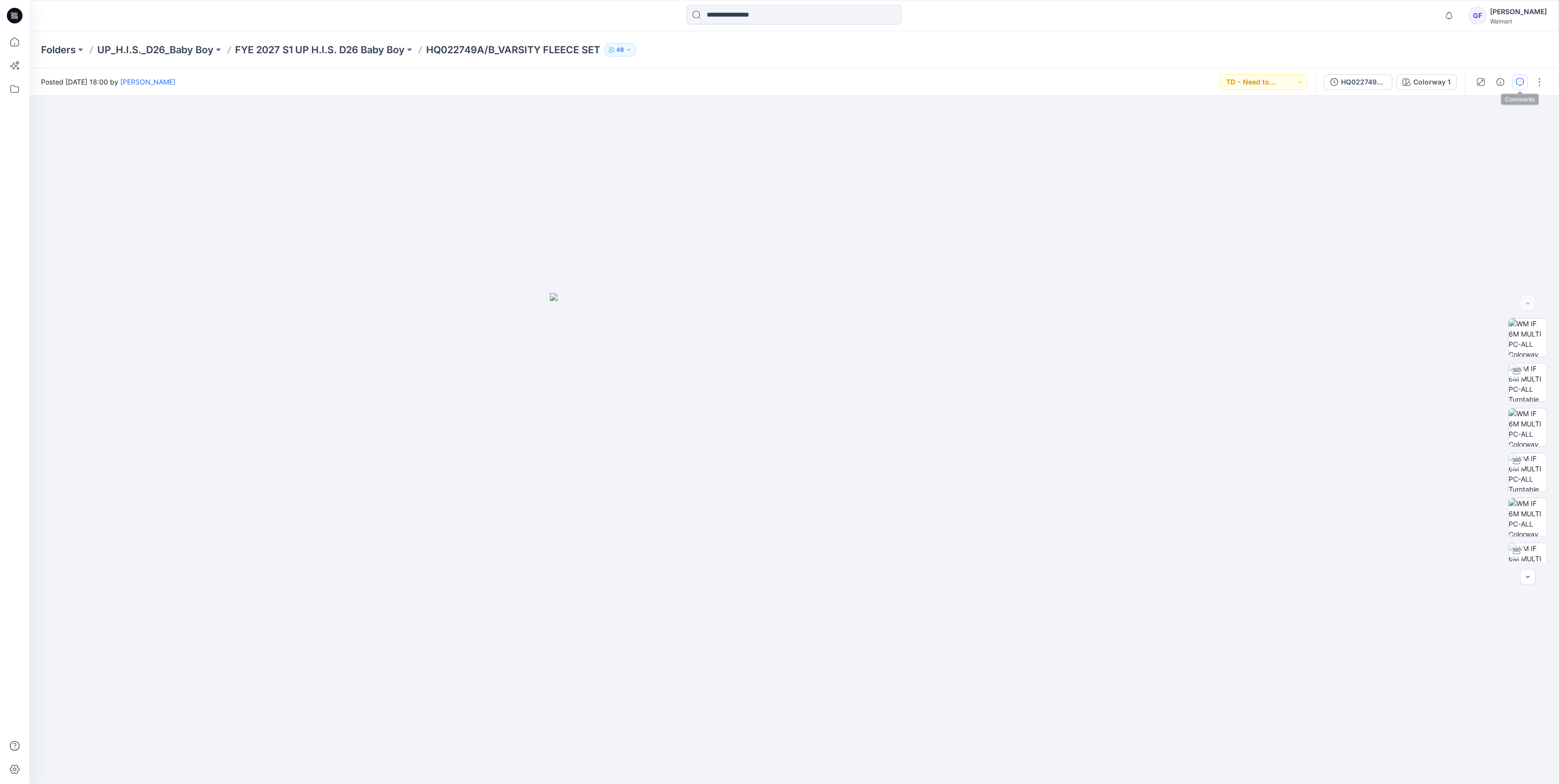
drag, startPoint x: 1519, startPoint y: 80, endPoint x: 1402, endPoint y: 60, distance: 118.7
click at [1519, 81] on icon "button" at bounding box center [1519, 82] width 8 height 8
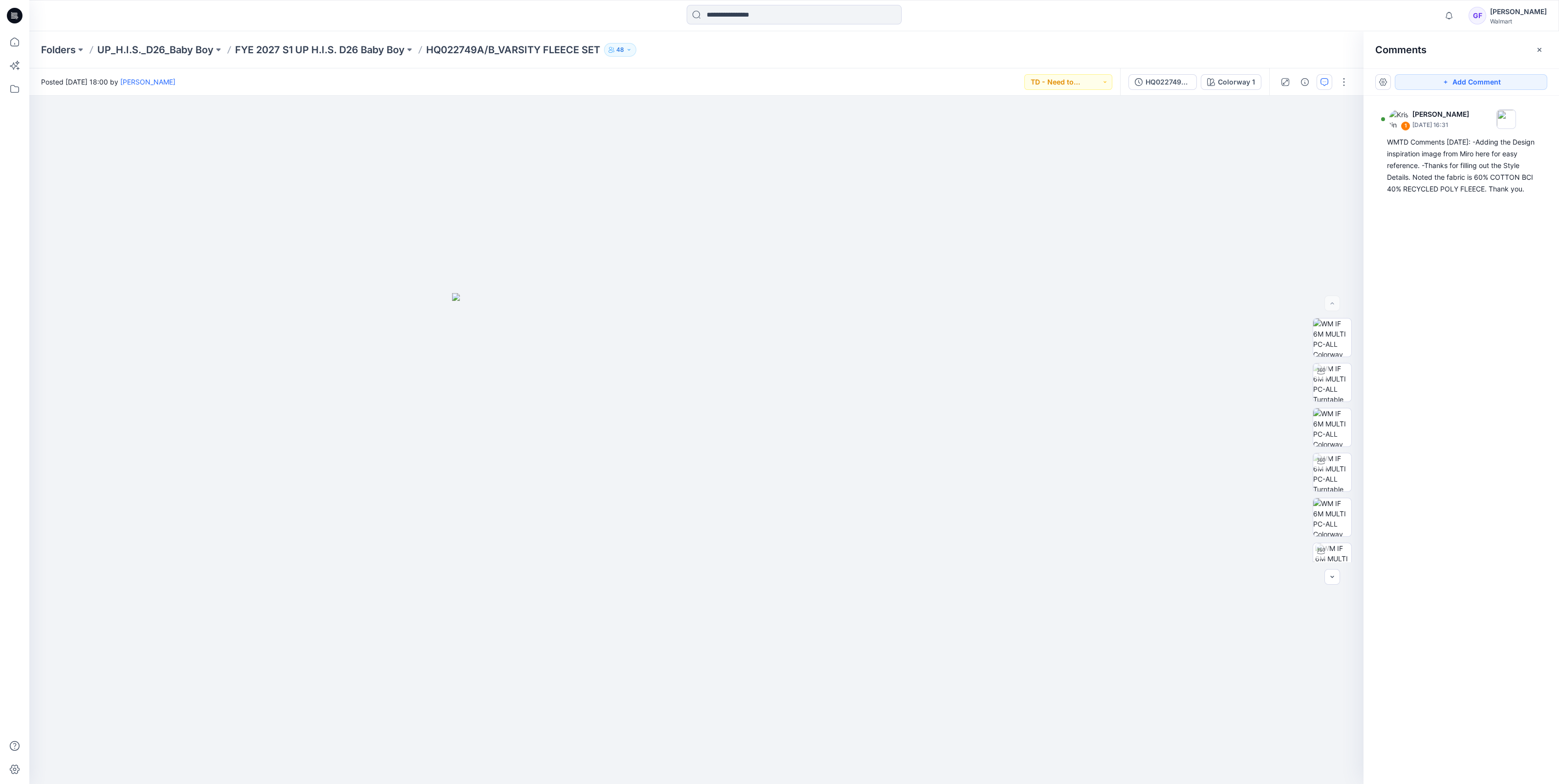
click at [333, 40] on div "Folders UP_H.I.S._D26_Baby Boy FYE 2027 S1 UP H.I.S. D26 Baby Boy HQ022749A/B_V…" at bounding box center [794, 50] width 1529 height 37
click at [340, 52] on p "FYE 2027 S1 UP H.I.S. D26 Baby Boy" at bounding box center [320, 50] width 169 height 14
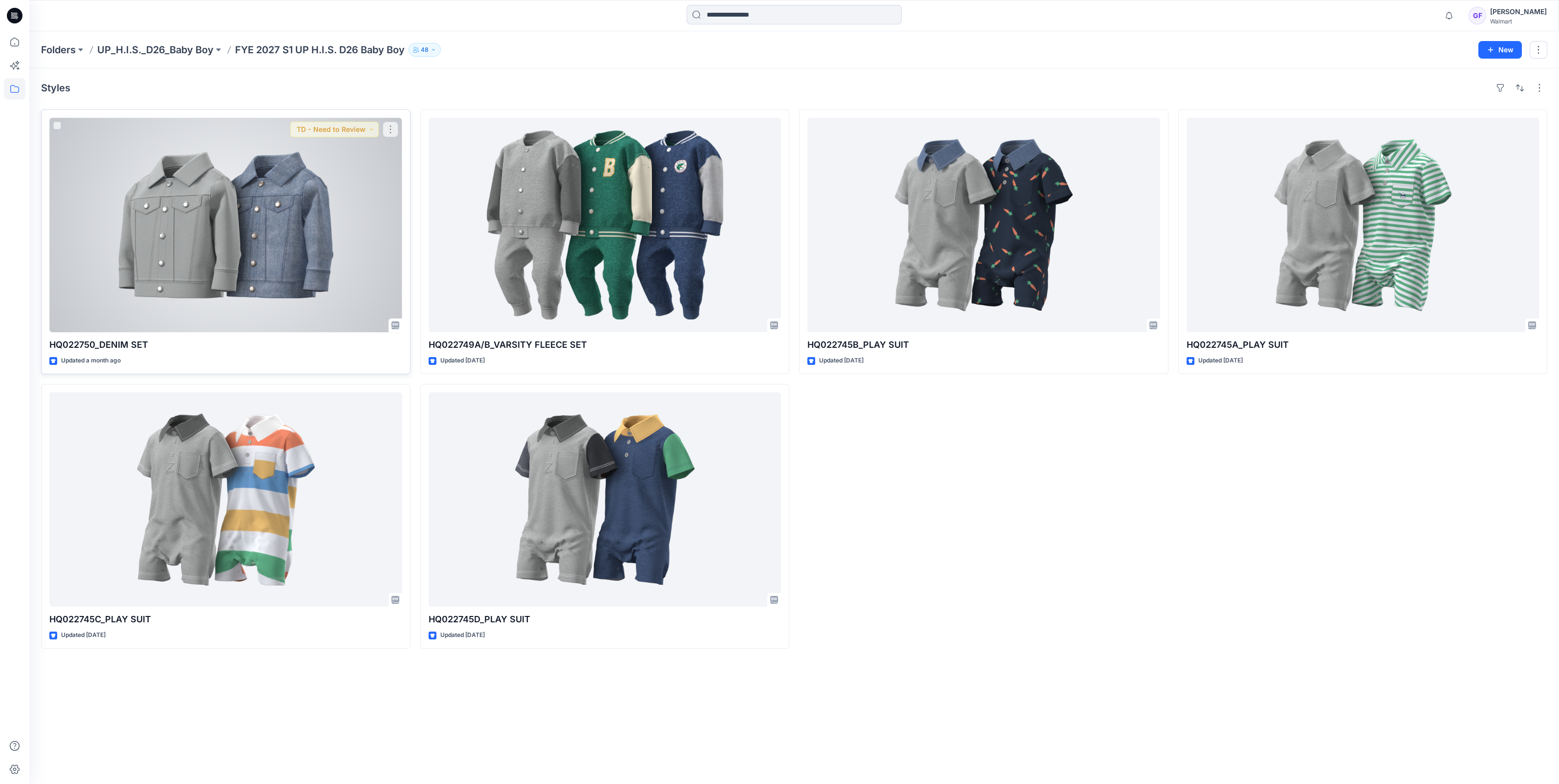
click at [294, 200] on div at bounding box center [226, 225] width 353 height 215
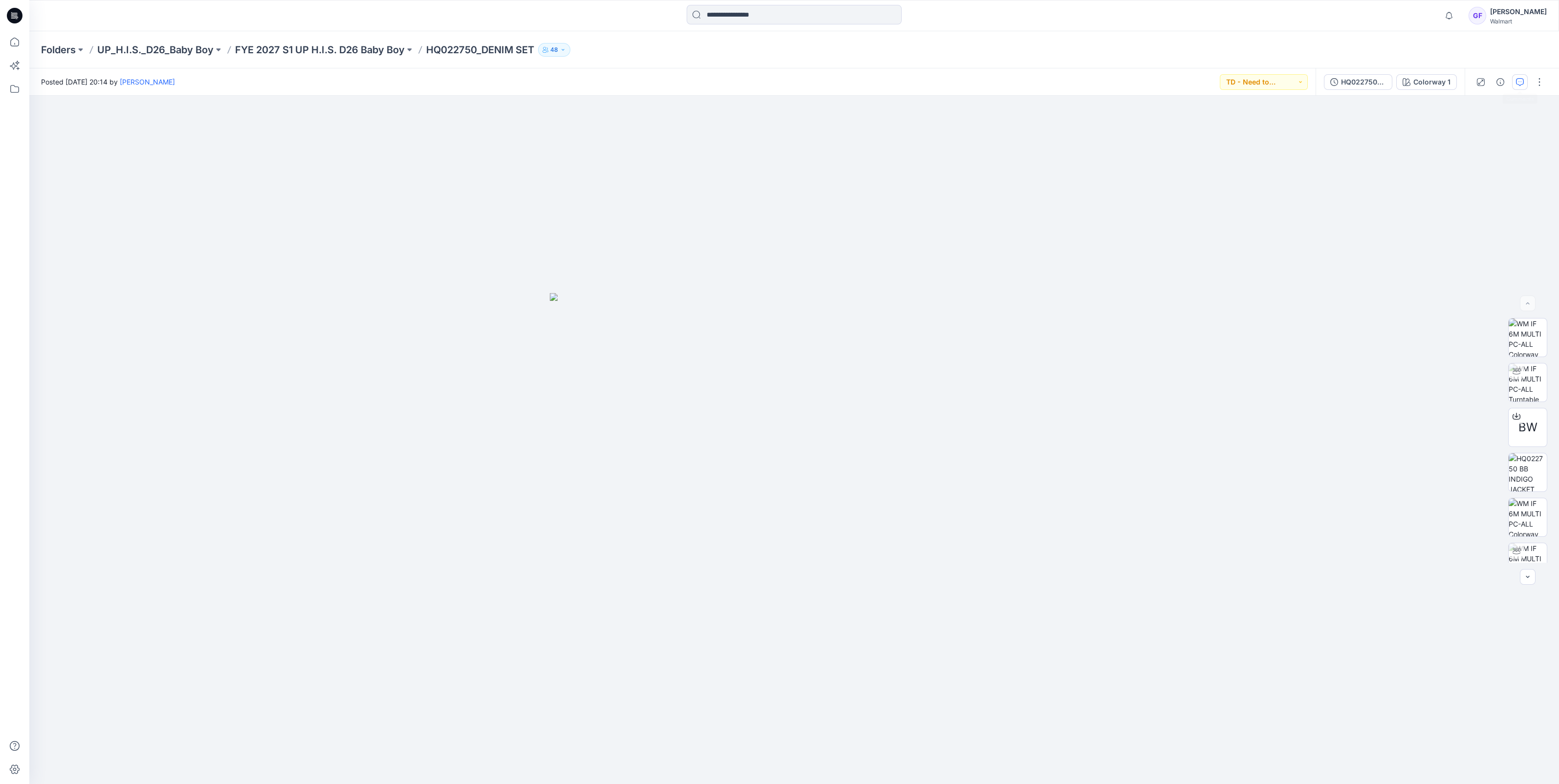
click at [1524, 84] on button "button" at bounding box center [1520, 82] width 16 height 16
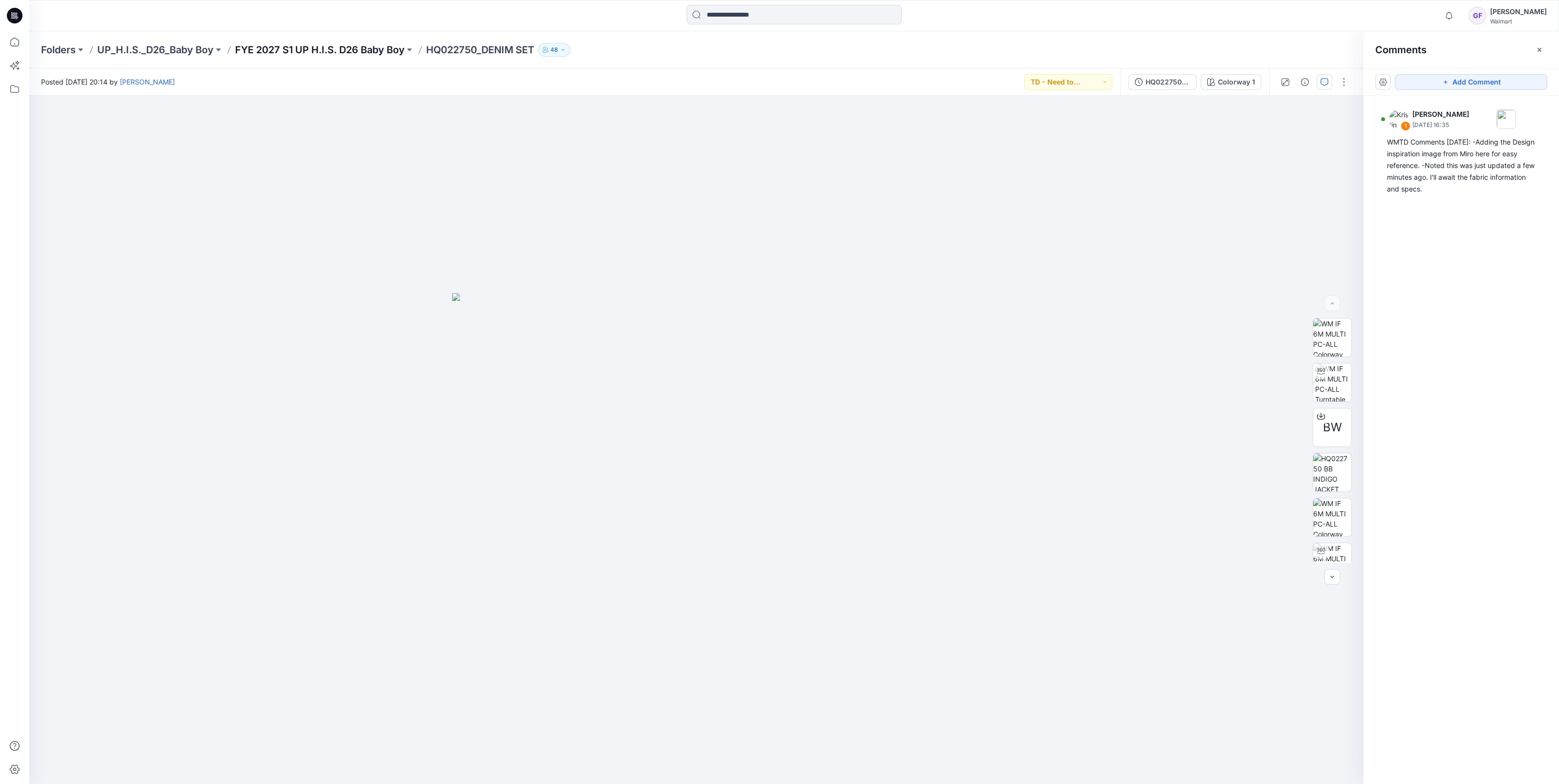
click at [318, 51] on p "FYE 2027 S1 UP H.I.S. D26 Baby Boy" at bounding box center [320, 50] width 169 height 14
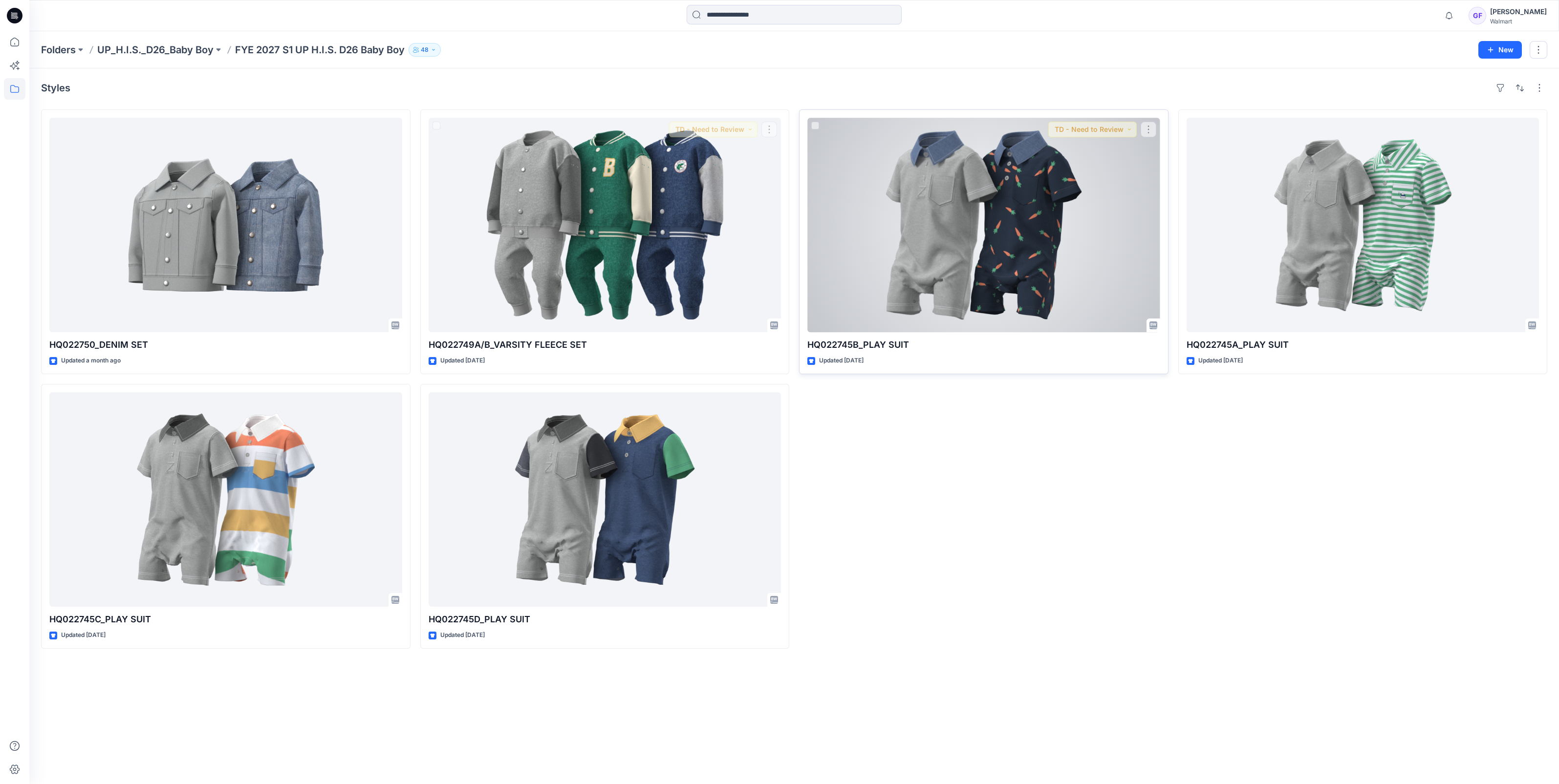
click at [974, 233] on div at bounding box center [984, 225] width 353 height 215
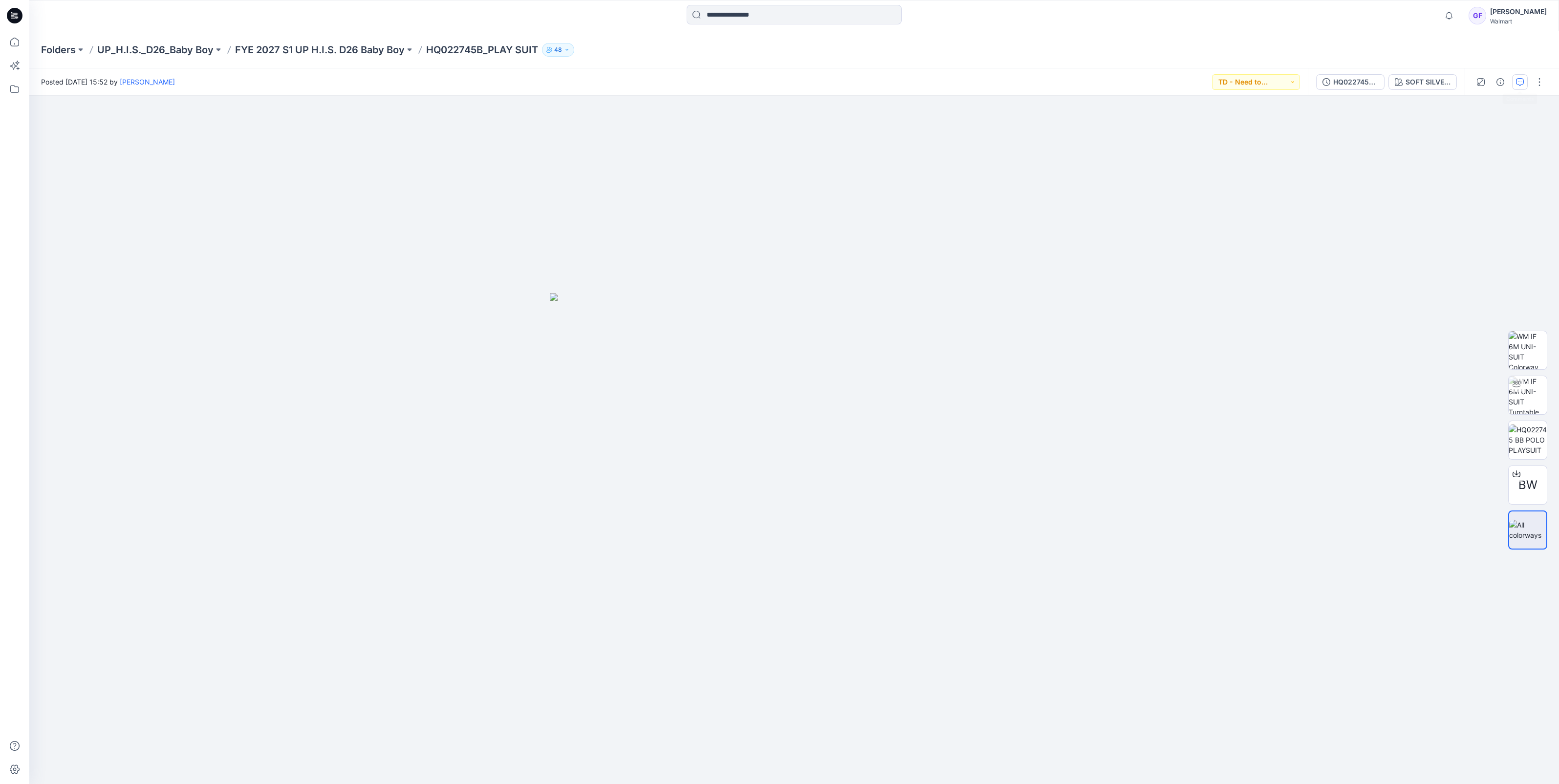
click at [1527, 78] on button "button" at bounding box center [1520, 82] width 16 height 16
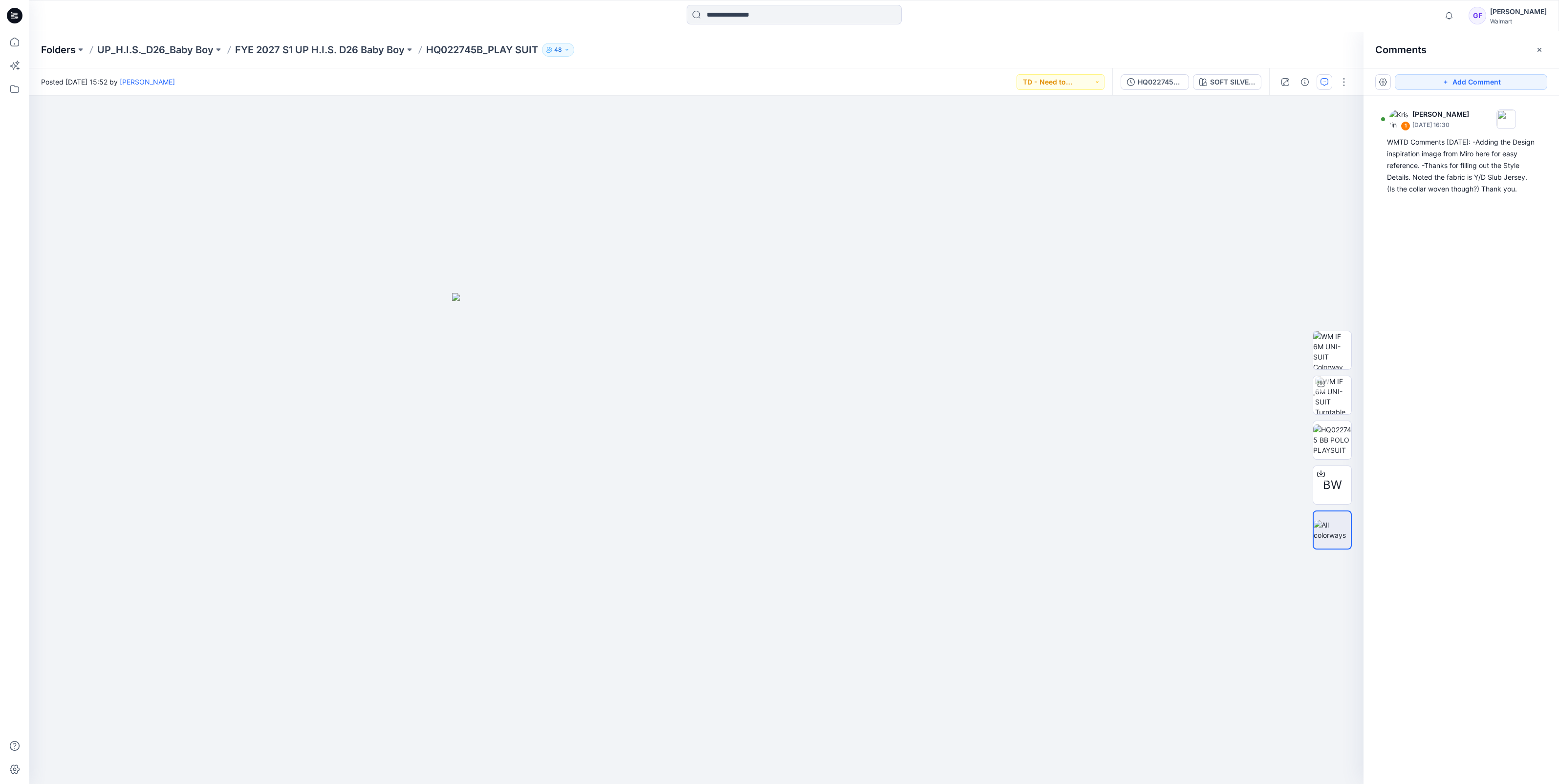
click at [55, 45] on p "Folders" at bounding box center [58, 50] width 35 height 14
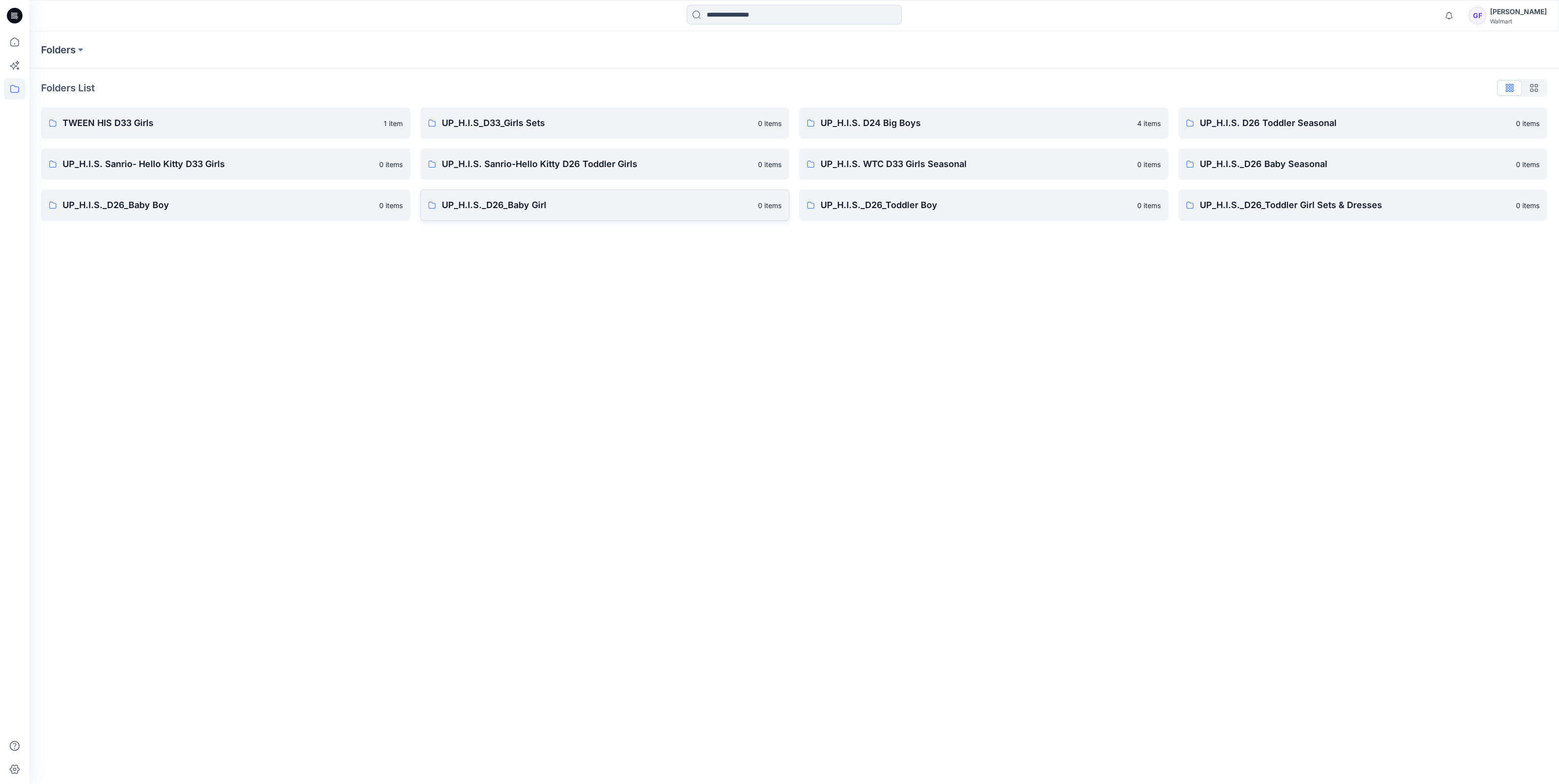
click at [502, 202] on p "UP_H.I.S._D26_Baby Girl" at bounding box center [597, 205] width 311 height 14
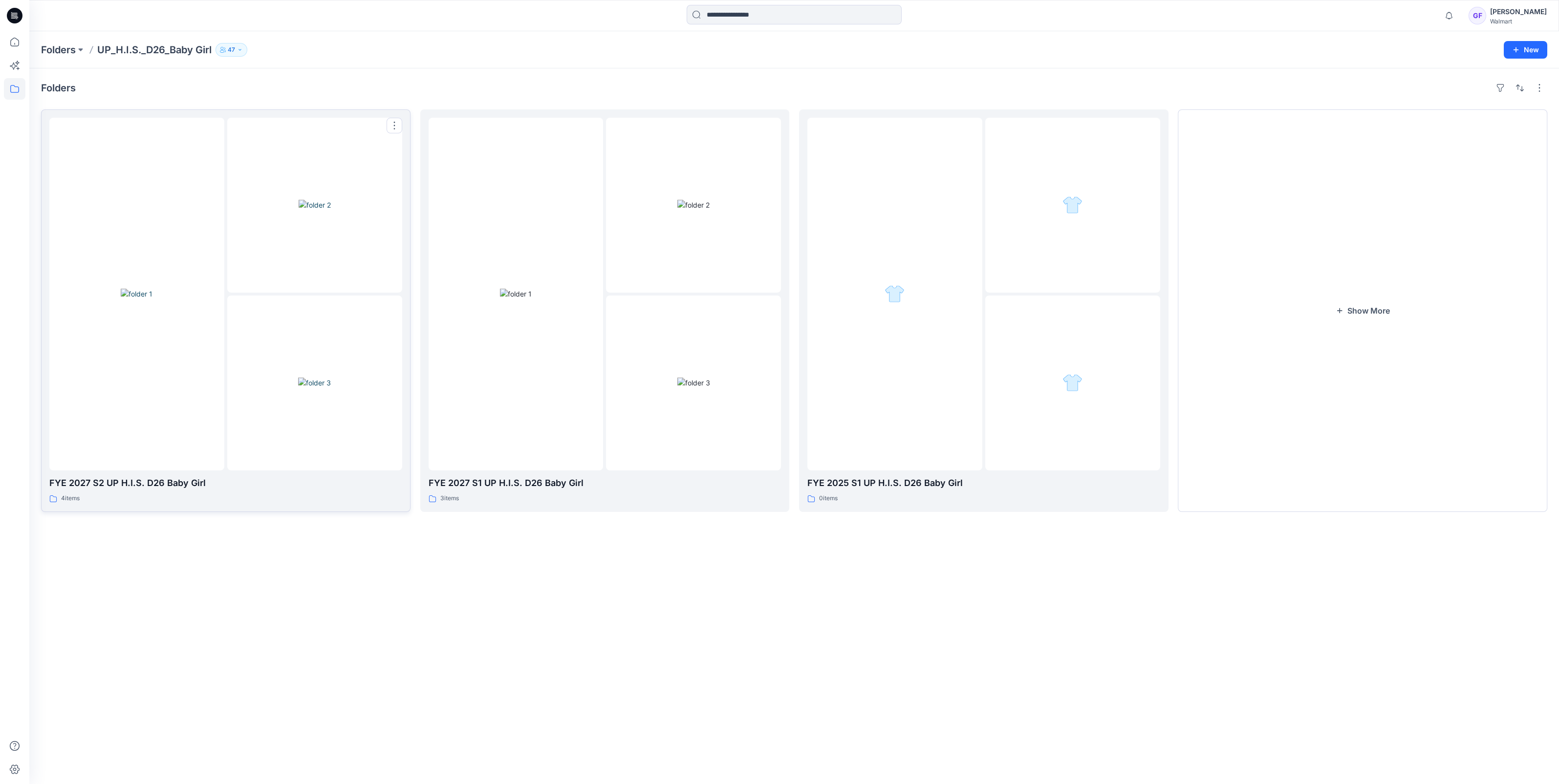
click at [298, 388] on img at bounding box center [314, 383] width 33 height 10
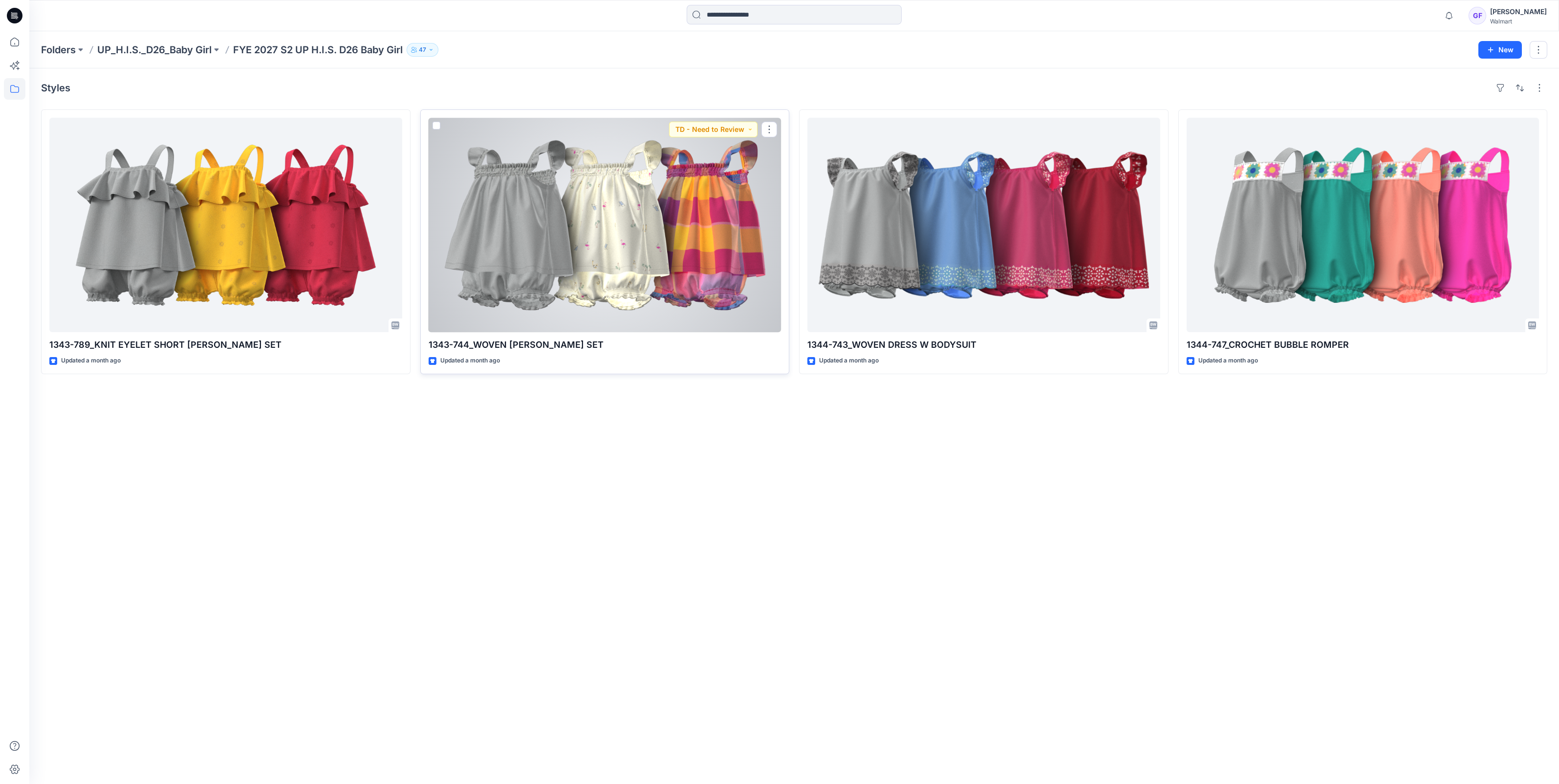
click at [619, 237] on div at bounding box center [605, 225] width 353 height 215
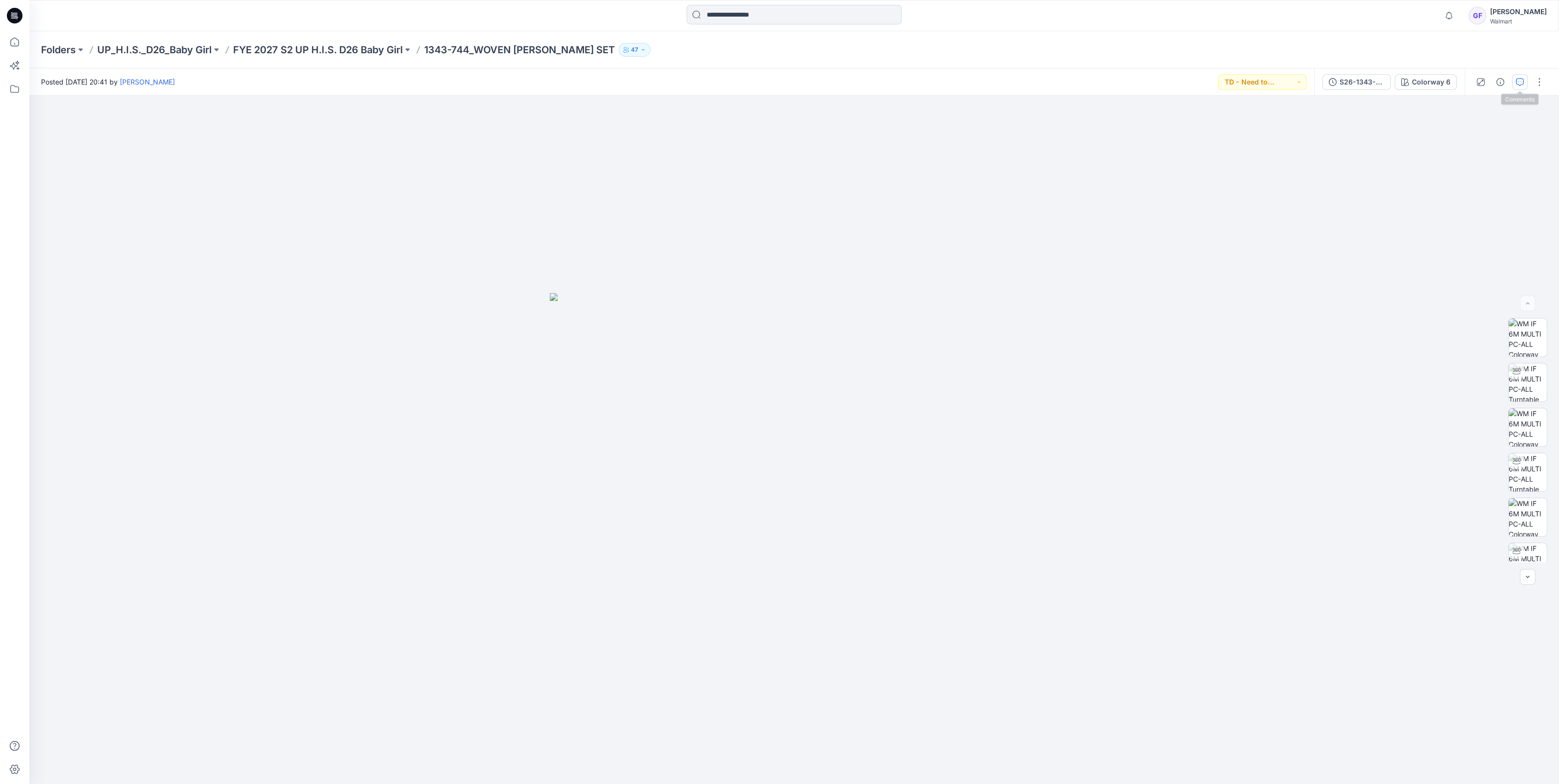
click at [1521, 76] on button "button" at bounding box center [1520, 82] width 16 height 16
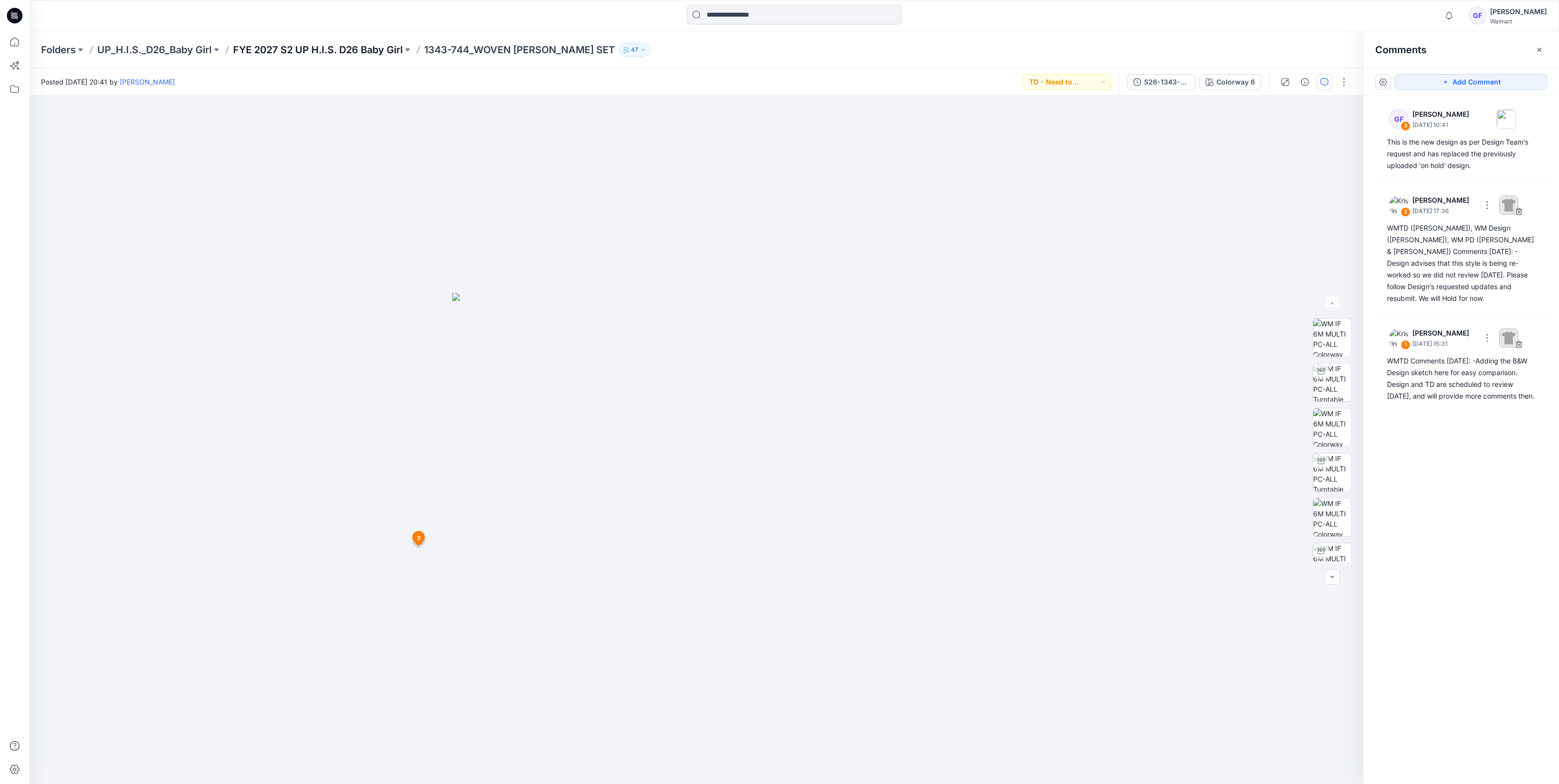
click at [347, 43] on p "FYE 2027 S2 UP H.I.S. D26 Baby Girl" at bounding box center [318, 50] width 169 height 14
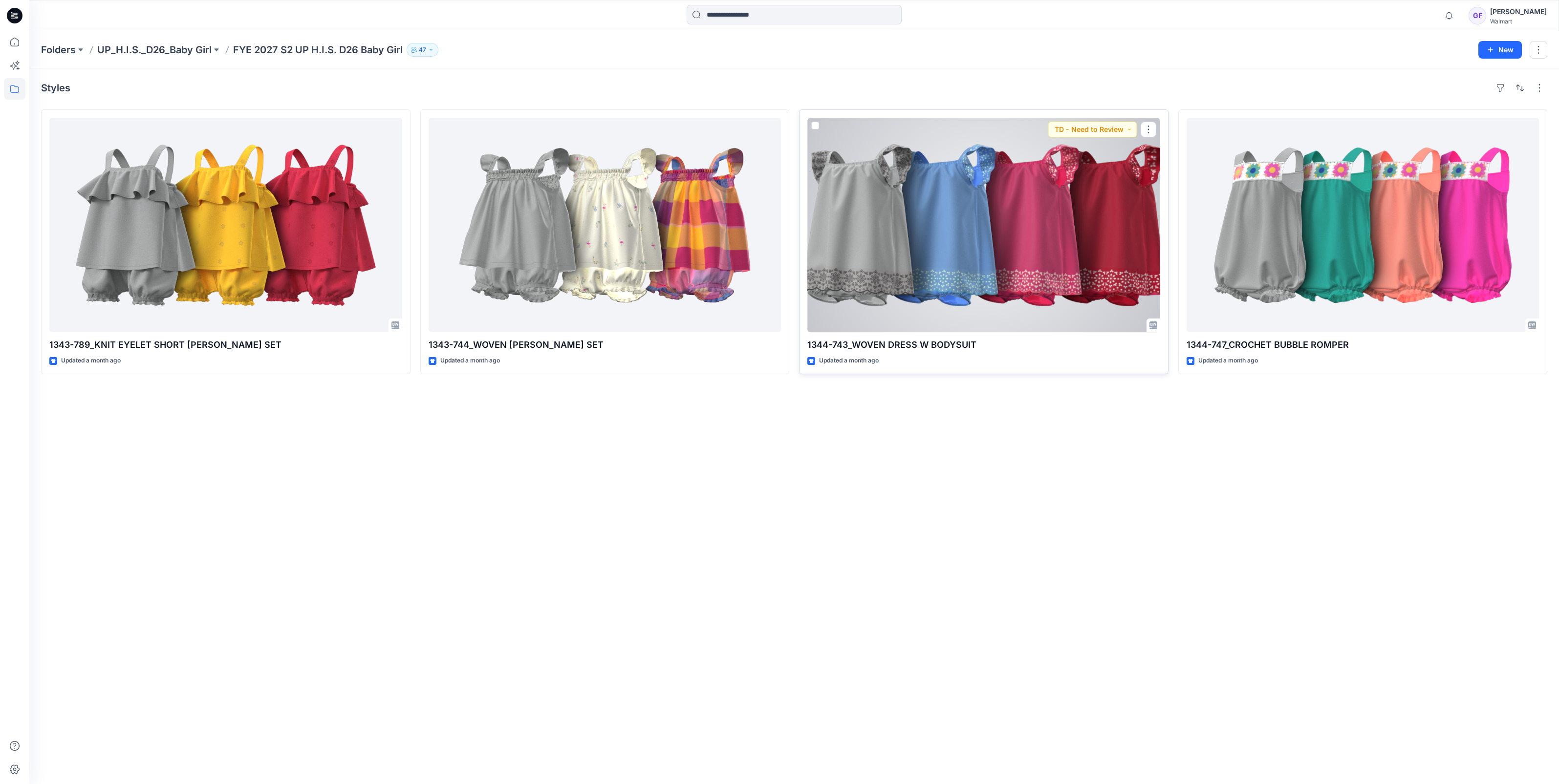
click at [880, 243] on div at bounding box center [984, 225] width 353 height 215
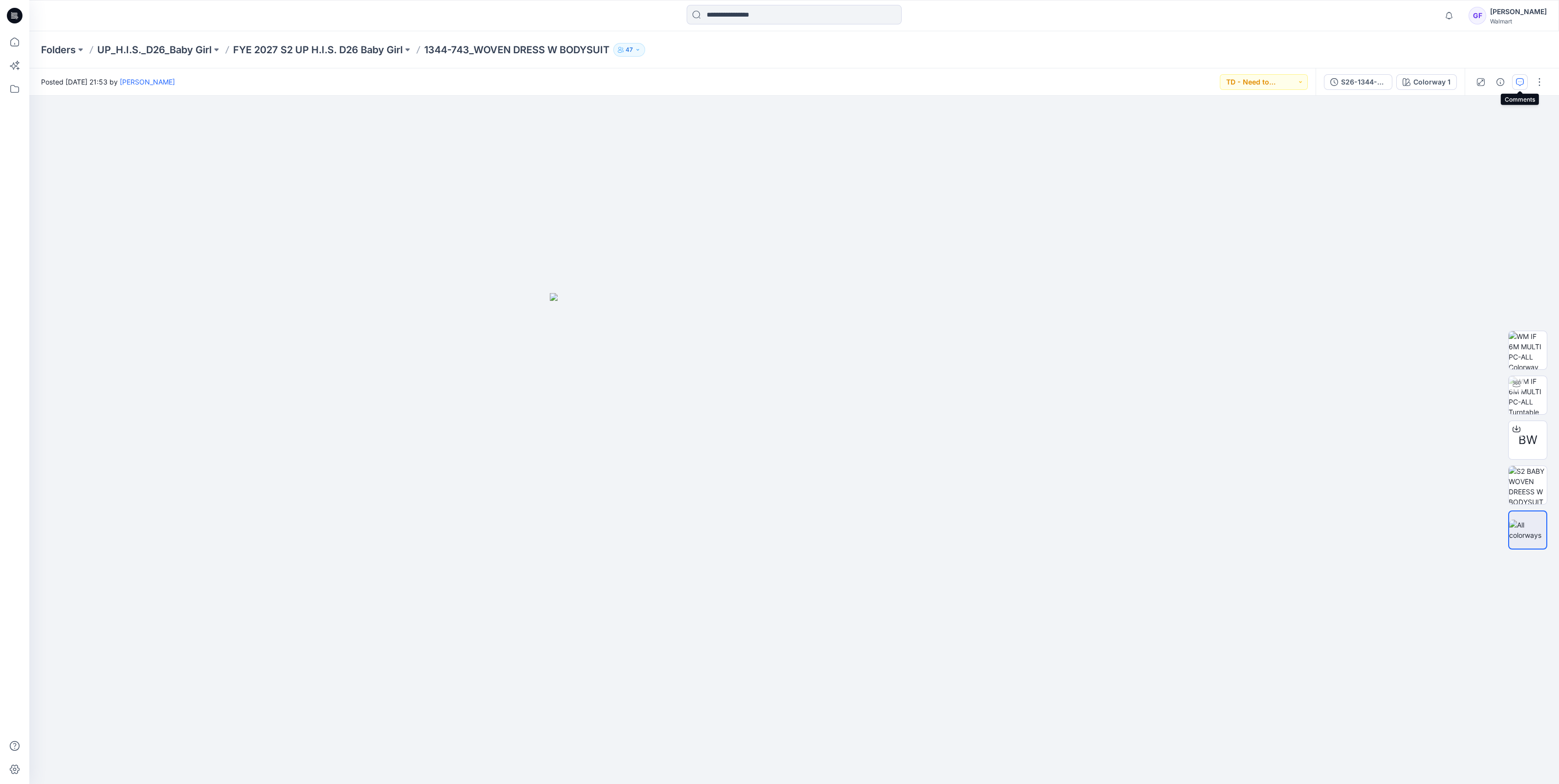
click at [1519, 79] on icon "button" at bounding box center [1519, 82] width 8 height 8
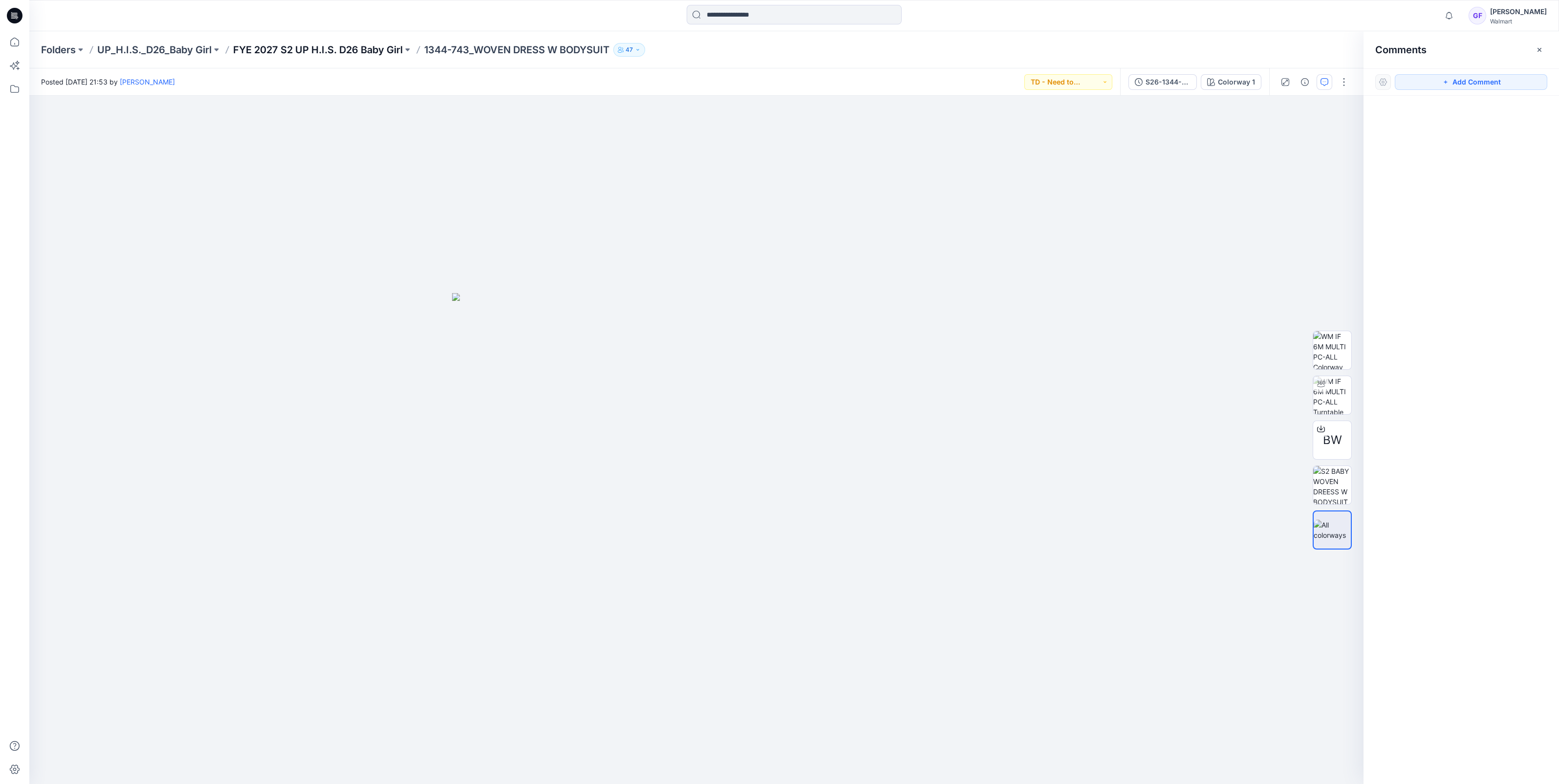
click at [342, 47] on p "FYE 2027 S2 UP H.I.S. D26 Baby Girl" at bounding box center [318, 50] width 169 height 14
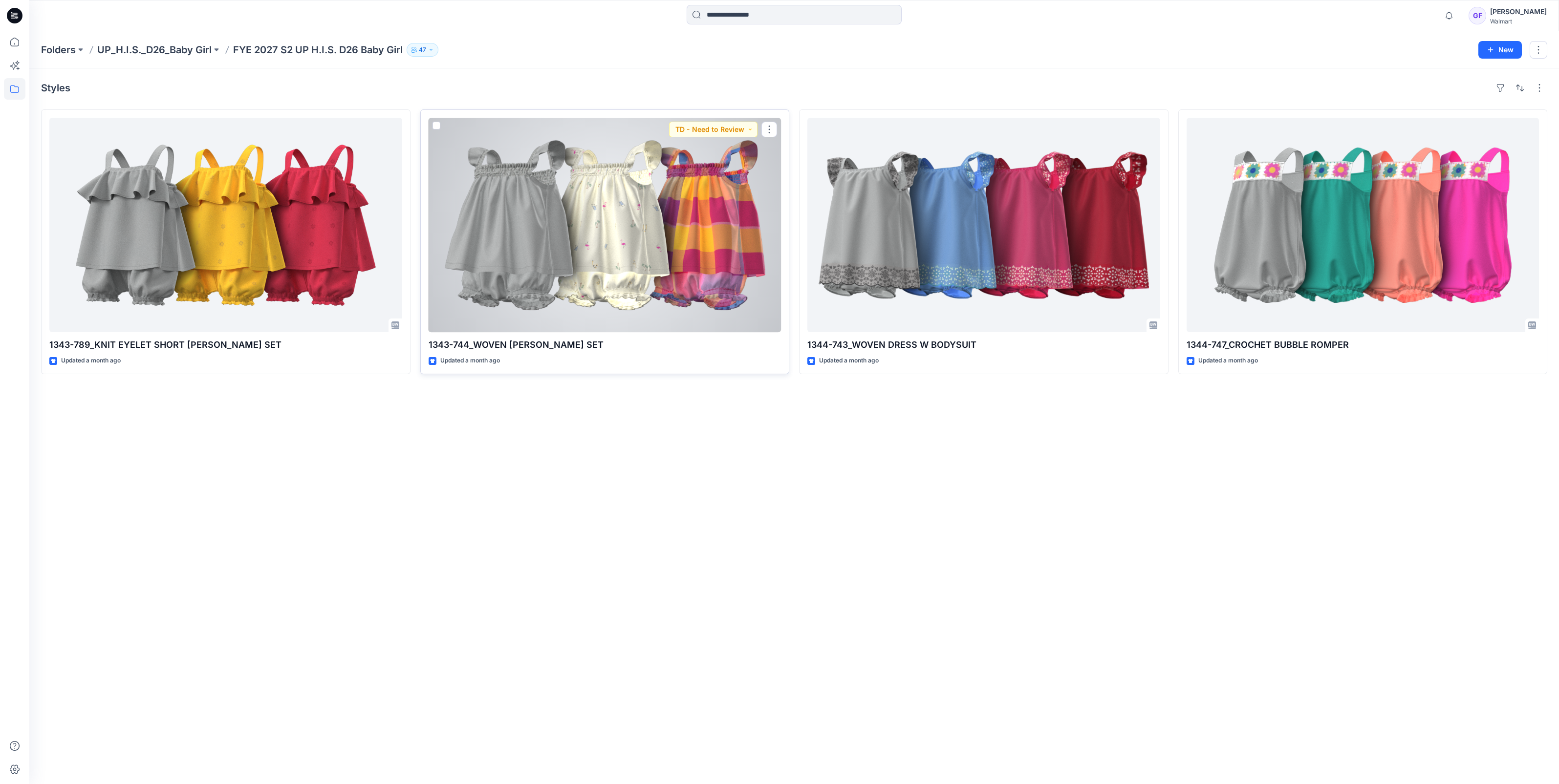
click at [633, 242] on div at bounding box center [605, 225] width 353 height 215
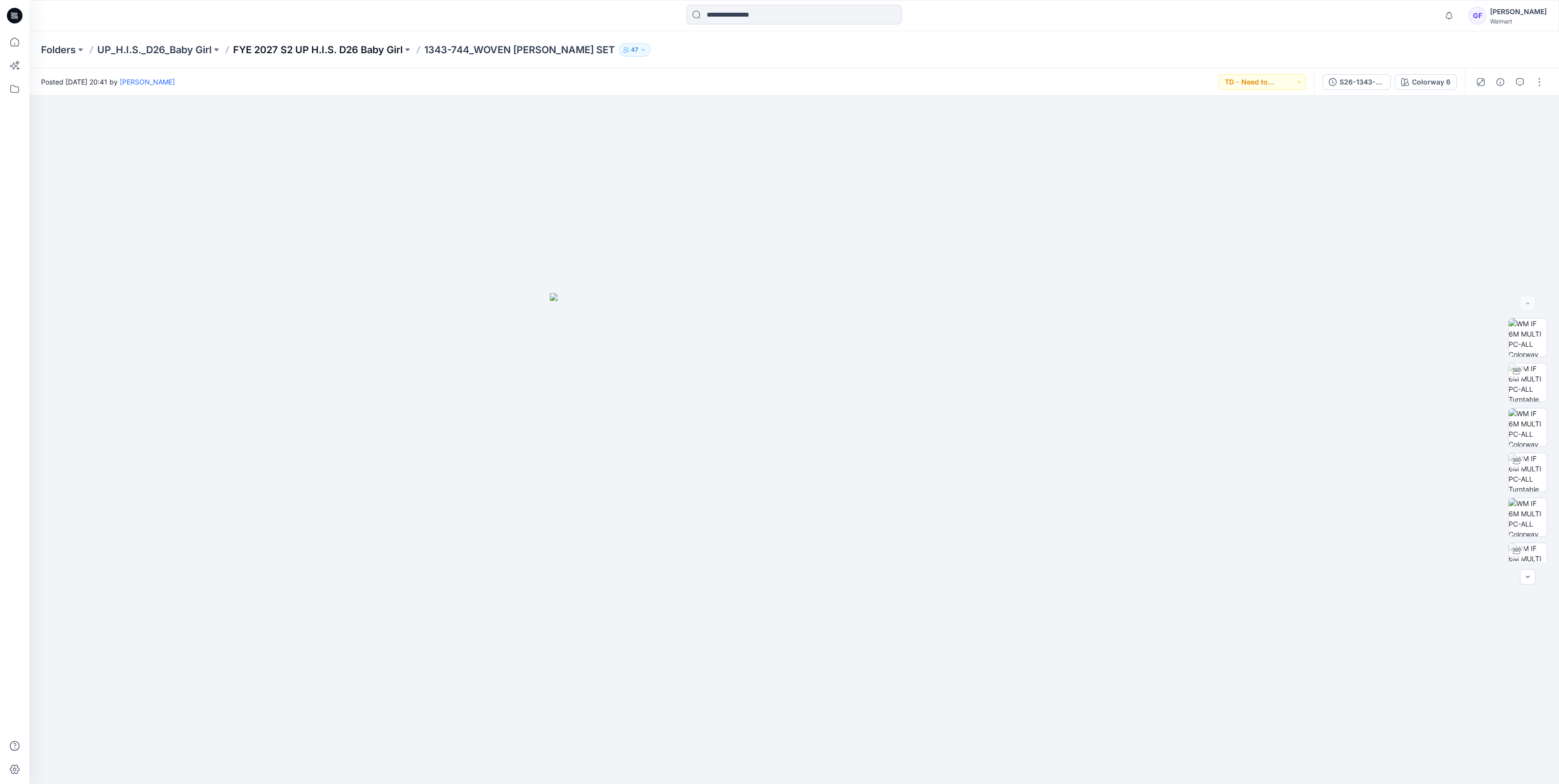
click at [336, 51] on p "FYE 2027 S2 UP H.I.S. D26 Baby Girl" at bounding box center [318, 50] width 169 height 14
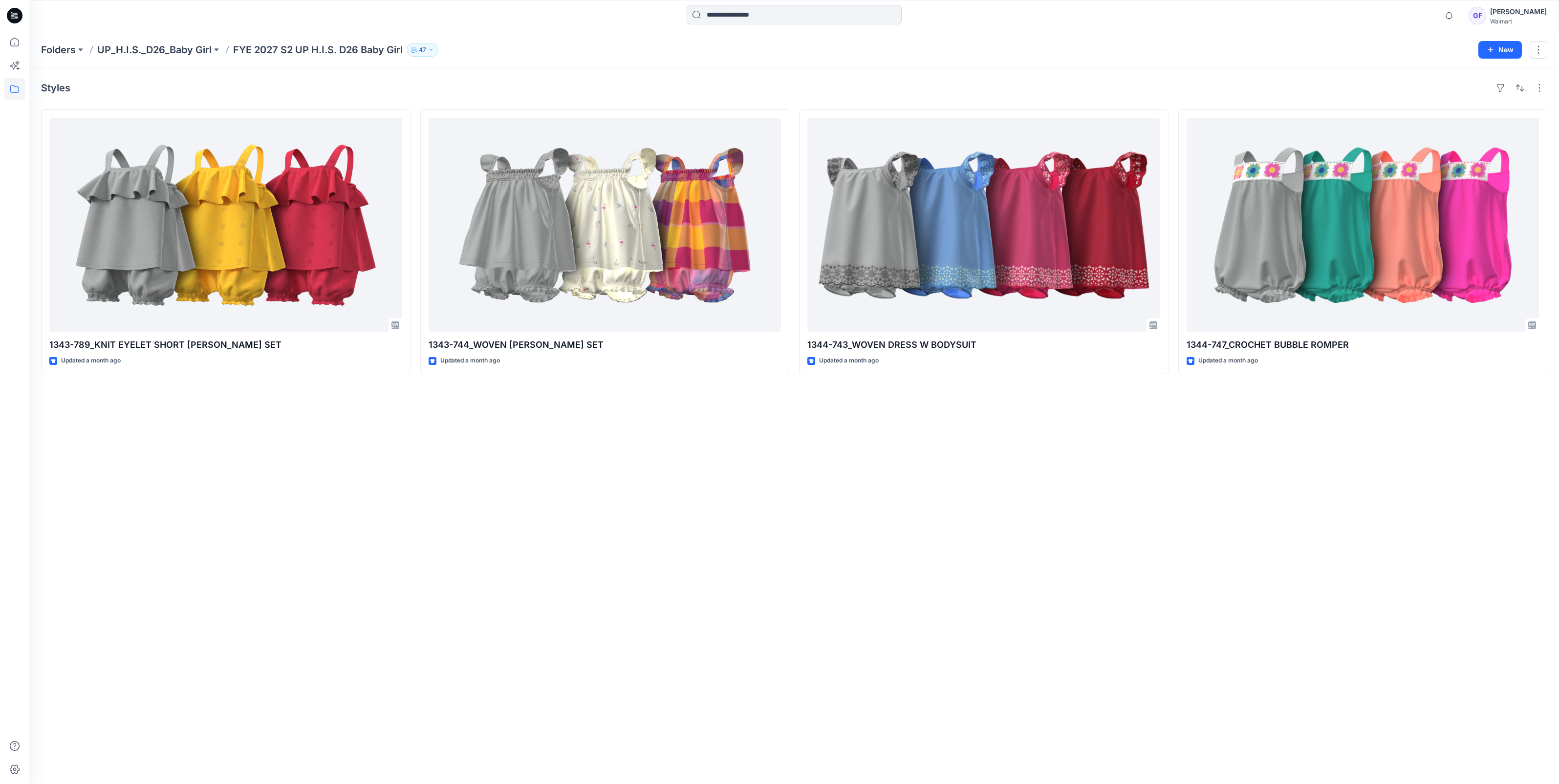
click at [1158, 476] on div "Styles 1343-789_KNIT EYELET SHORT [PERSON_NAME] SET Updated a month ago 1343-74…" at bounding box center [794, 426] width 1529 height 715
click at [755, 464] on div "Styles 1343-789_KNIT EYELET SHORT [PERSON_NAME] SET Updated a month ago 1343-74…" at bounding box center [794, 426] width 1529 height 715
